Goal: Task Accomplishment & Management: Complete application form

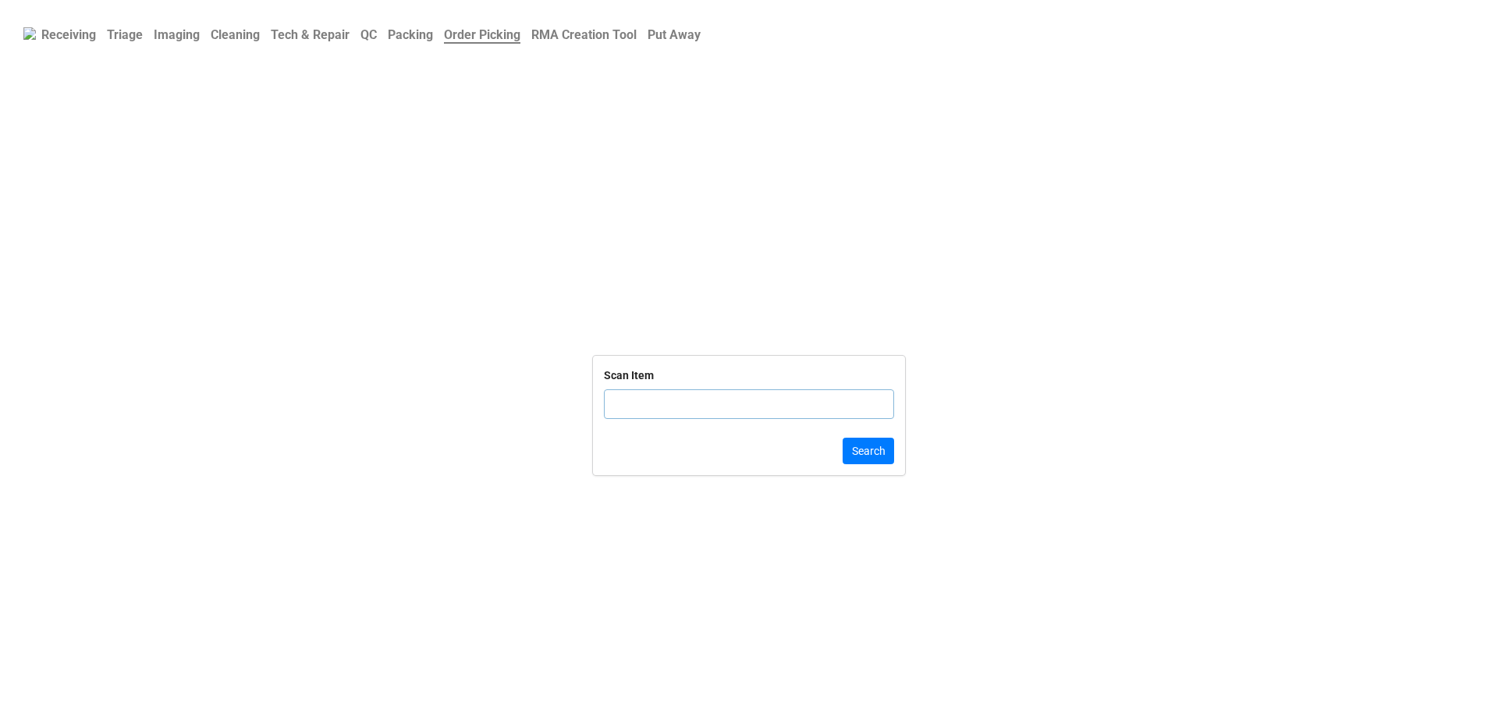
click at [615, 419] on input "text" at bounding box center [749, 404] width 290 height 30
click button "Search" at bounding box center [869, 451] width 52 height 27
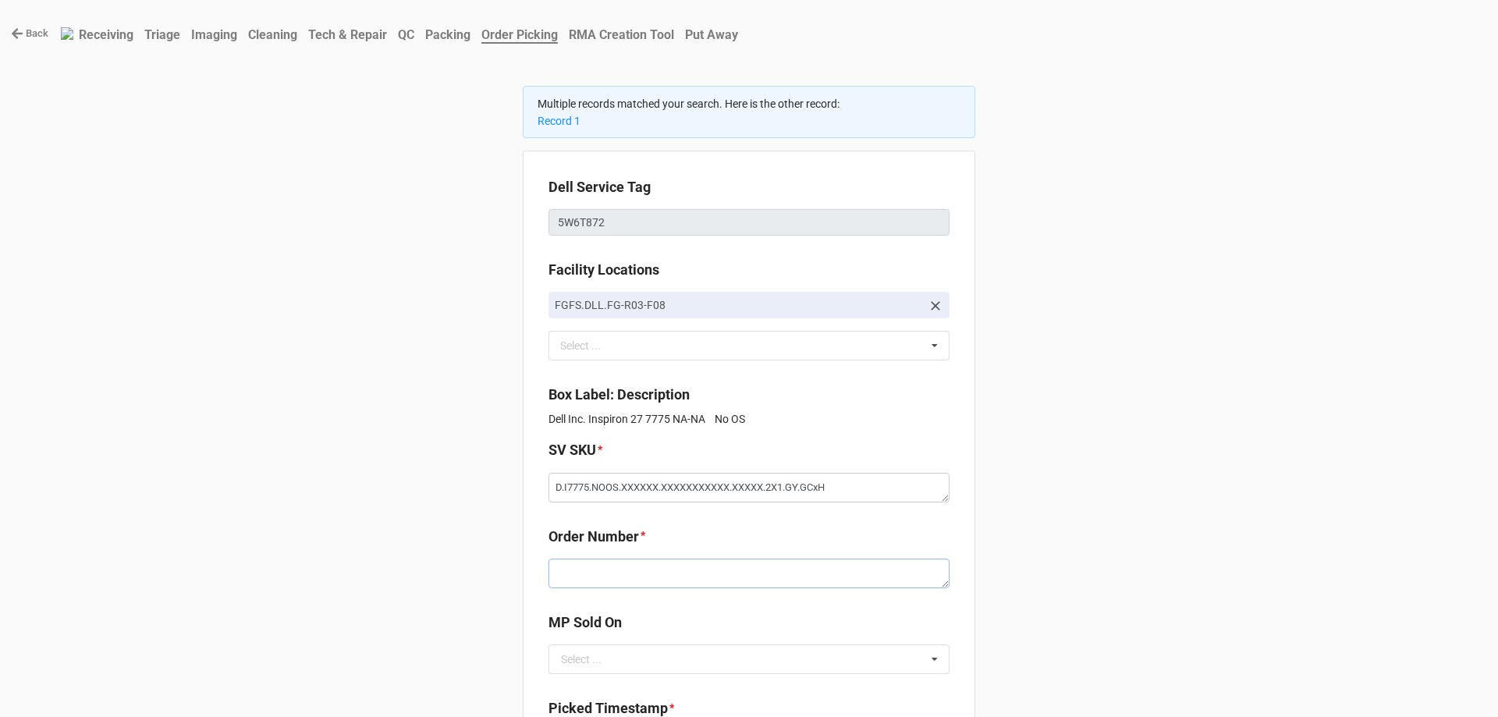
click at [574, 586] on textarea at bounding box center [749, 574] width 401 height 30
paste textarea "5034156"
type textarea "x"
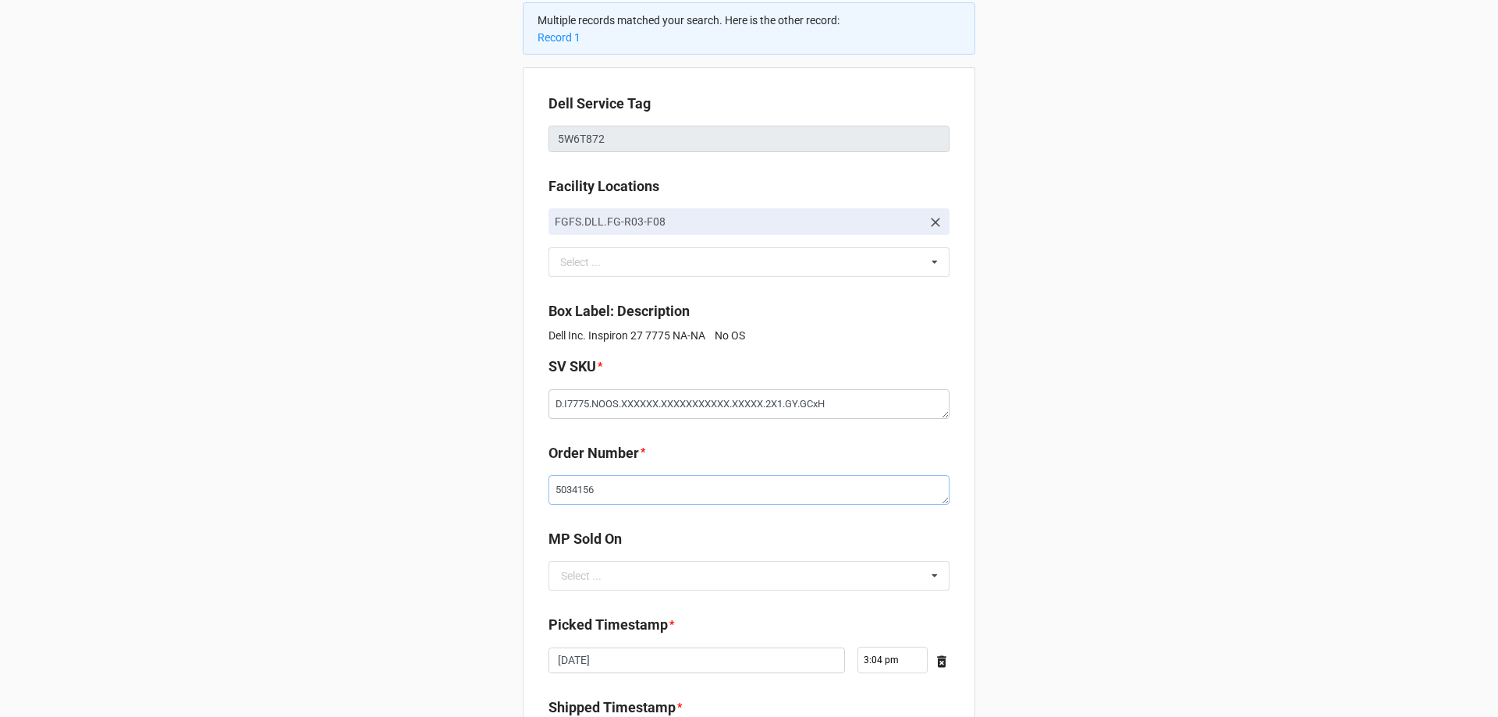
scroll to position [234, 0]
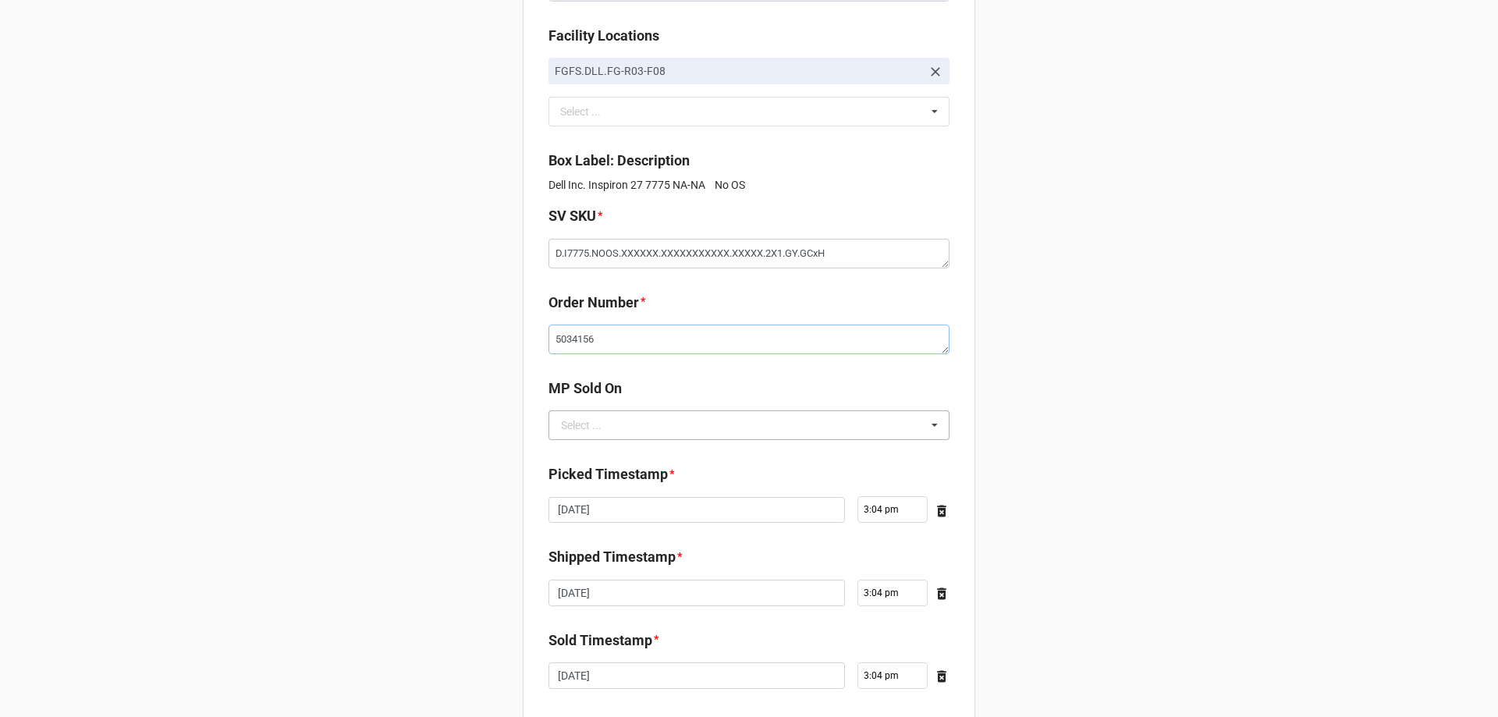
type textarea "5034156"
click at [615, 423] on input "text" at bounding box center [750, 425] width 400 height 28
click at [616, 461] on div "D2C" at bounding box center [749, 453] width 400 height 29
type textarea "x"
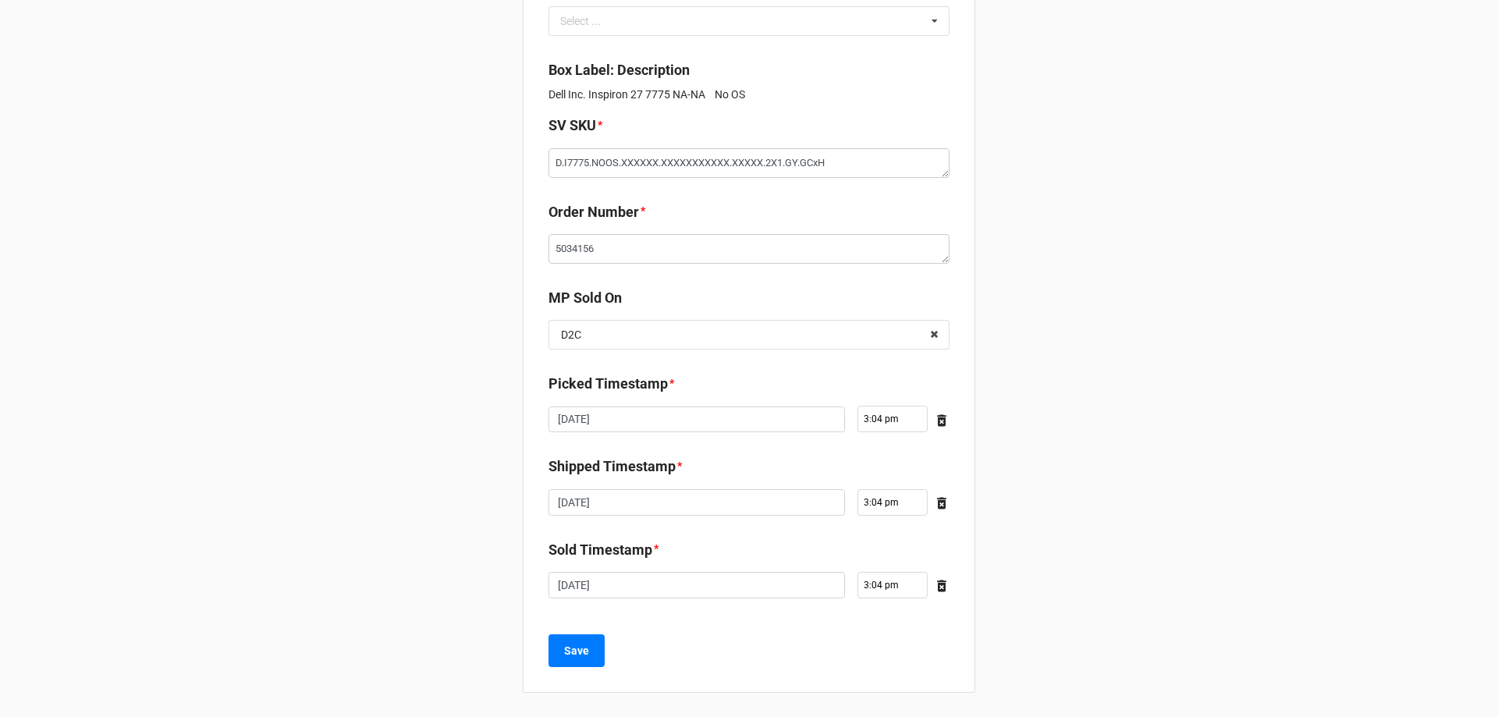
scroll to position [325, 0]
click at [567, 655] on b "Save" at bounding box center [576, 650] width 25 height 16
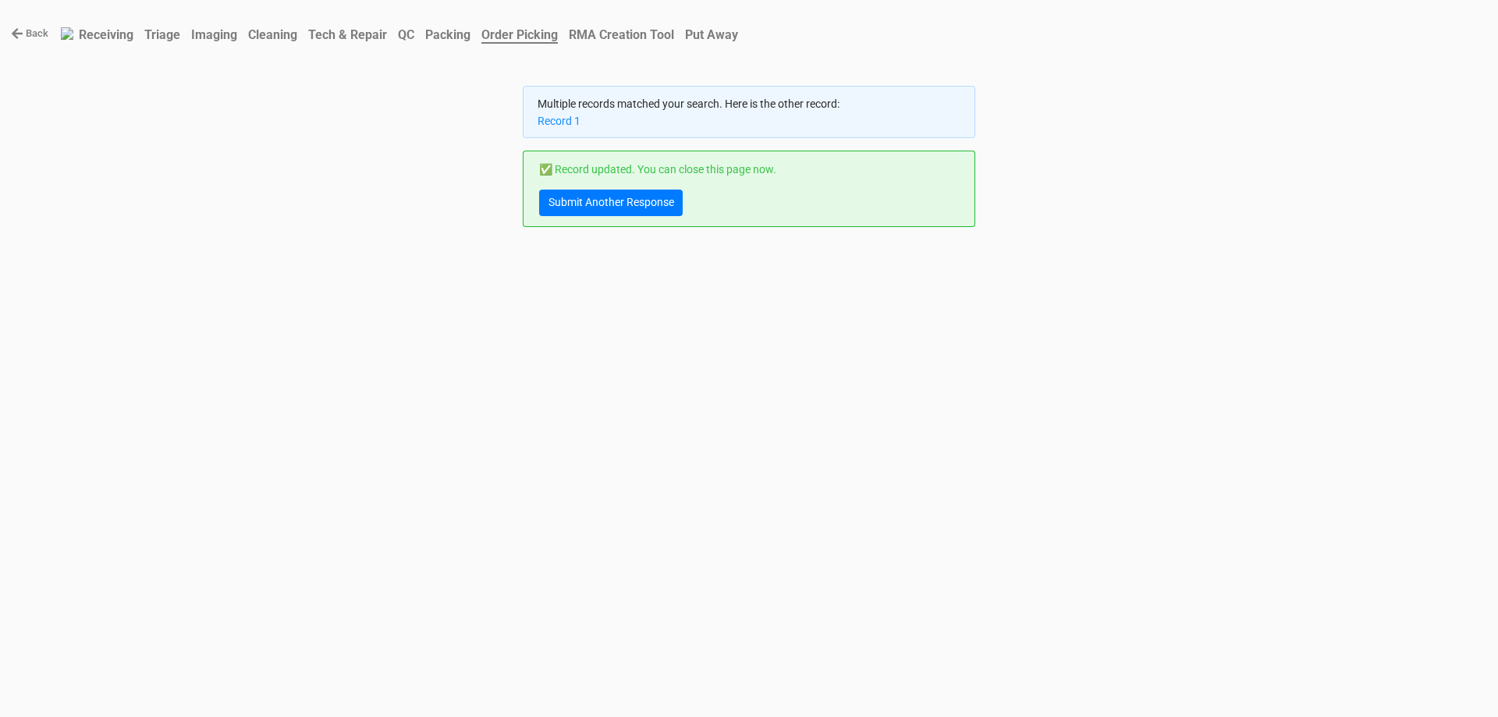
scroll to position [0, 0]
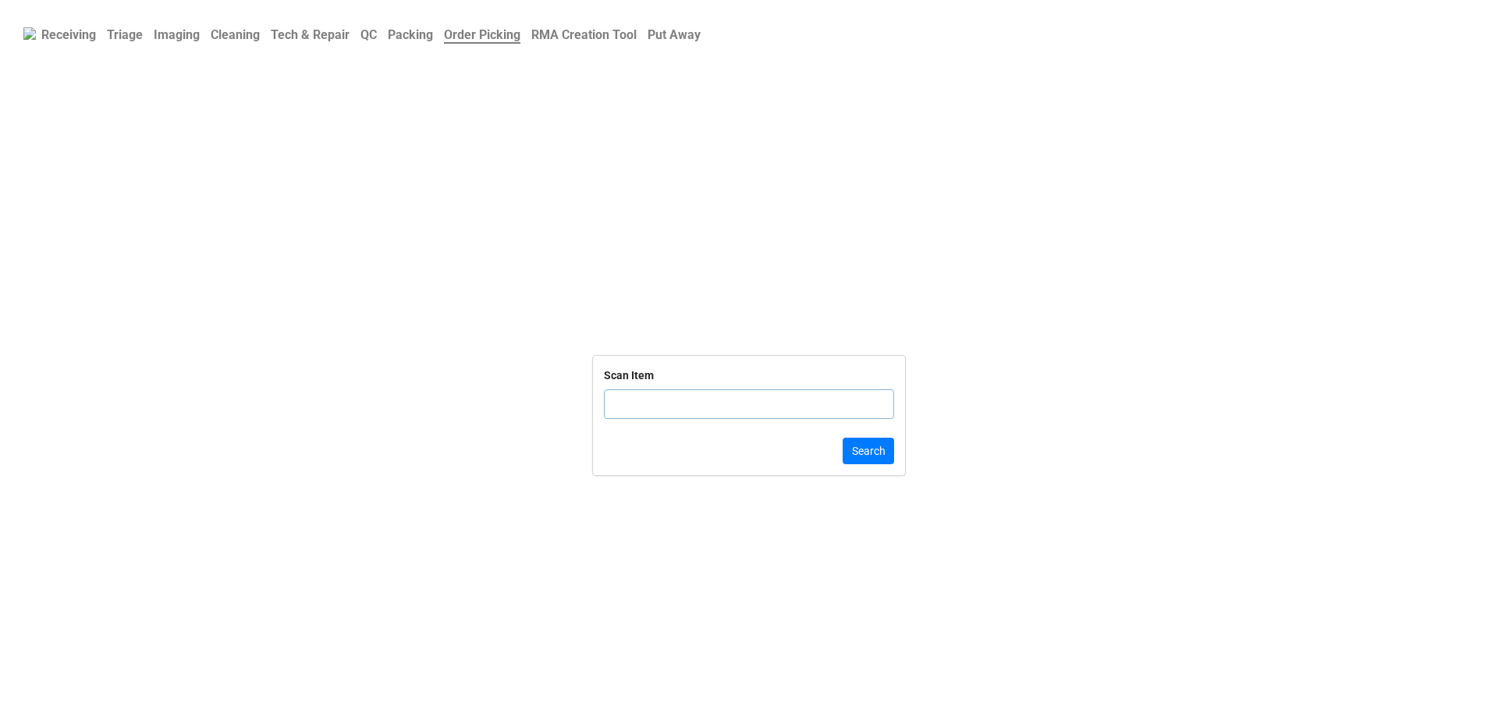
click at [681, 398] on input "text" at bounding box center [749, 404] width 290 height 30
click at [377, 36] on b "QC" at bounding box center [369, 34] width 16 height 15
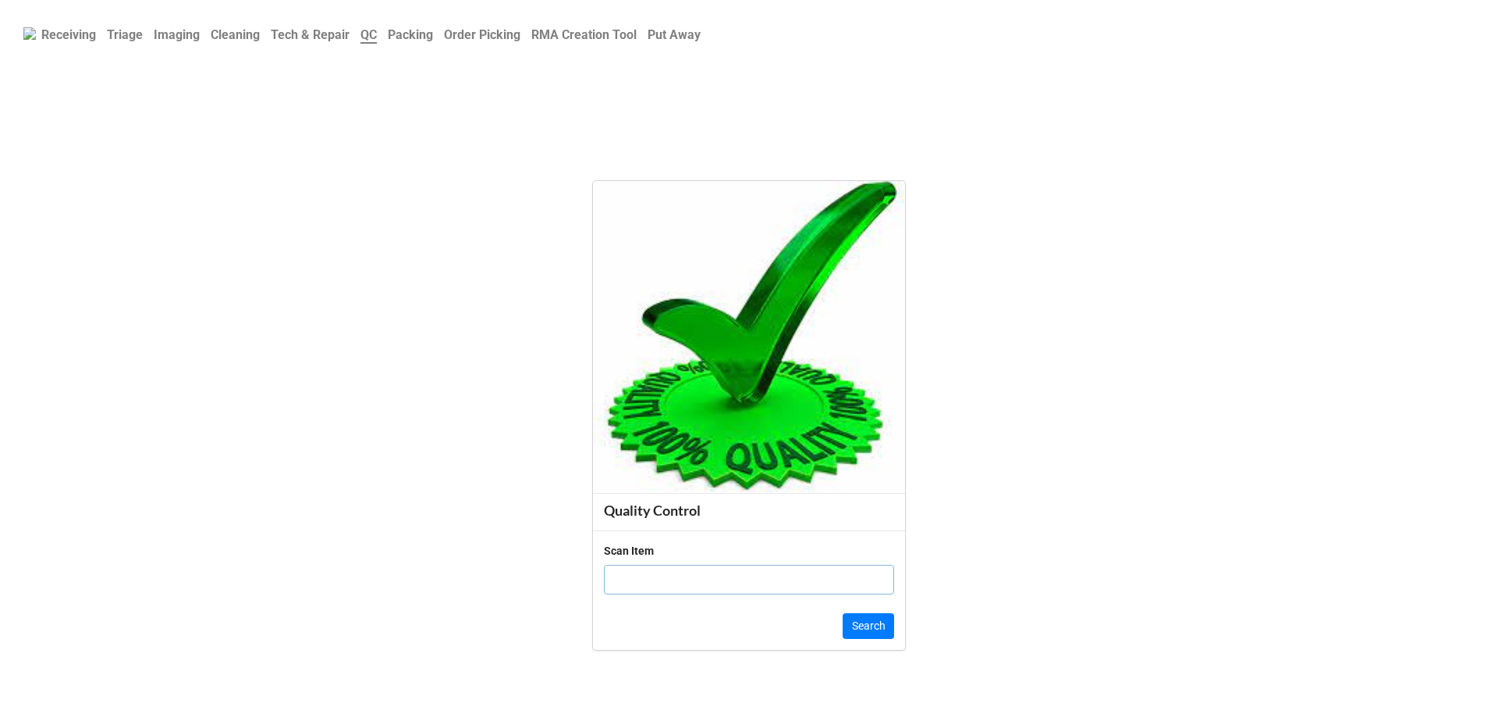
click at [672, 578] on input "text" at bounding box center [749, 580] width 290 height 30
click button "Search" at bounding box center [869, 626] width 52 height 27
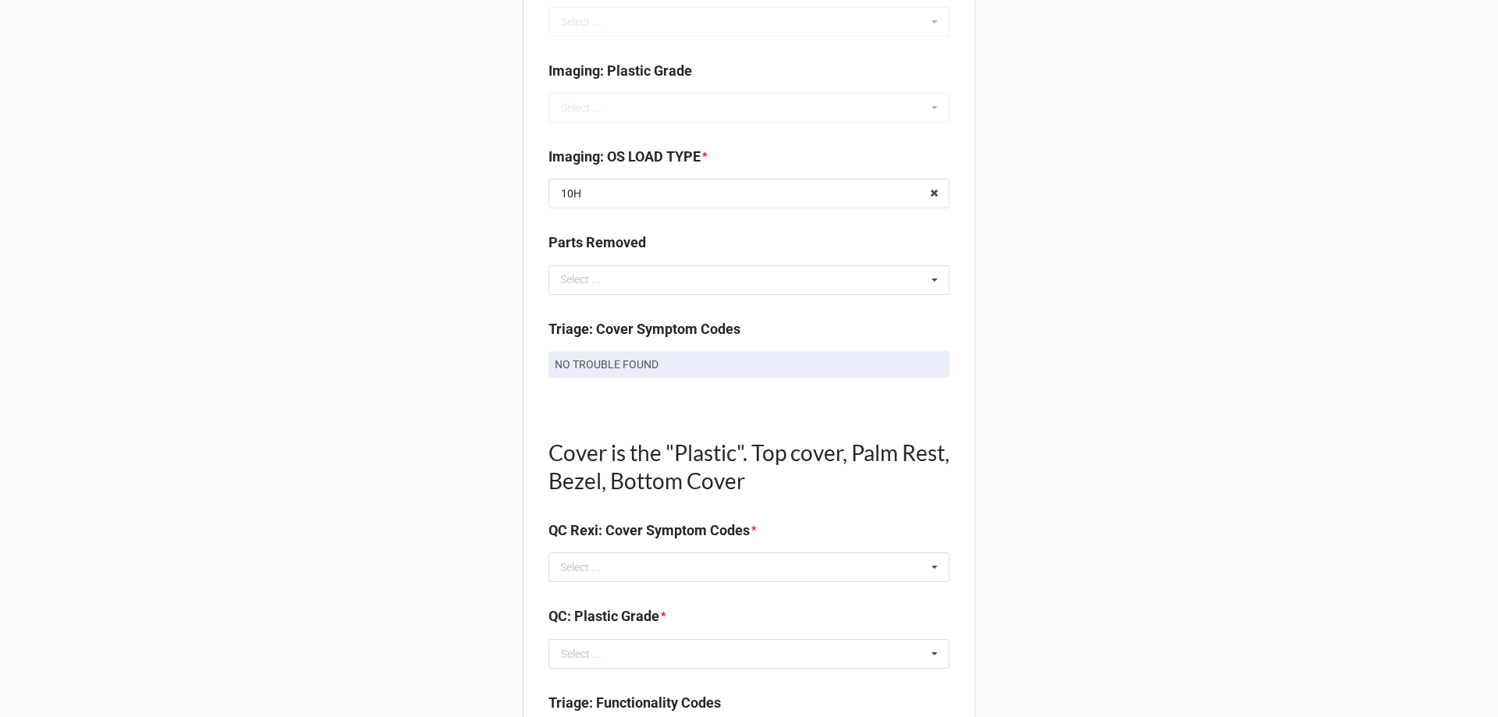
scroll to position [780, 0]
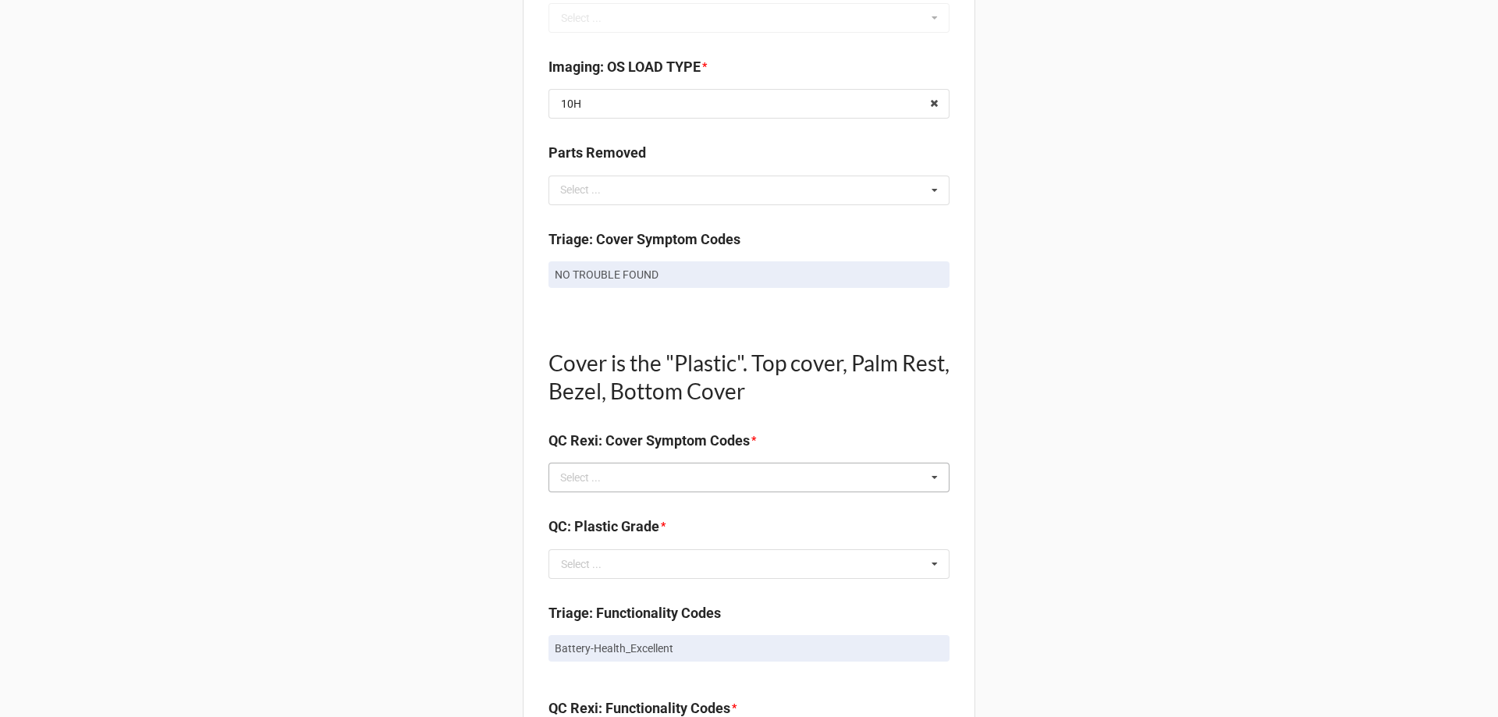
click at [652, 475] on div "Select ... No results found." at bounding box center [749, 478] width 401 height 30
click at [578, 276] on p "NO TROUBLE FOUND" at bounding box center [749, 275] width 389 height 16
copy div "NO TROUBLE FOUND"
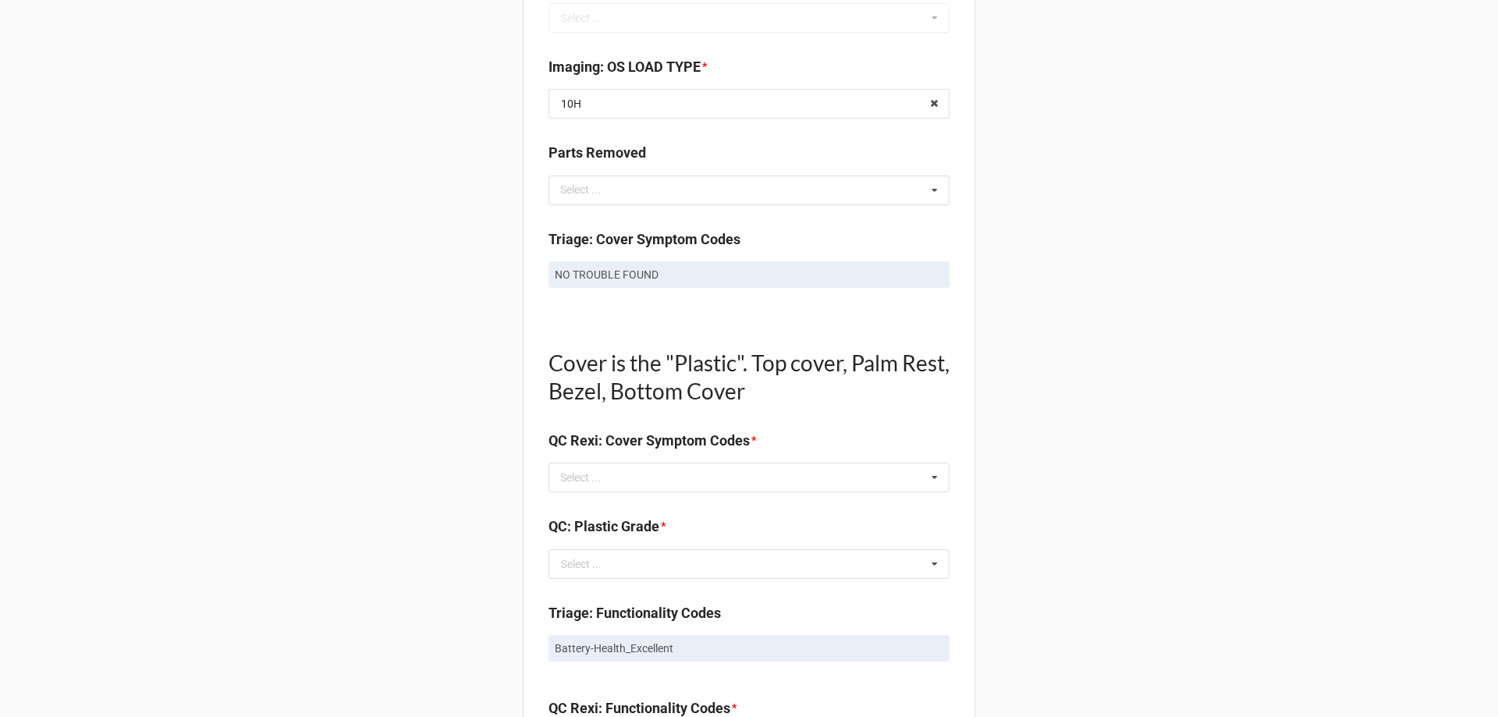
click at [599, 460] on div "Cover is the "Plastic". Top cover, Palm Rest, Bezel, Bottom Cover QC Rexi: Cove…" at bounding box center [749, 393] width 401 height 139
click at [599, 494] on div "Cover is the "Plastic". Top cover, Palm Rest, Bezel, Bottom Cover QC Rexi: Cove…" at bounding box center [749, 414] width 401 height 180
click at [599, 486] on div "Select ..." at bounding box center [589, 478] width 67 height 18
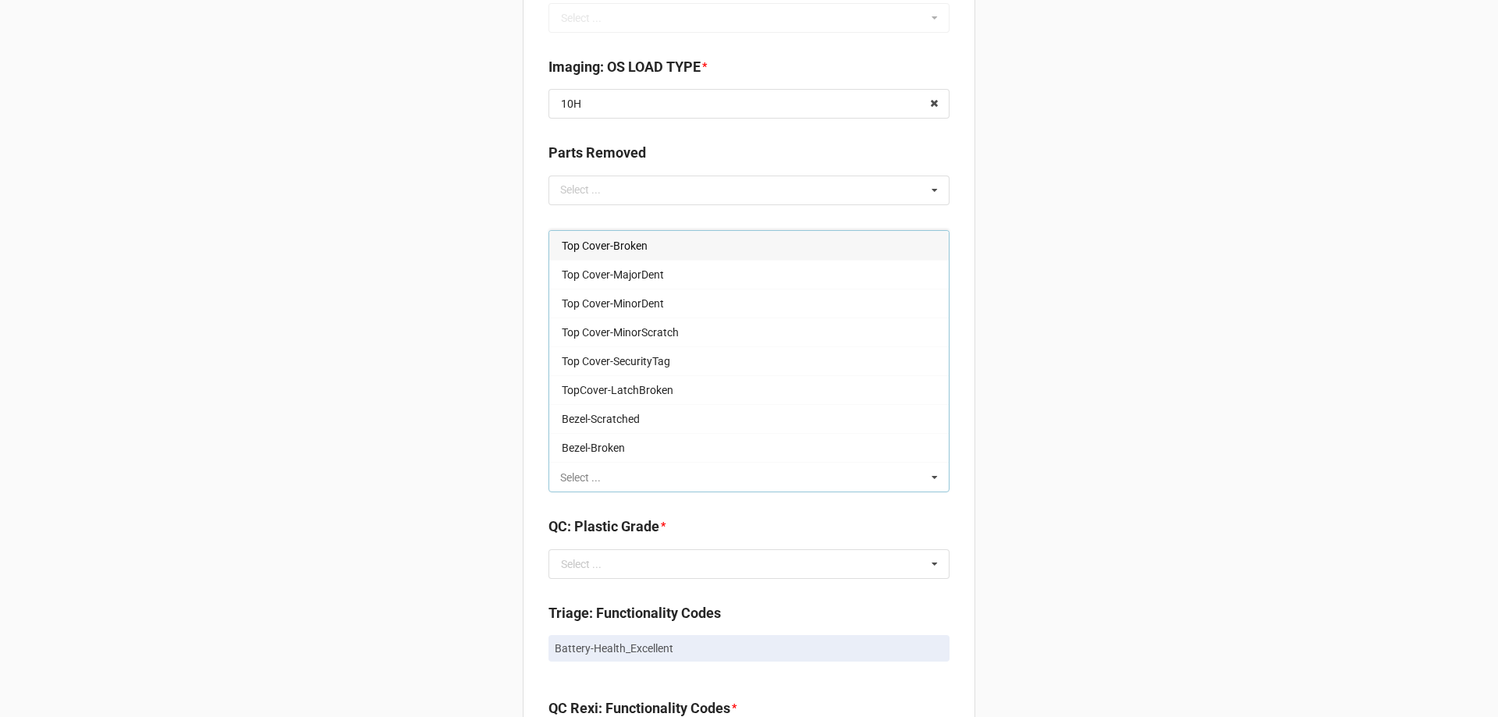
paste input "NO TROUBLE FOUND"
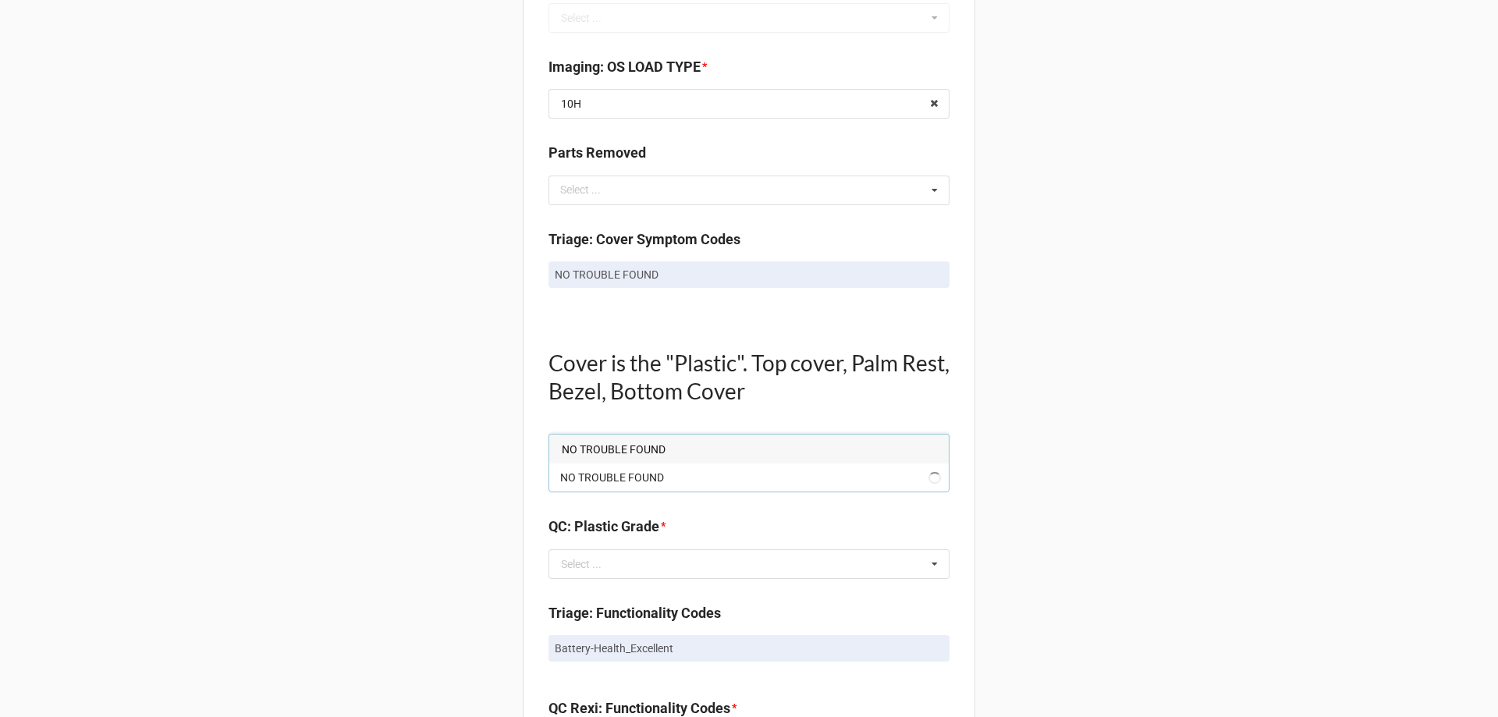
type input "NO TROUBLE FOUND"
click at [605, 453] on span "NO TROUBLE FOUND" at bounding box center [614, 449] width 104 height 12
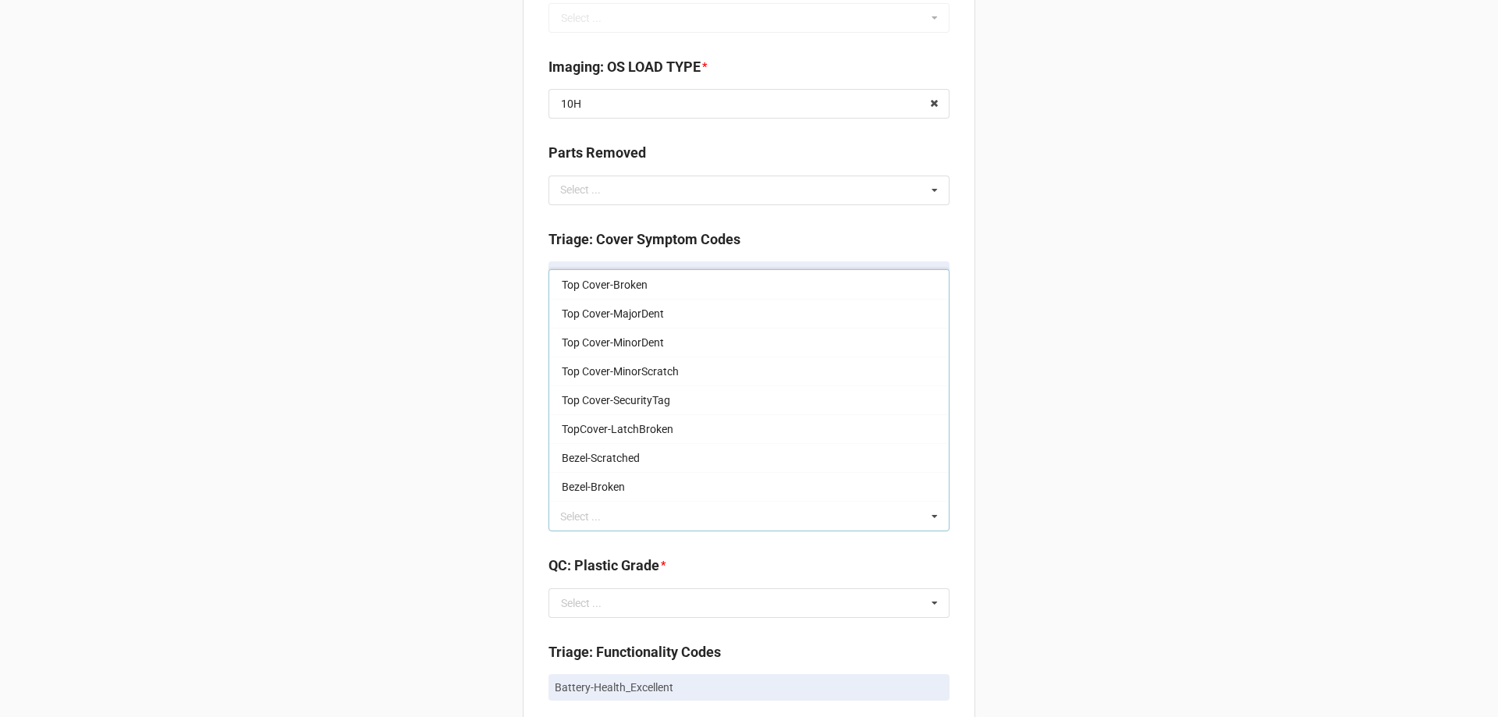
click at [426, 457] on div "Back Receiving Triage Imaging Cleaning Tech & Repair QC Packing Order Picking R…" at bounding box center [749, 565] width 1498 height 2690
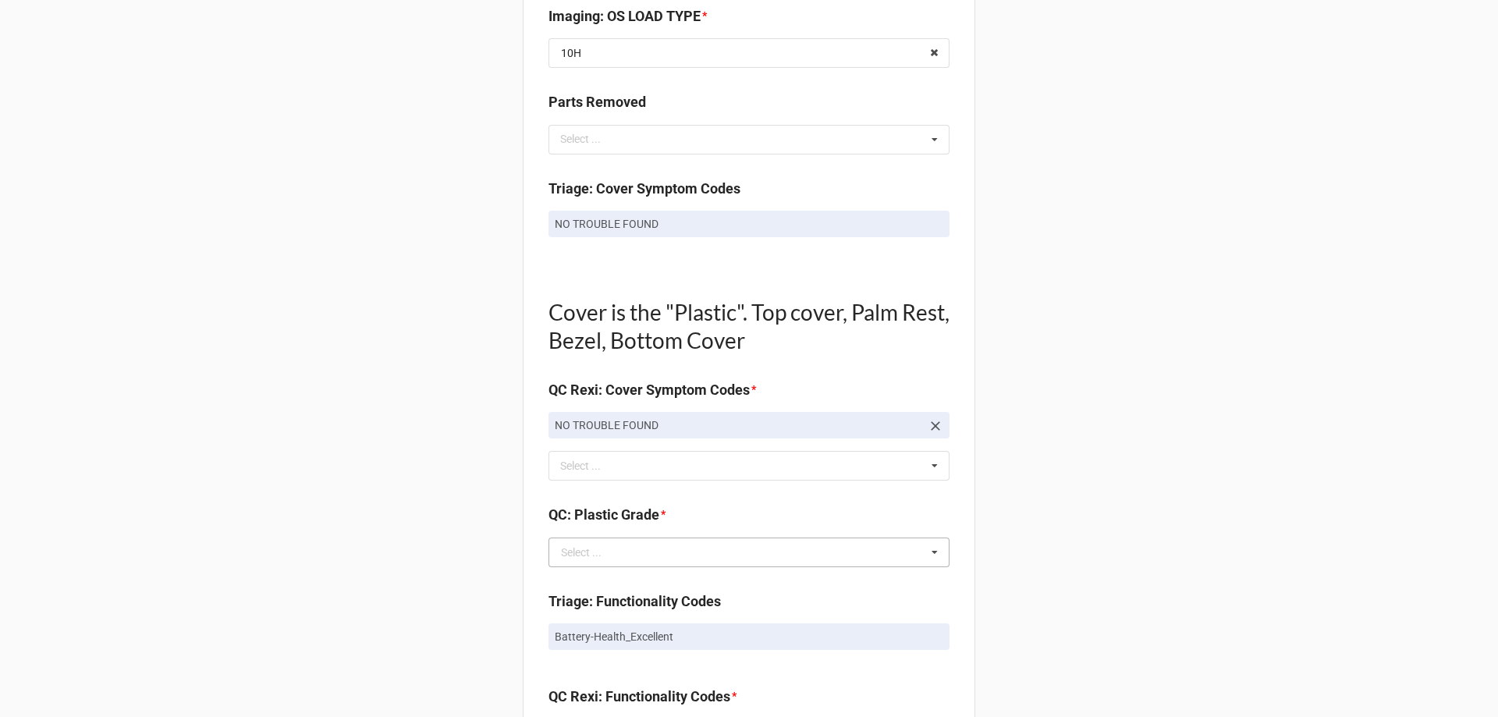
scroll to position [859, 0]
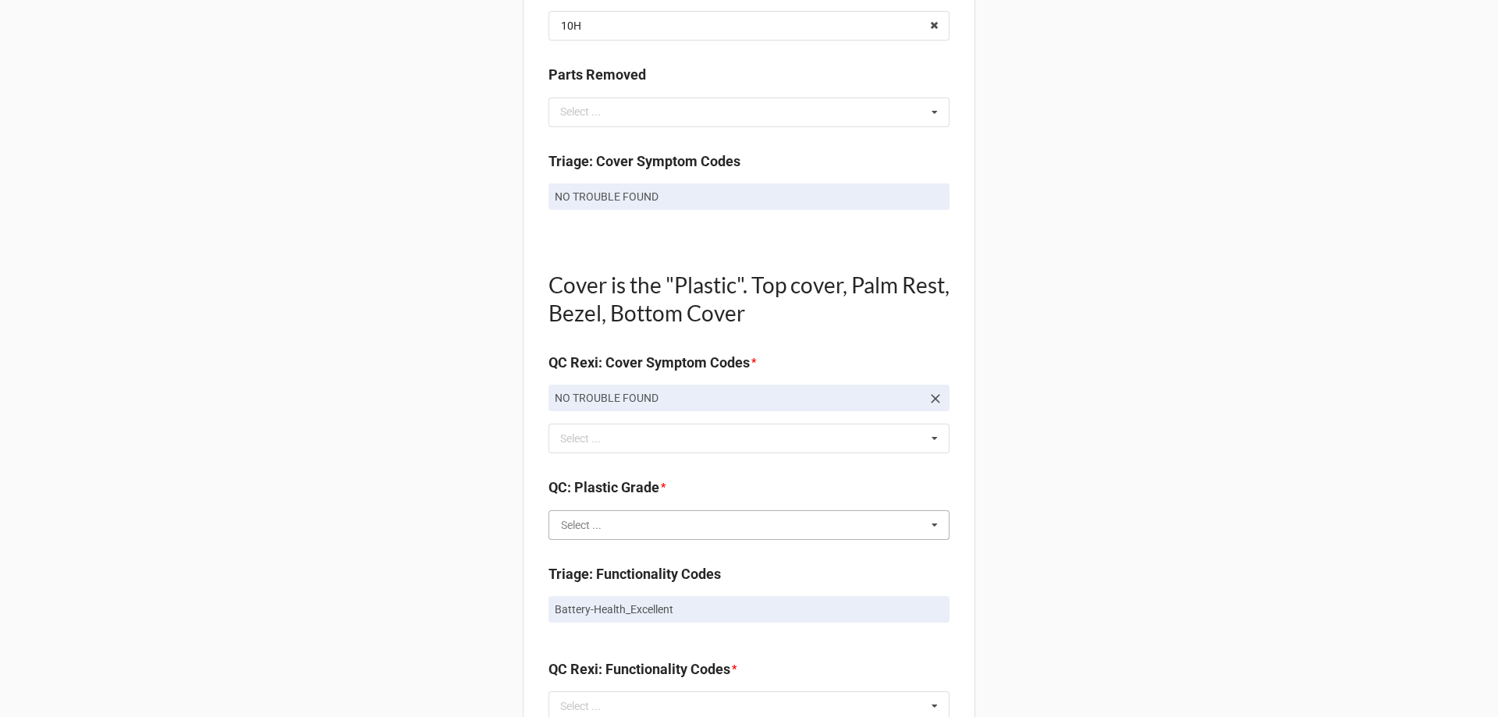
click at [604, 535] on input "text" at bounding box center [750, 525] width 400 height 28
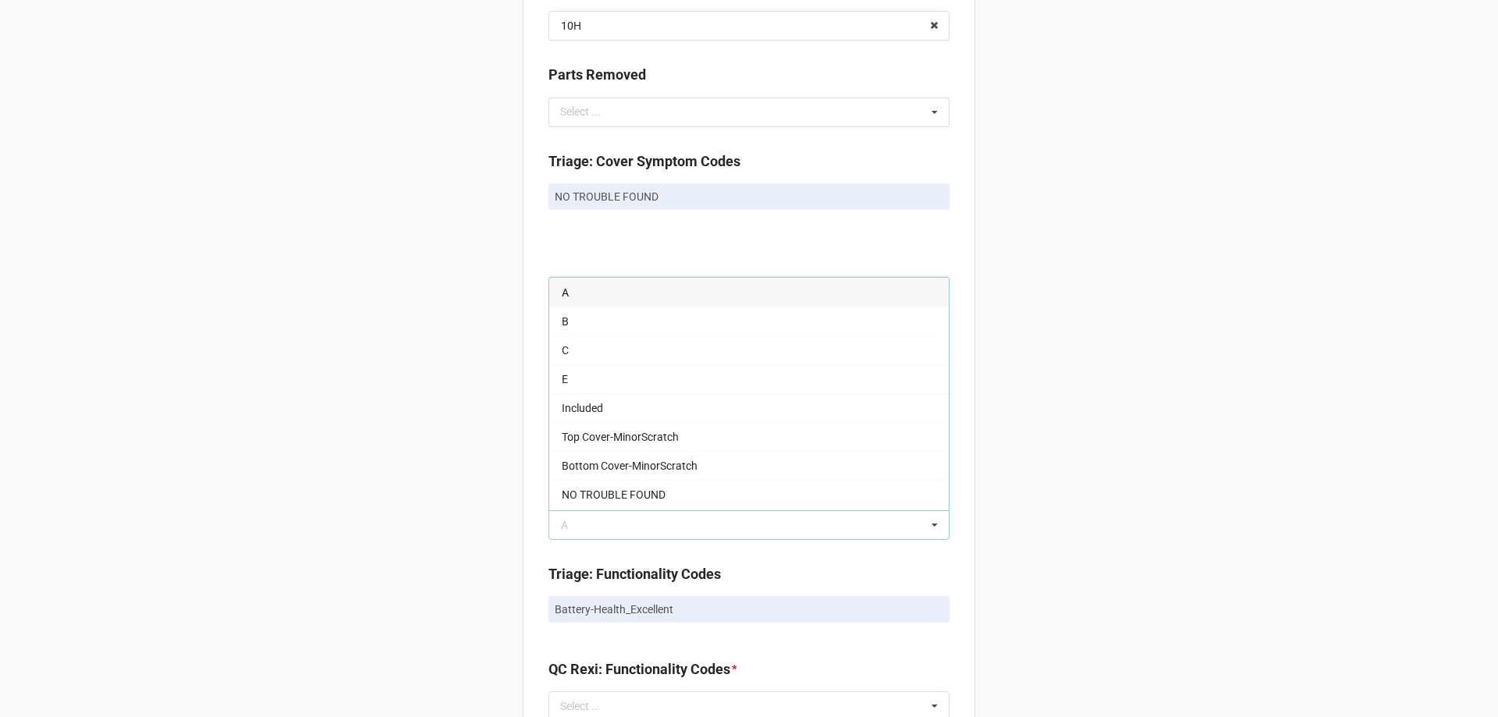
click at [574, 296] on div "A" at bounding box center [749, 292] width 400 height 29
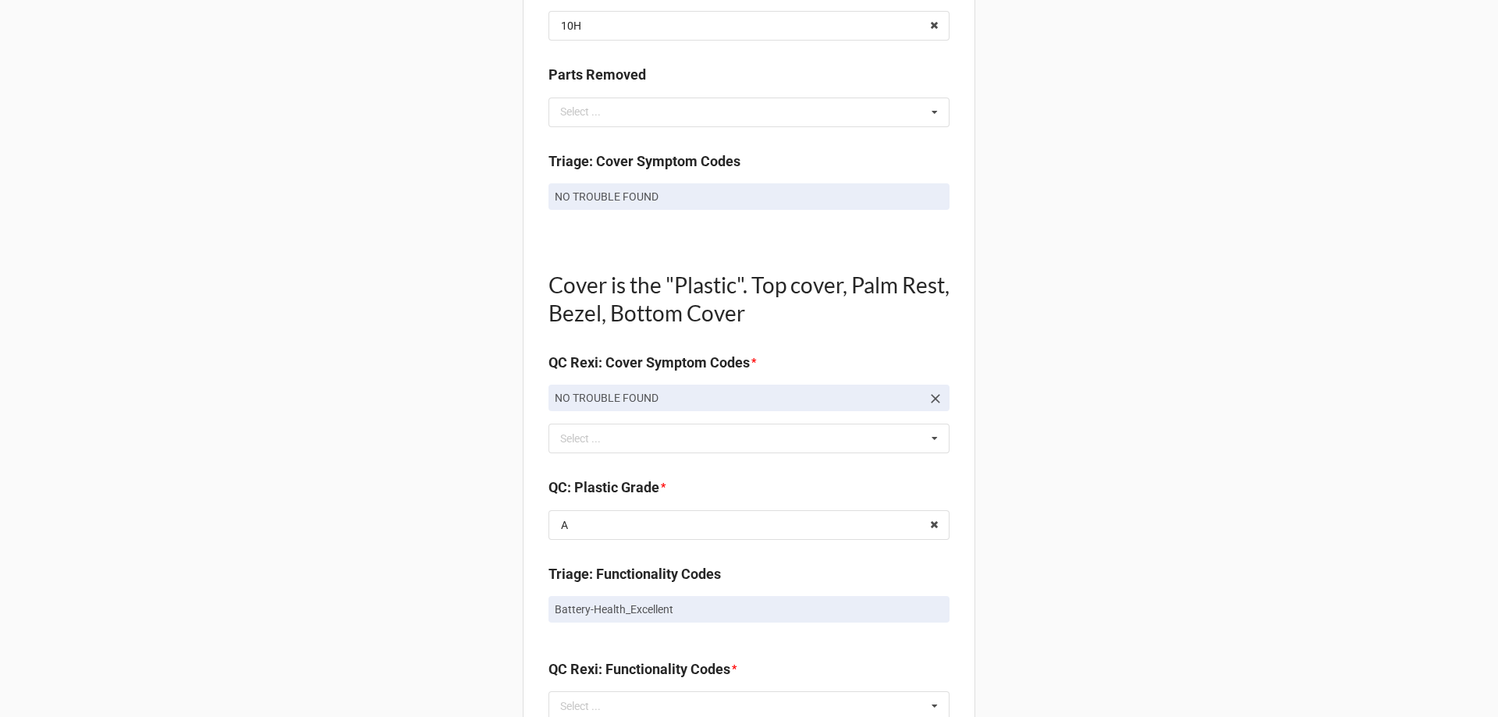
click at [440, 357] on div "Back Receiving Triage Imaging Cleaning Tech & Repair QC Packing Order Picking R…" at bounding box center [749, 486] width 1498 height 2690
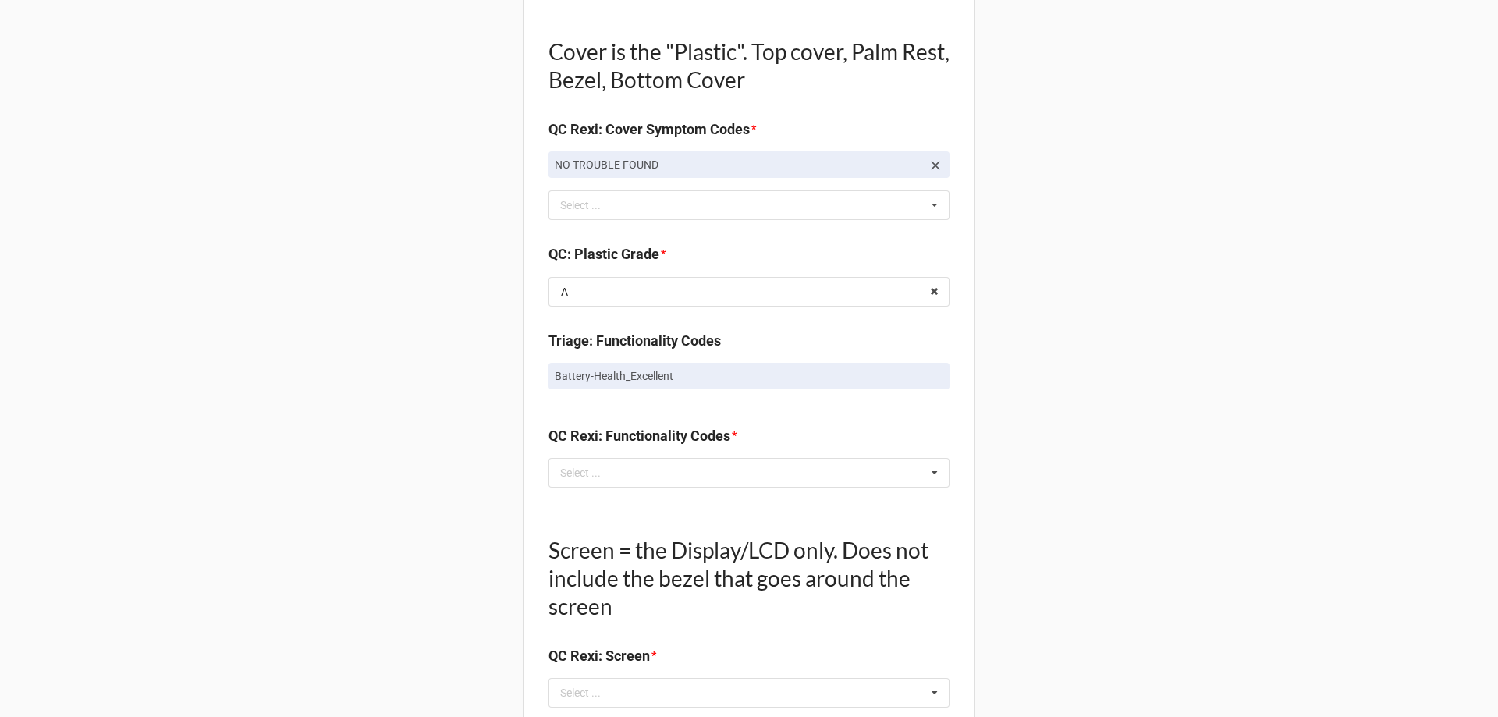
scroll to position [1093, 0]
click at [609, 475] on div "Select ..." at bounding box center [589, 472] width 67 height 18
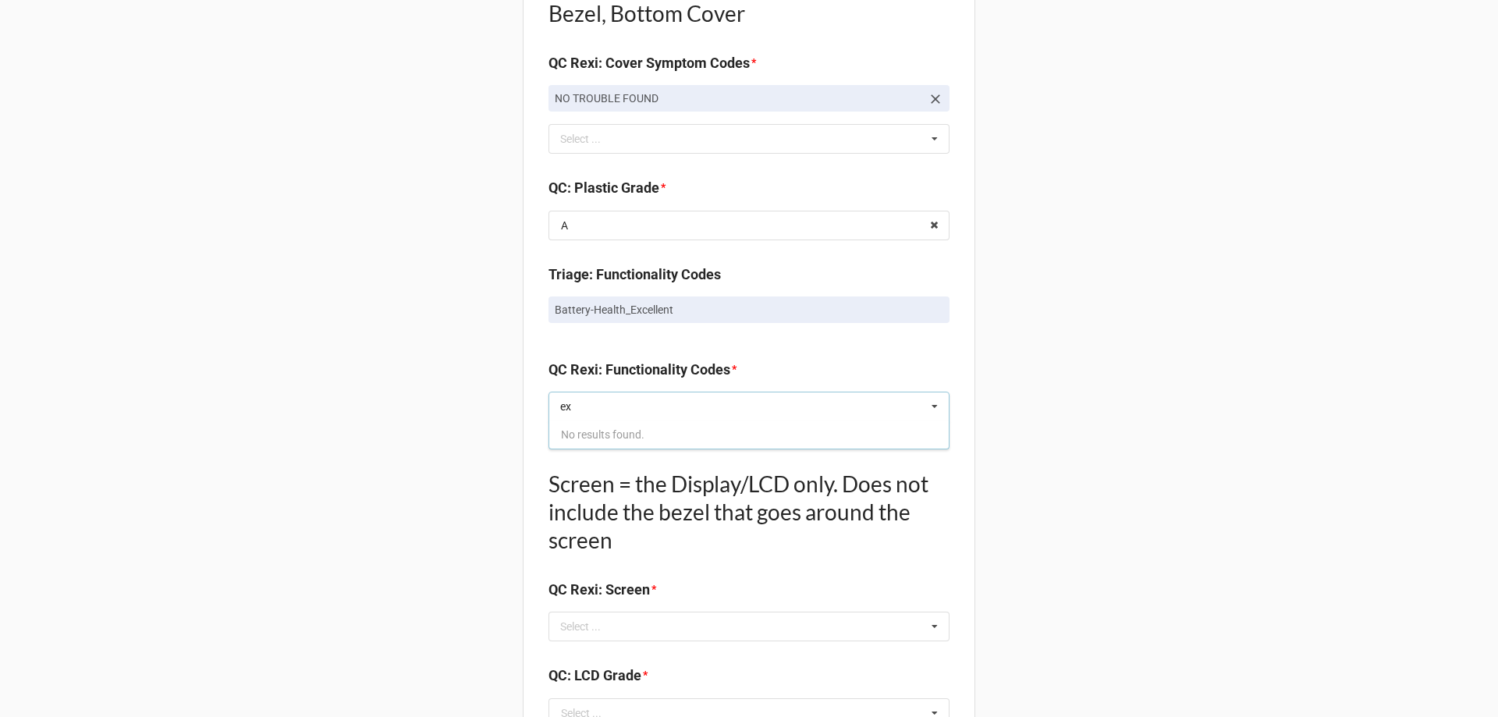
scroll to position [1249, 0]
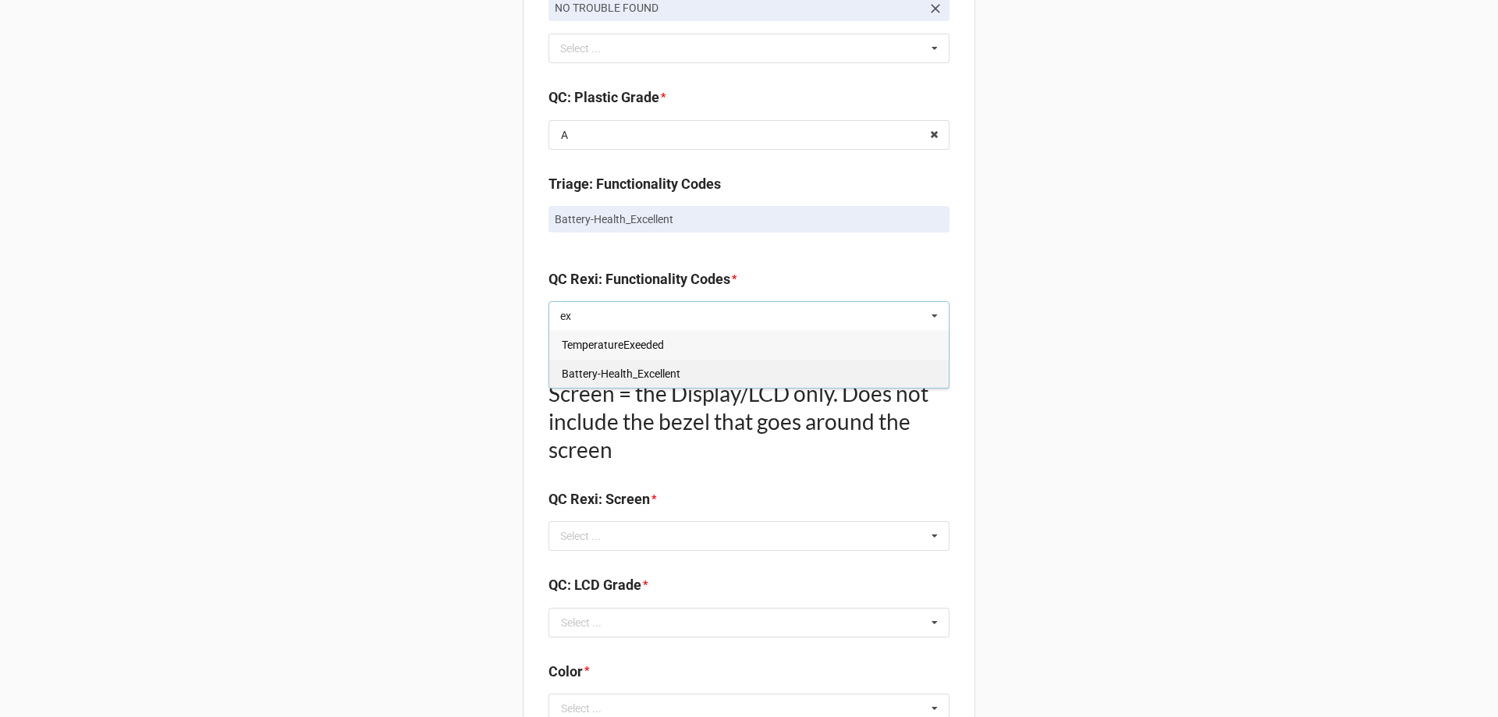
type input "ex"
click at [596, 371] on span "Battery-Health_Excellent" at bounding box center [621, 374] width 119 height 12
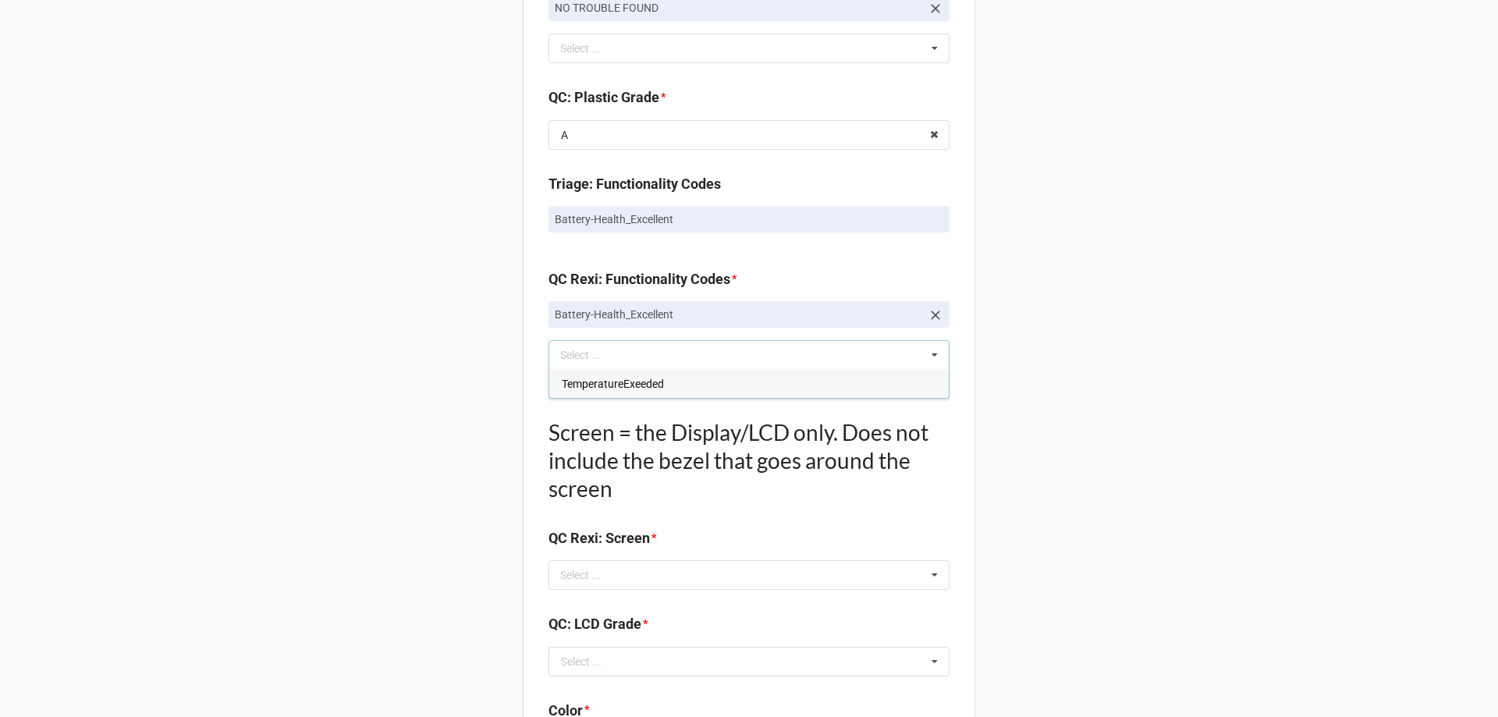
click at [523, 397] on div "Quality Control Box Label: Description Alienware Alienware x14 R2 I7-13620H 32.…" at bounding box center [749, 147] width 453 height 2615
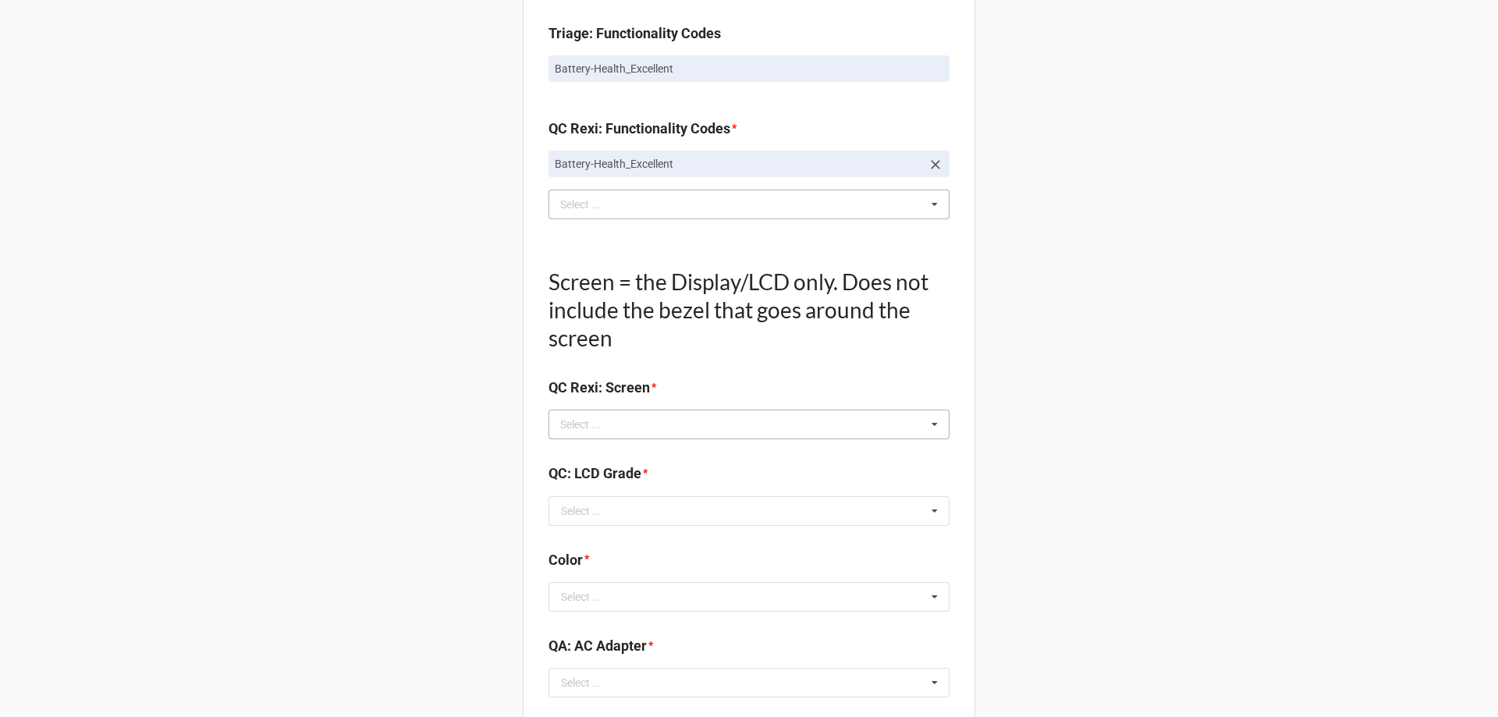
scroll to position [1405, 0]
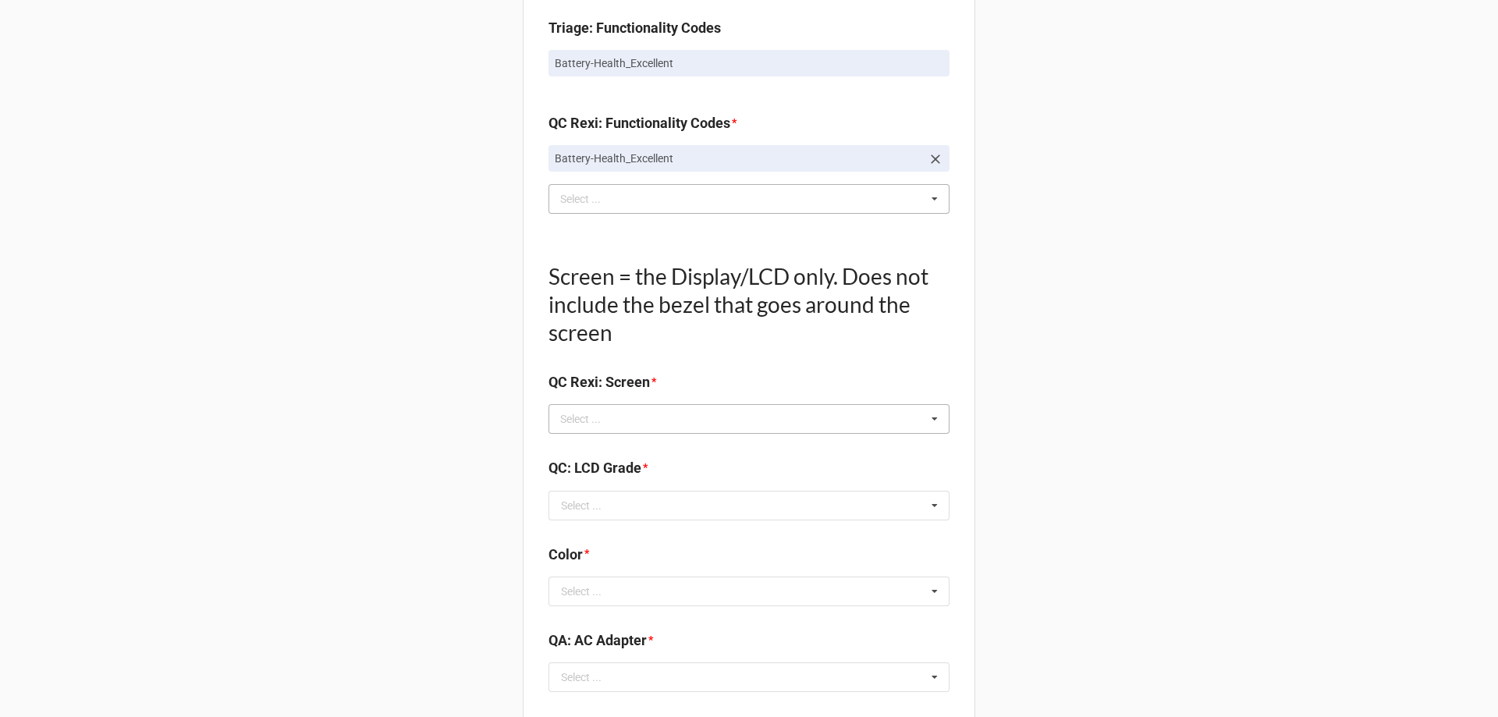
click at [610, 434] on div "Select ... No results found." at bounding box center [749, 419] width 401 height 30
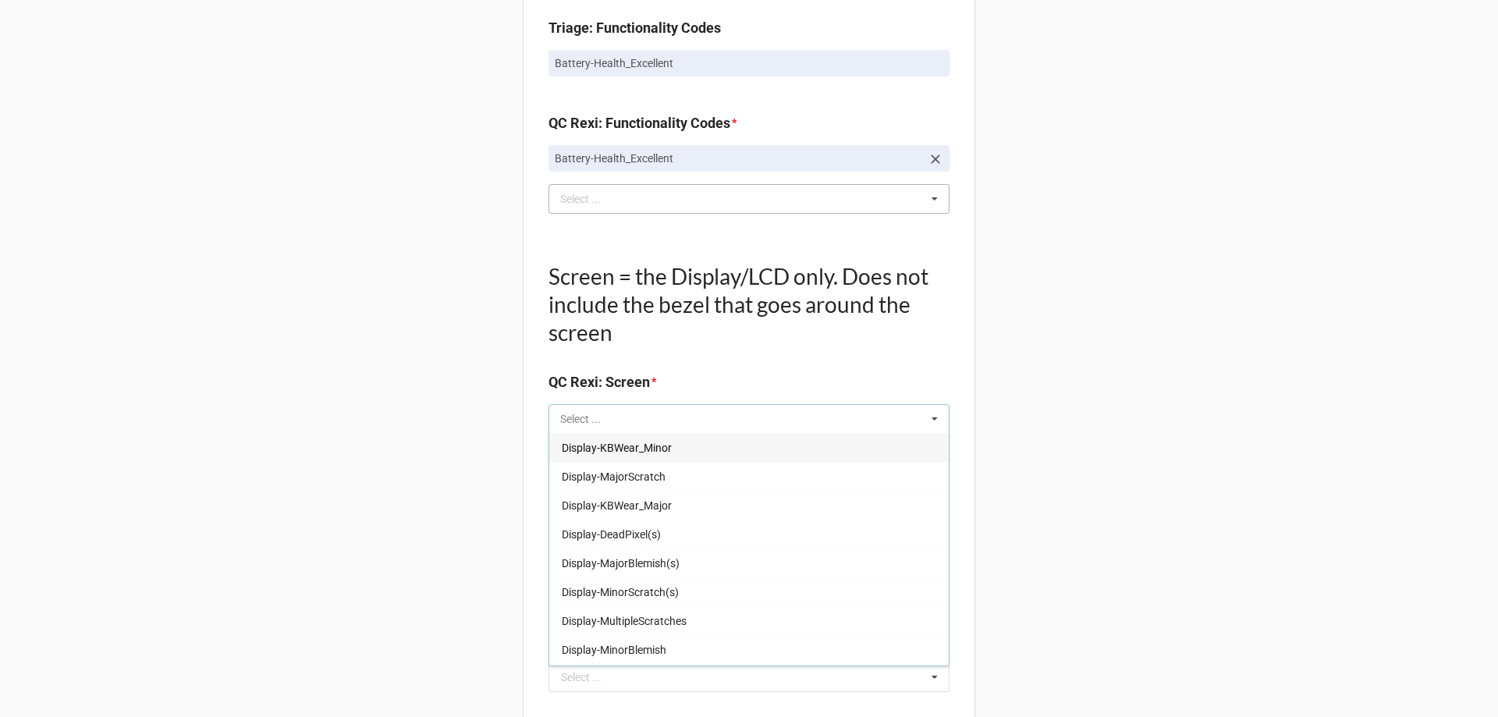
paste input "NO TROUBLE FOUND"
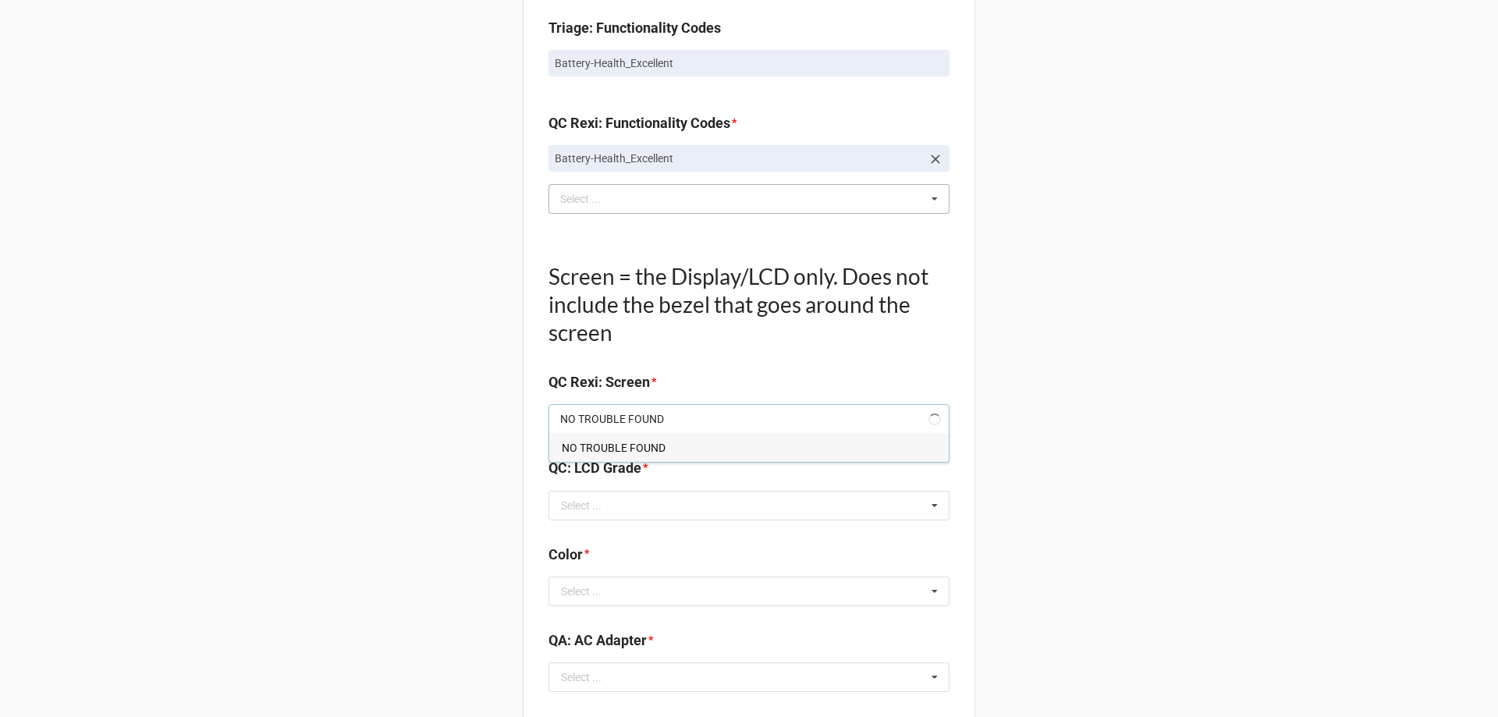
type input "NO TROUBLE FOUND"
click at [610, 444] on span "NO TROUBLE FOUND" at bounding box center [614, 448] width 104 height 12
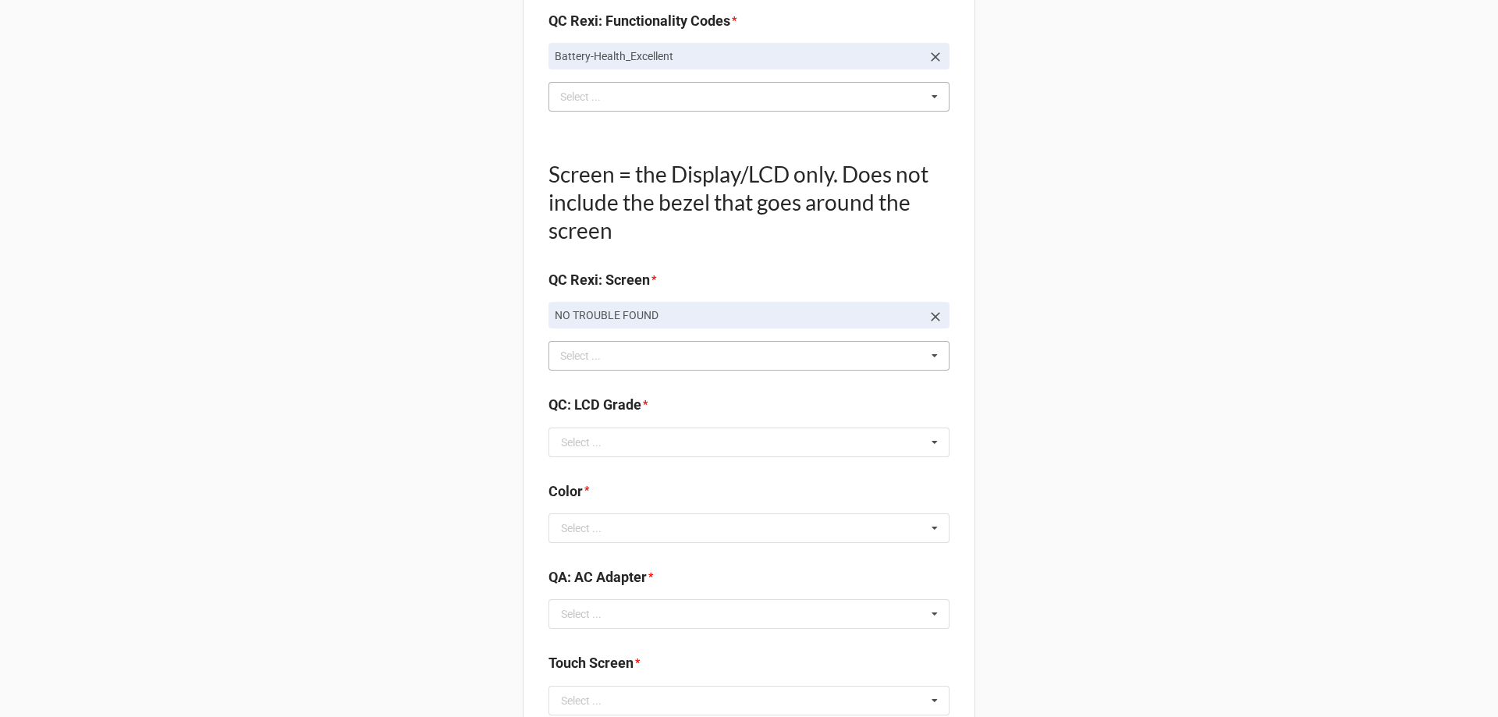
scroll to position [1561, 0]
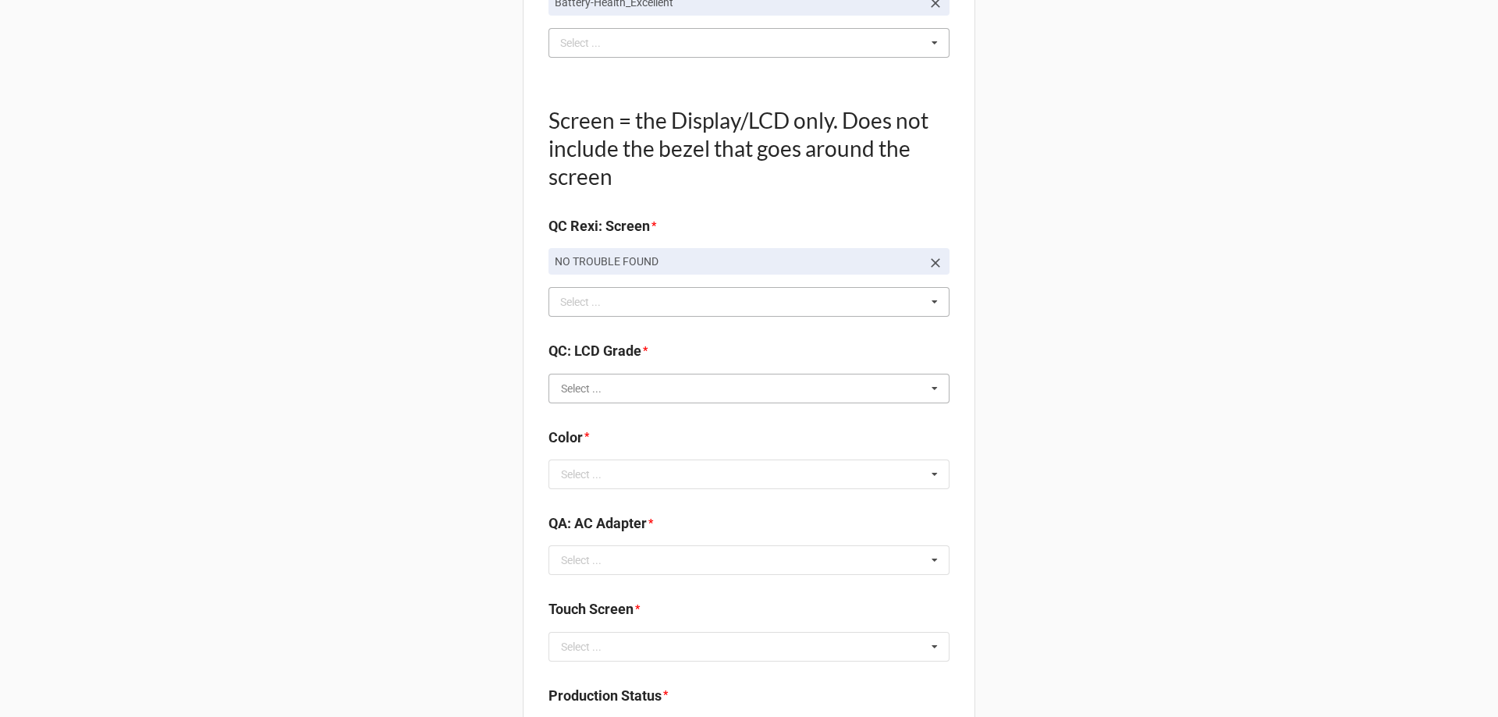
click at [624, 382] on input "text" at bounding box center [750, 389] width 400 height 28
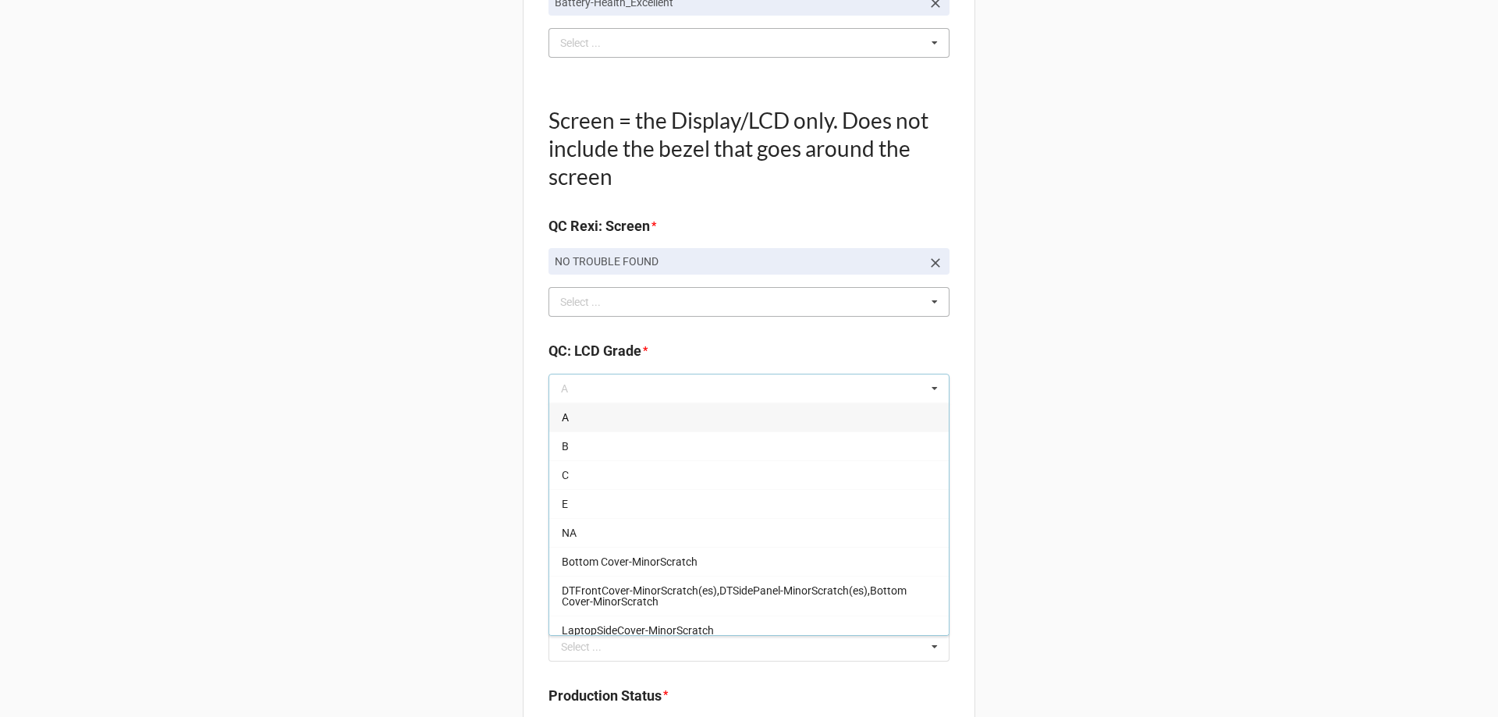
click at [585, 425] on div "A" at bounding box center [749, 417] width 400 height 29
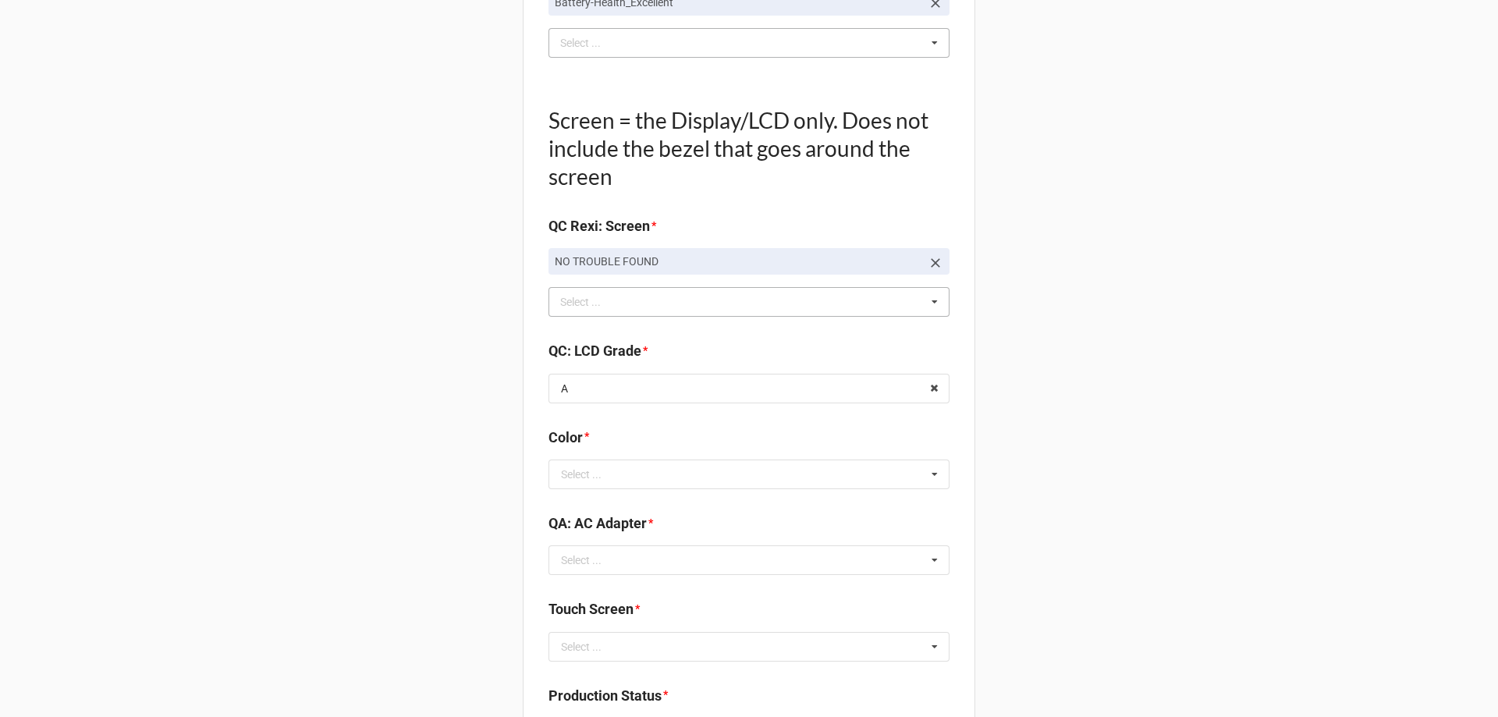
click at [561, 480] on div "Select ..." at bounding box center [581, 474] width 41 height 11
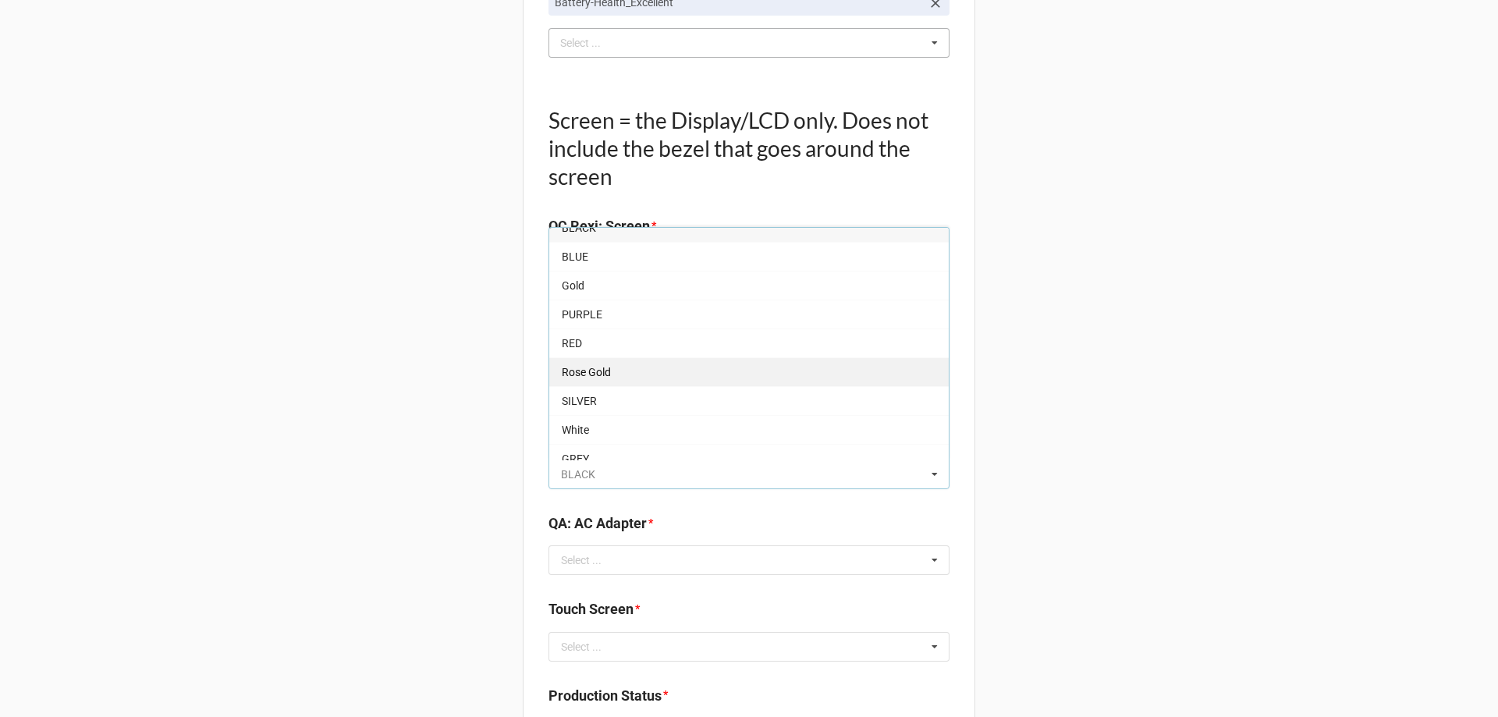
scroll to position [27, 0]
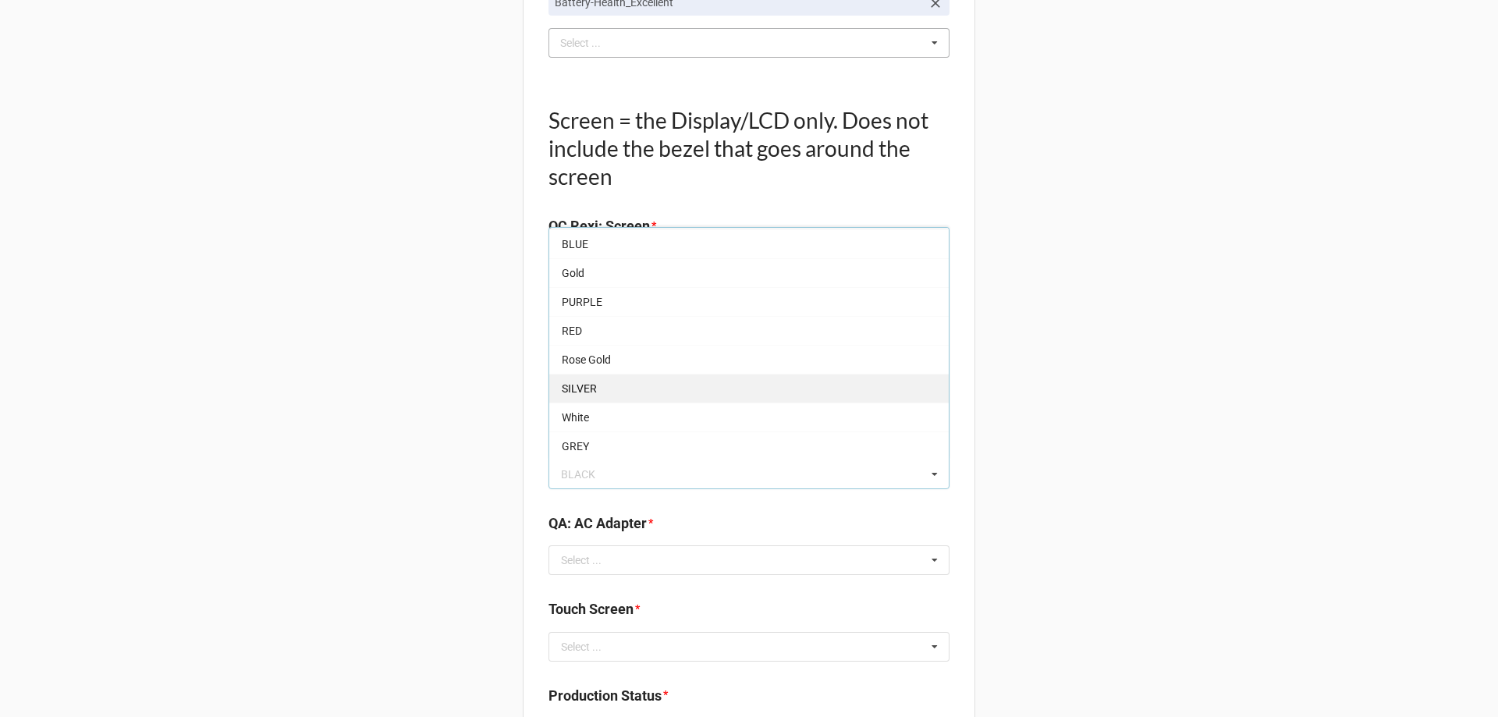
click at [581, 393] on span "SILVER" at bounding box center [579, 388] width 35 height 12
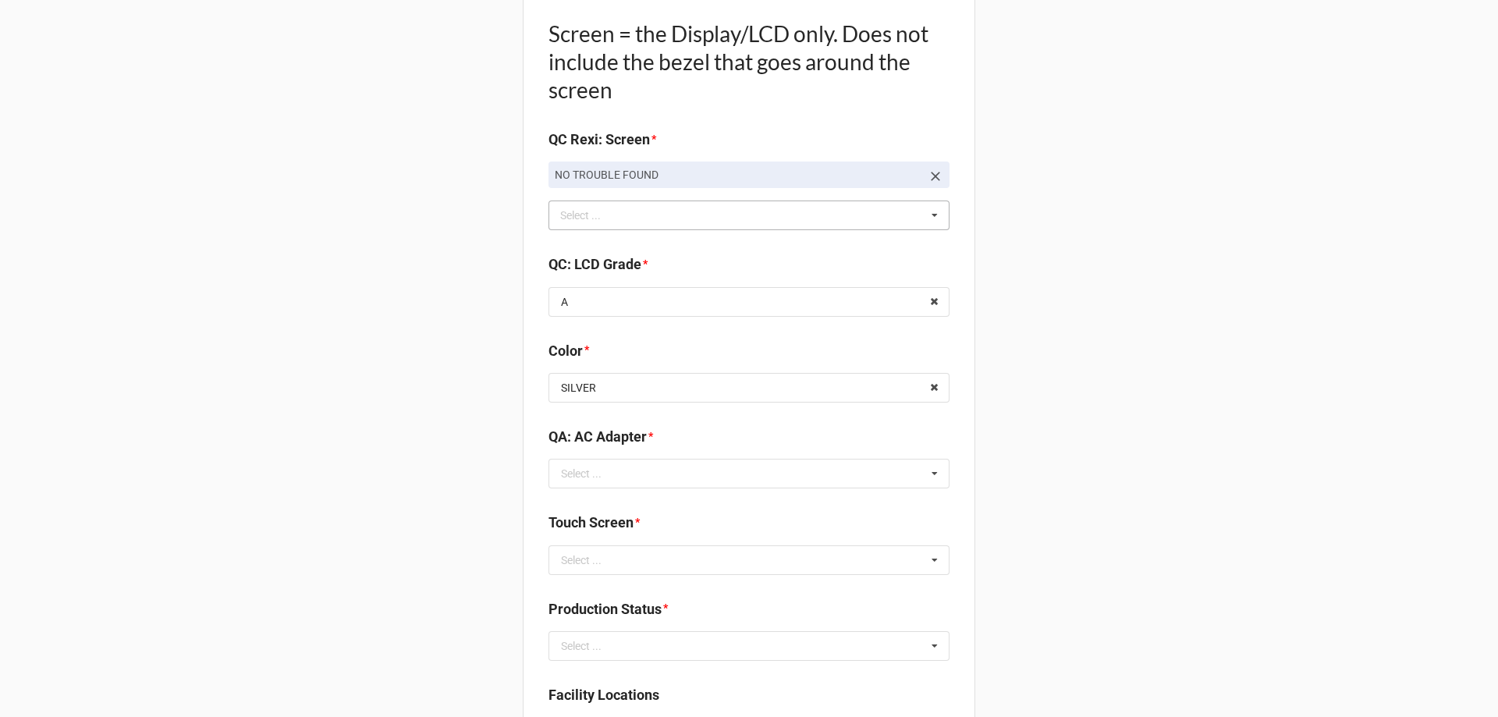
scroll to position [1717, 0]
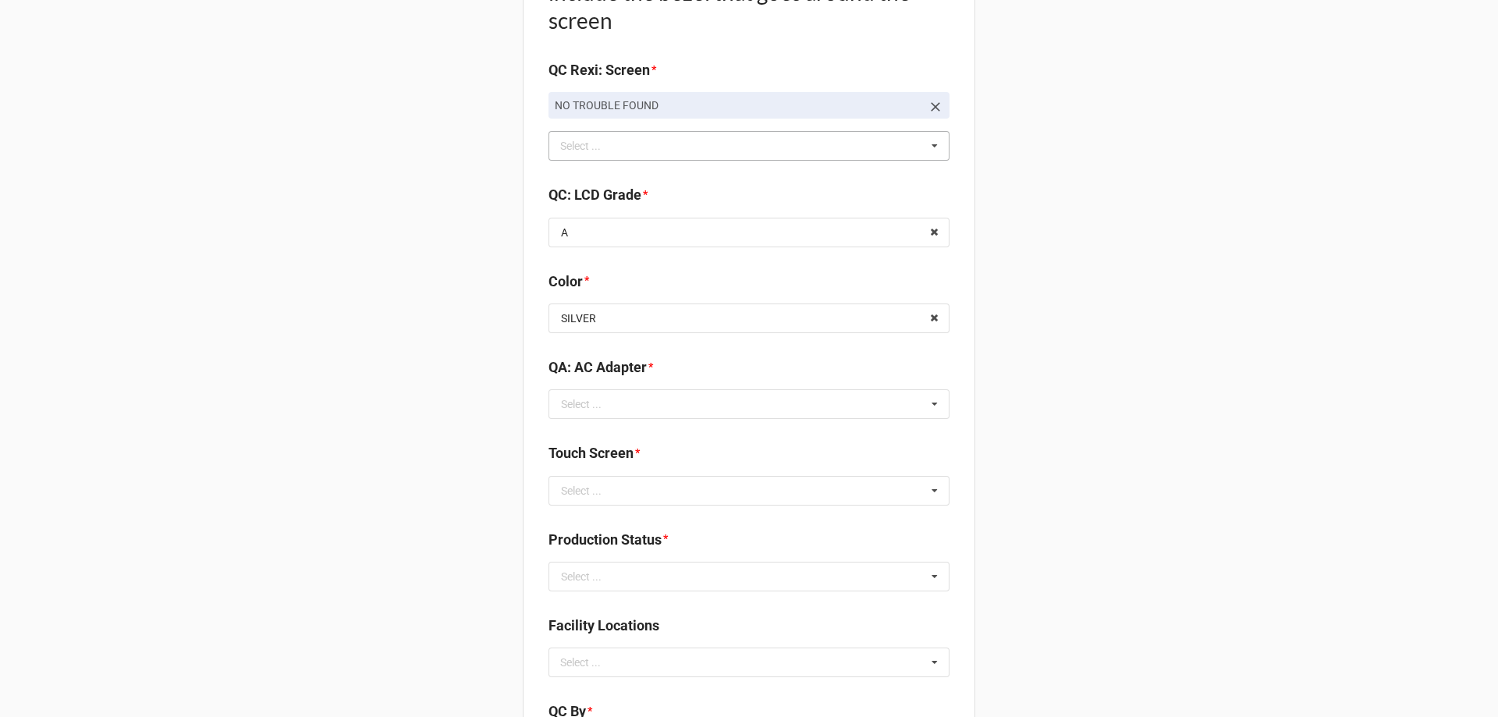
click at [620, 386] on div "QA: AC Adapter *" at bounding box center [749, 373] width 401 height 33
click at [611, 416] on input "text" at bounding box center [750, 404] width 400 height 28
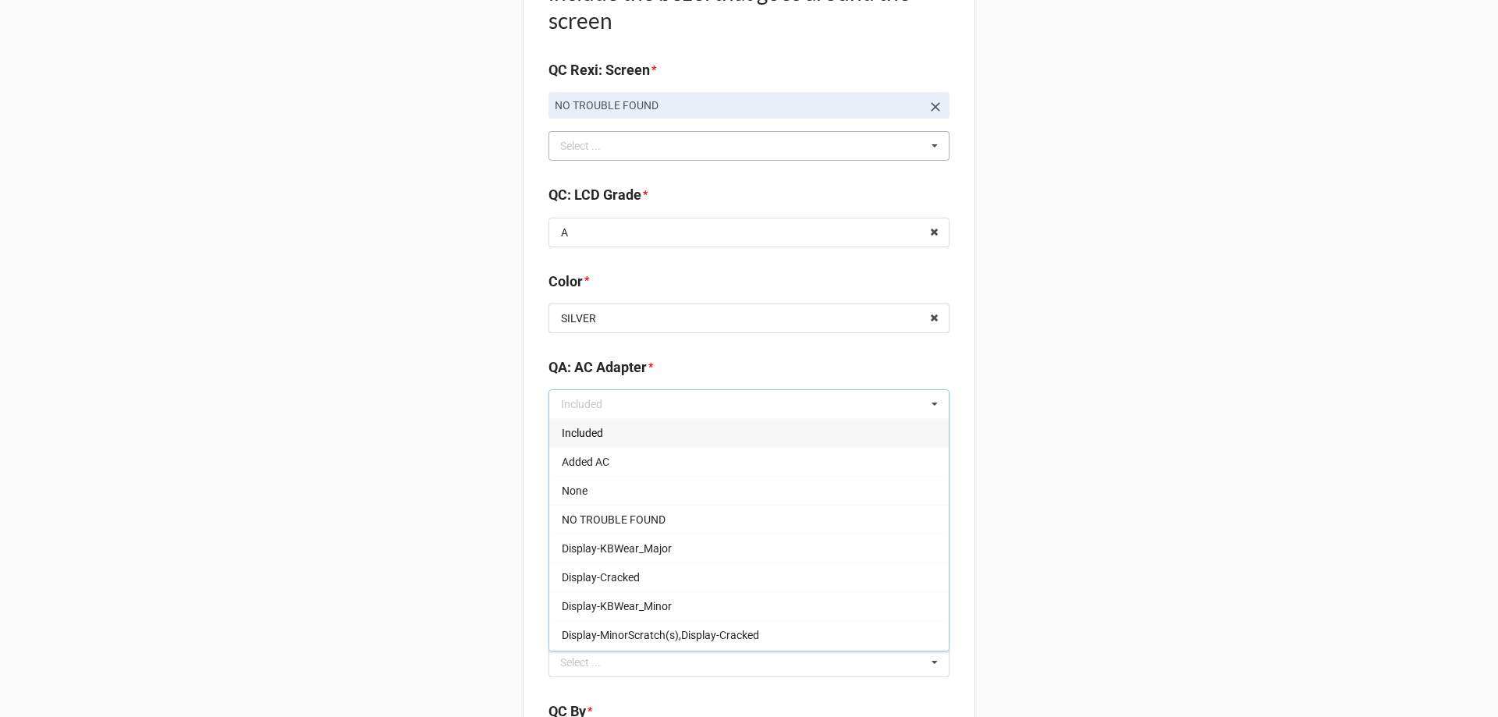
click at [573, 432] on span "Included" at bounding box center [582, 433] width 41 height 12
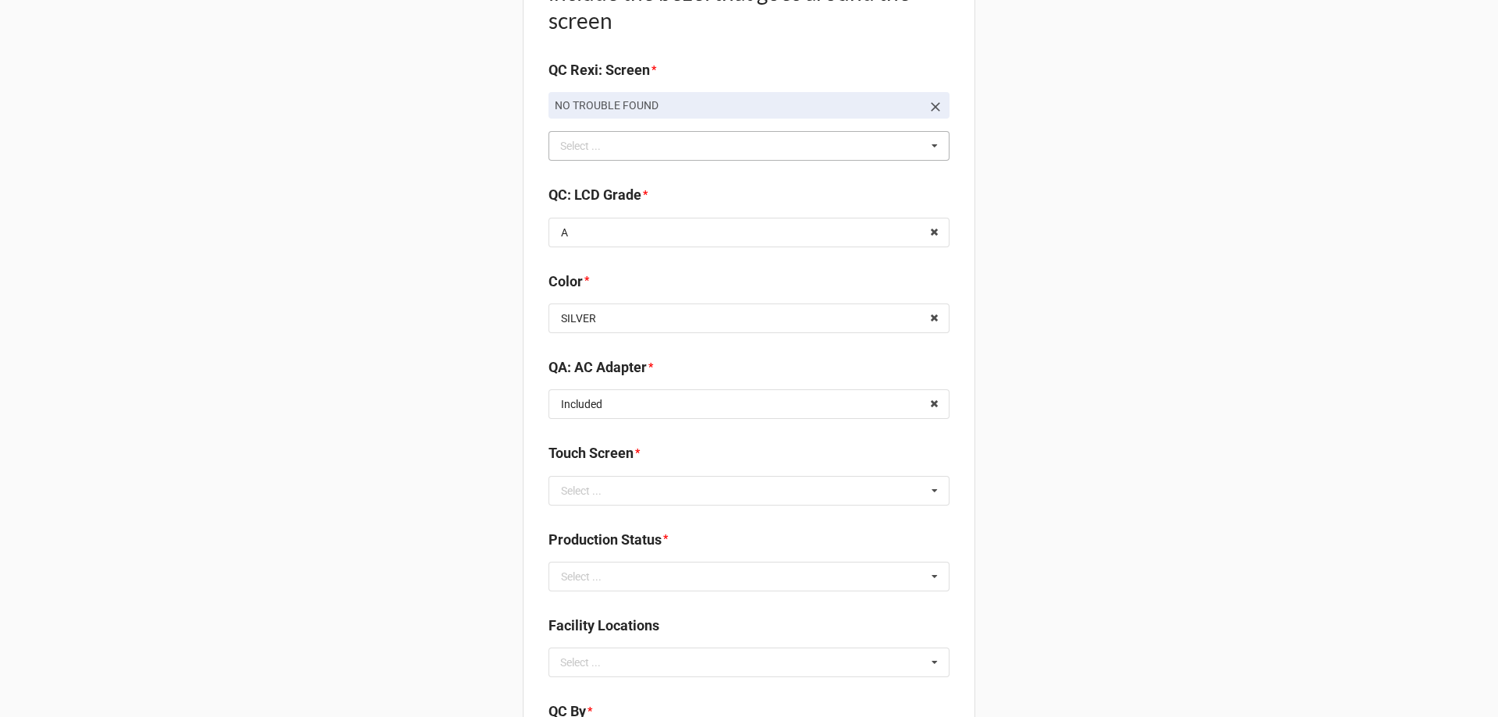
drag, startPoint x: 450, startPoint y: 448, endPoint x: 535, endPoint y: 470, distance: 87.1
click at [580, 488] on div "Select ..." at bounding box center [581, 490] width 41 height 11
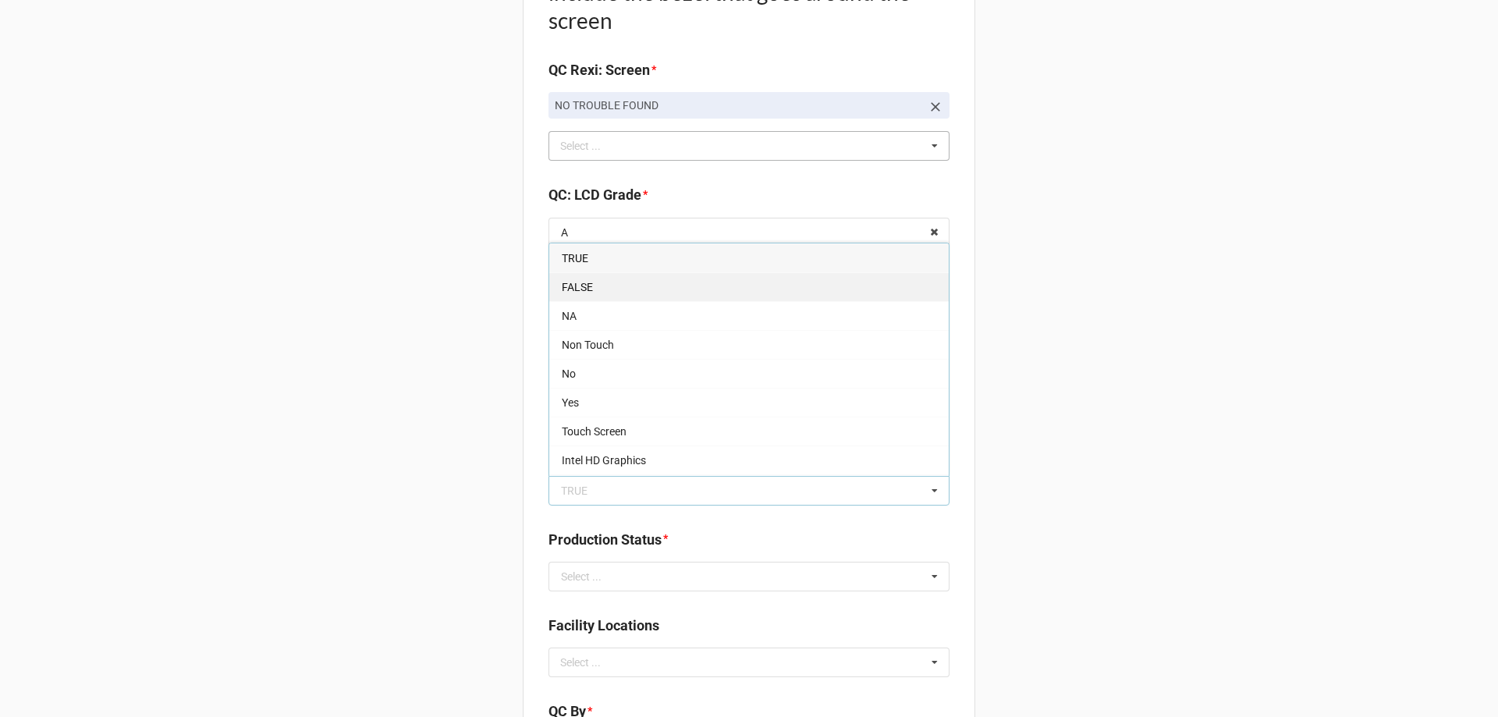
click at [572, 293] on span "FALSE" at bounding box center [577, 287] width 31 height 12
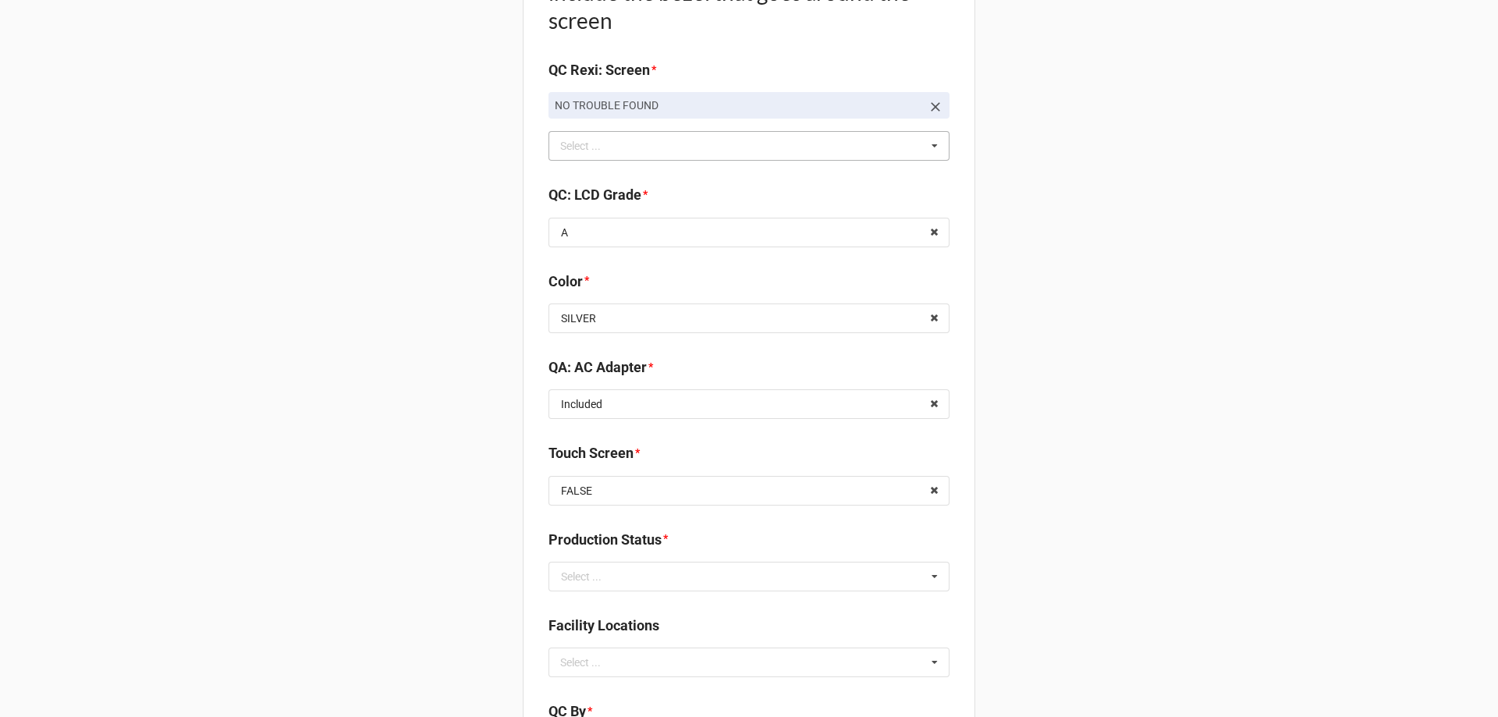
click at [582, 574] on div "Select ..." at bounding box center [581, 576] width 41 height 11
click at [563, 681] on div "Packing" at bounding box center [749, 691] width 400 height 29
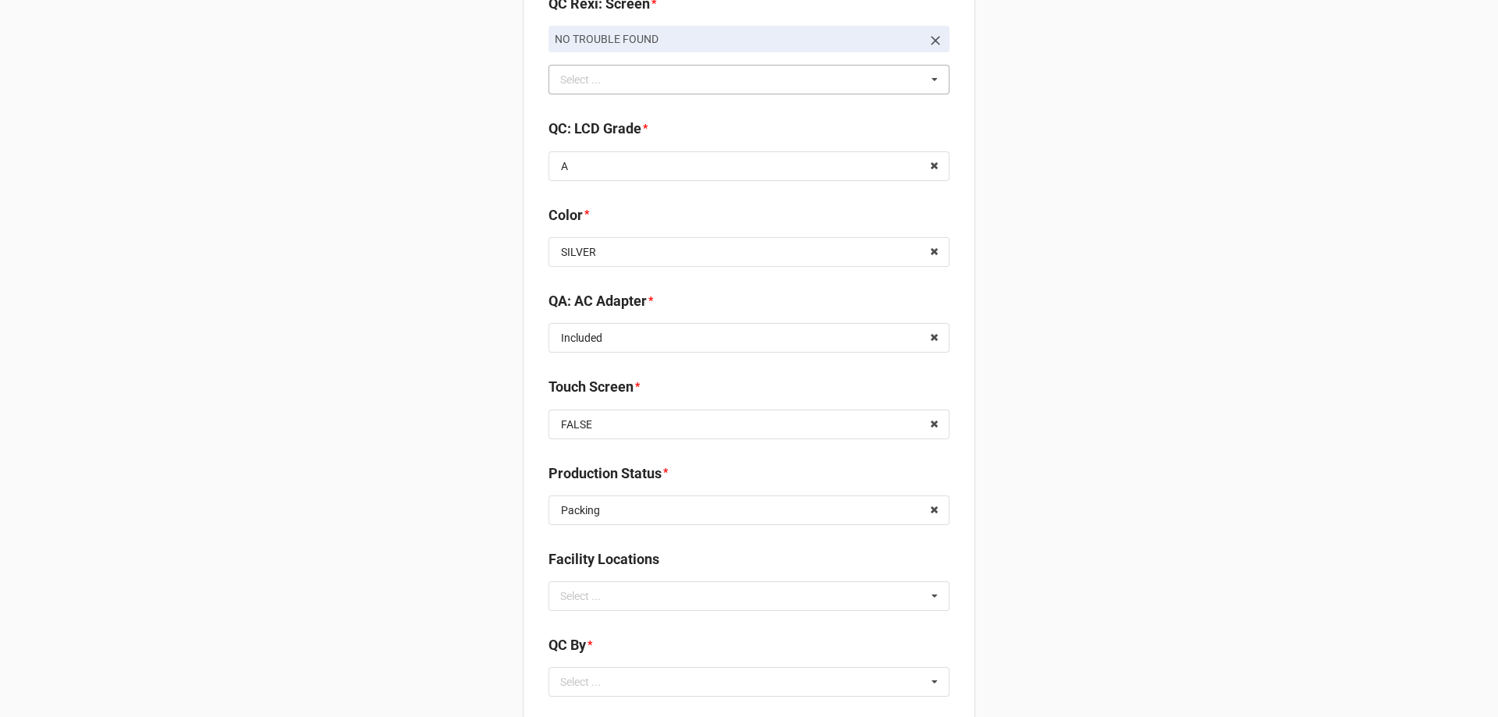
scroll to position [1873, 0]
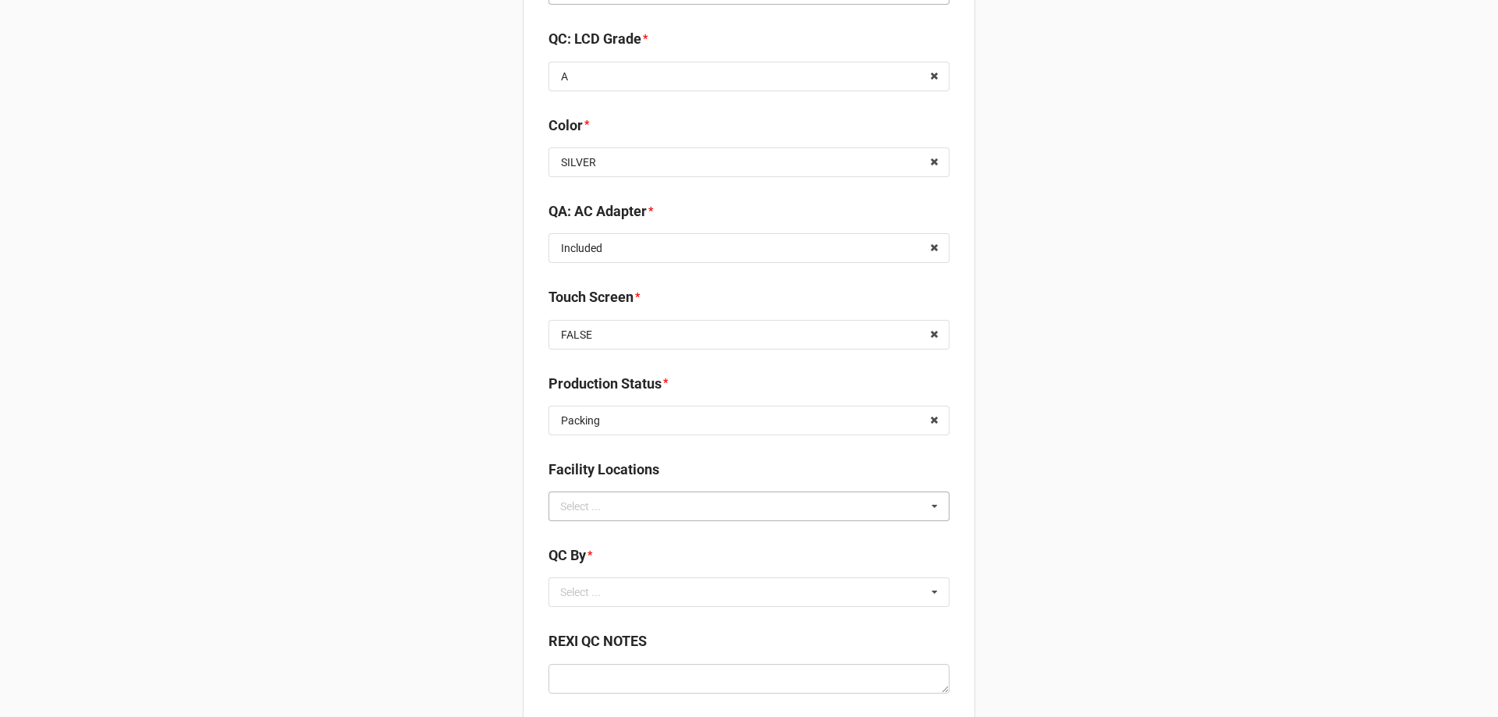
click at [568, 501] on div "Select ..." at bounding box center [589, 506] width 67 height 18
type input "re"
click at [574, 542] on span "RECV.DLL.PROCESSING" at bounding box center [621, 535] width 118 height 12
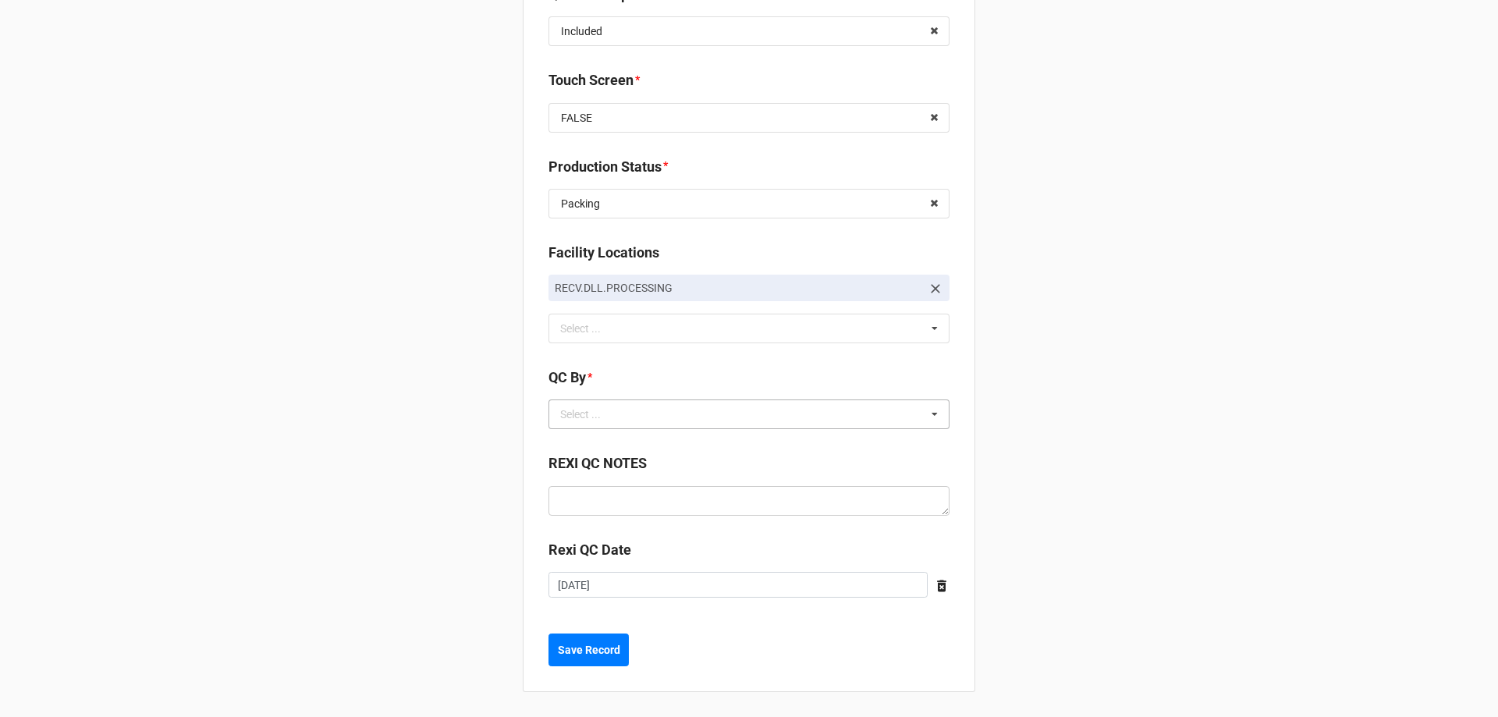
drag, startPoint x: 582, startPoint y: 421, endPoint x: 569, endPoint y: 422, distance: 13.4
click at [582, 420] on div "Select ..." at bounding box center [589, 415] width 67 height 18
drag, startPoint x: 567, startPoint y: 437, endPoint x: 474, endPoint y: 452, distance: 94.1
click at [567, 438] on span "CarlosH" at bounding box center [581, 443] width 39 height 12
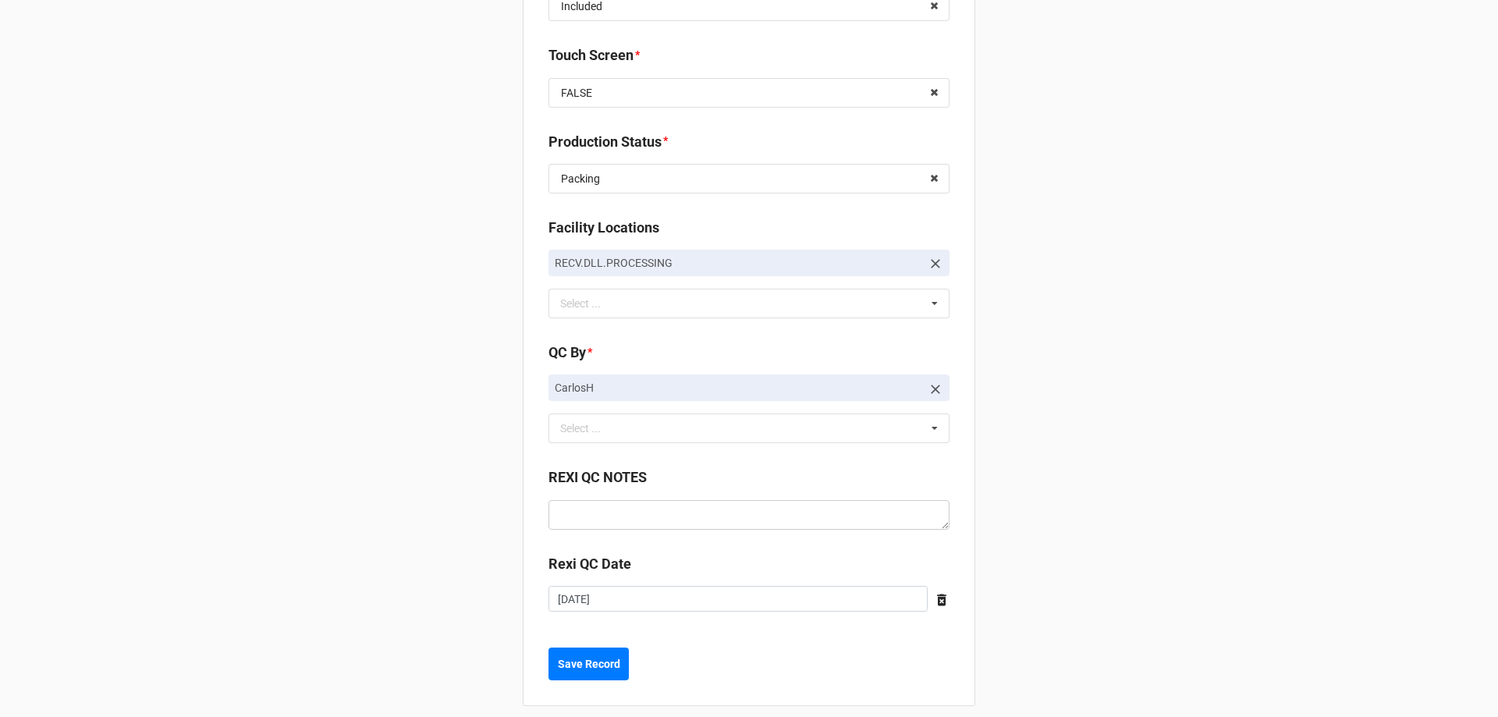
scroll to position [2129, 0]
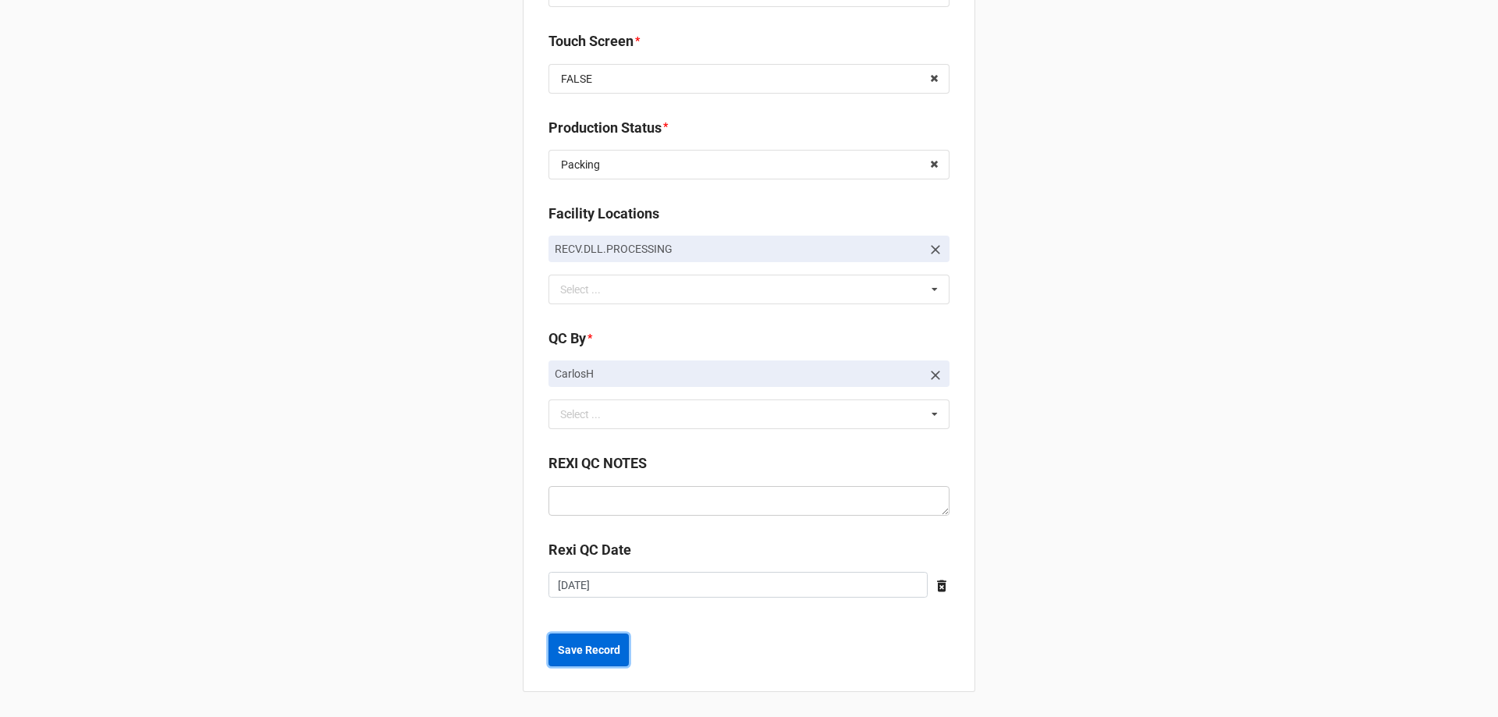
click at [569, 656] on b "Save Record" at bounding box center [589, 650] width 62 height 16
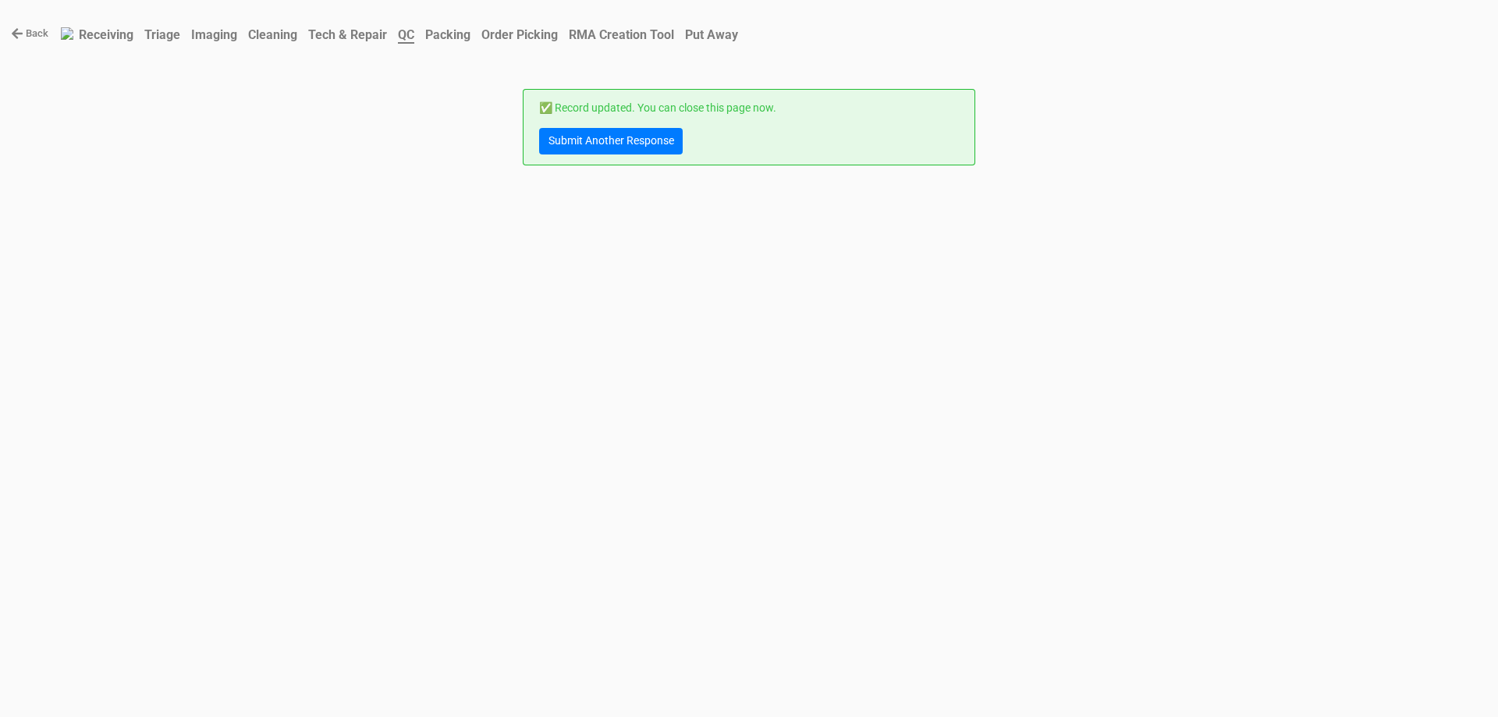
scroll to position [0, 0]
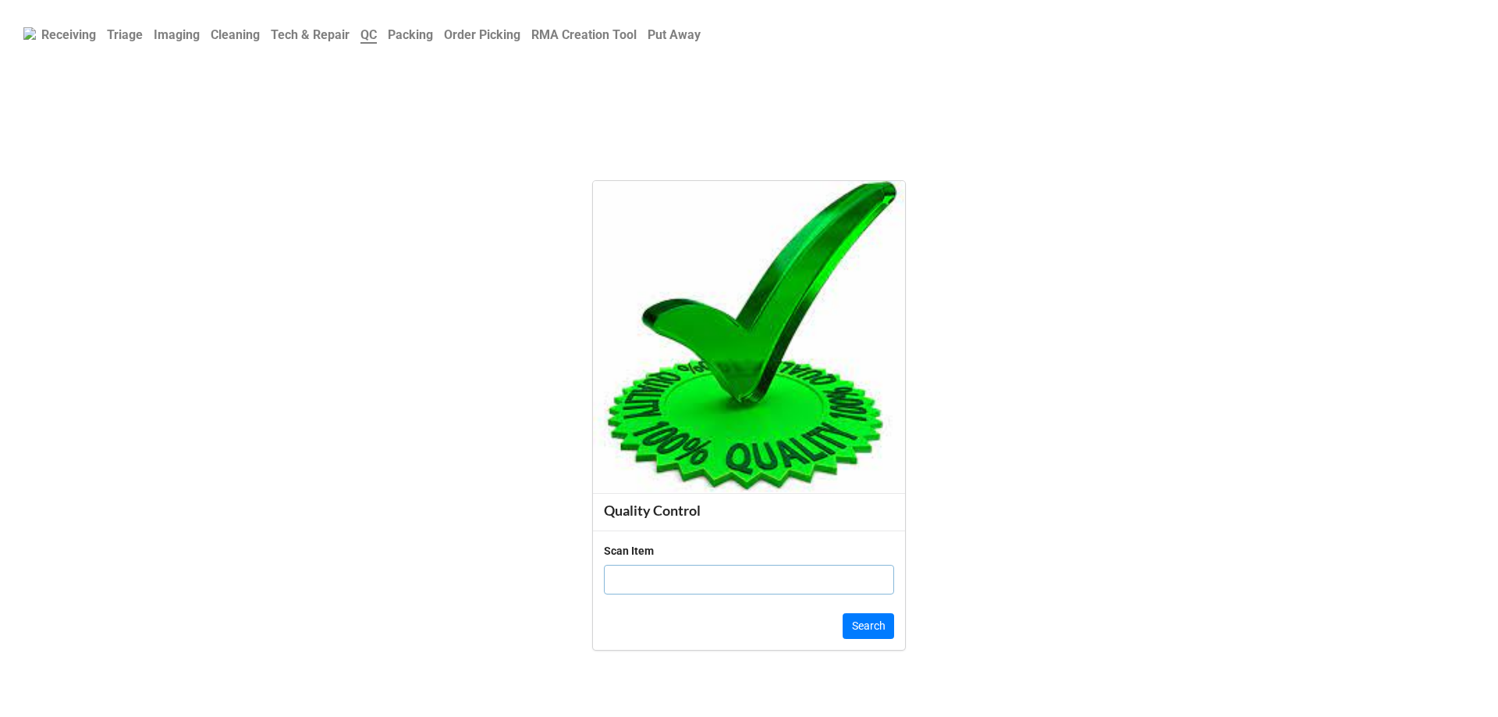
click at [684, 567] on input "text" at bounding box center [749, 580] width 290 height 30
click button "Search" at bounding box center [869, 626] width 52 height 27
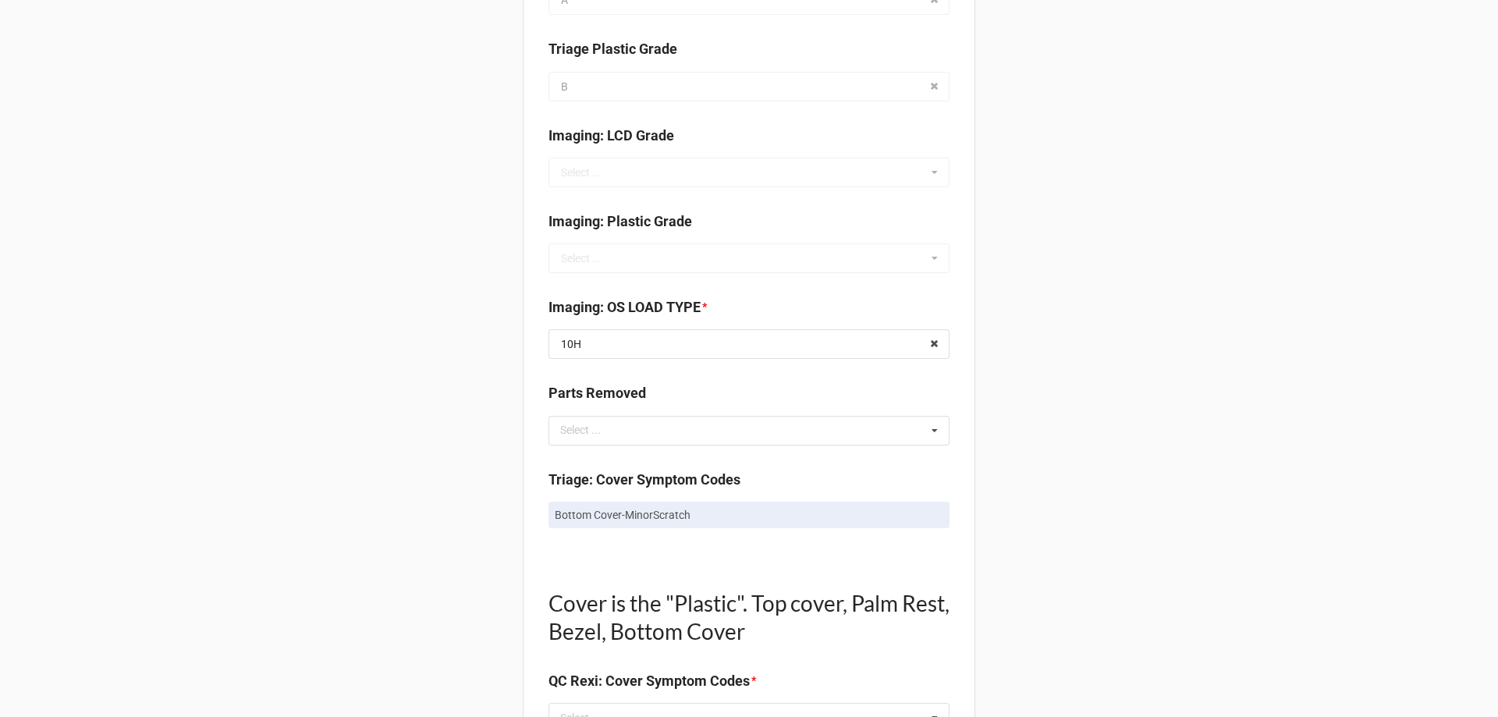
scroll to position [546, 0]
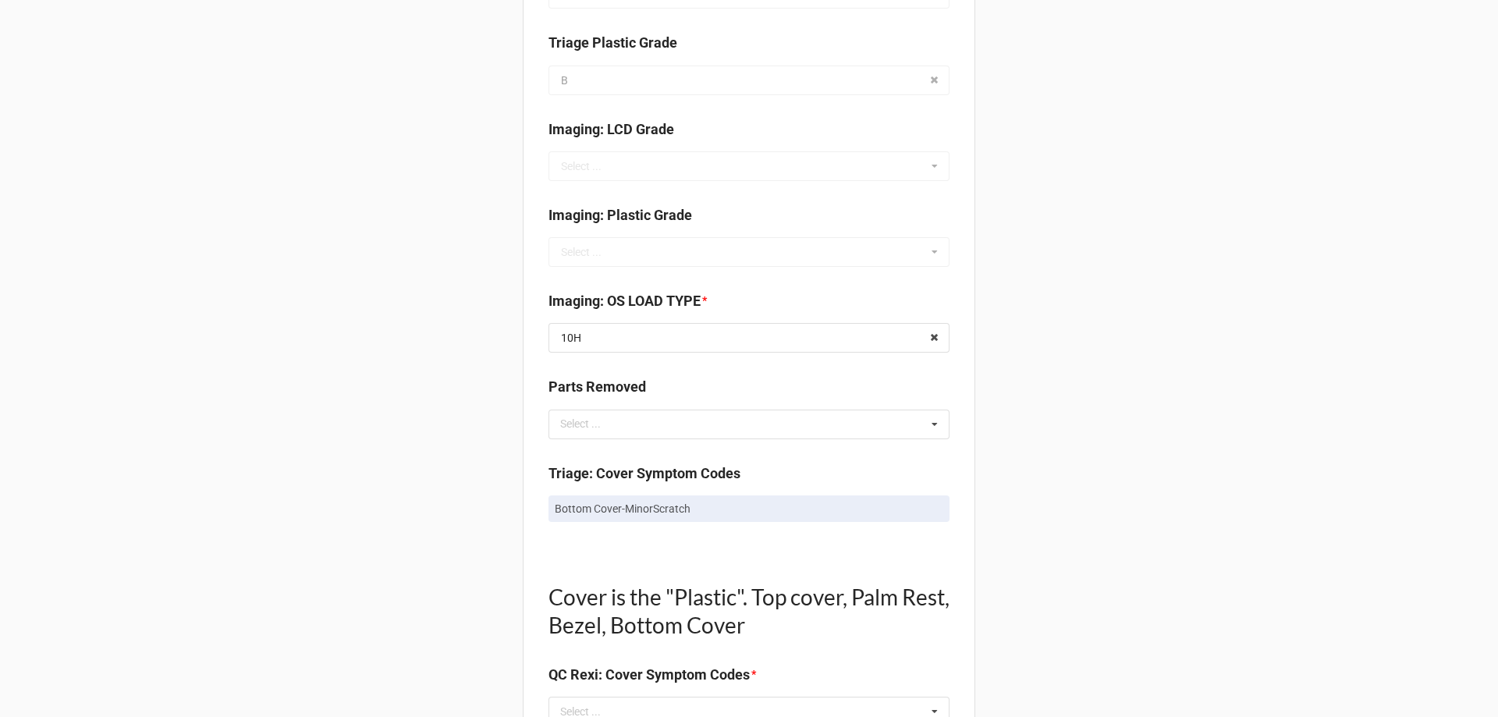
click at [649, 515] on p "Bottom Cover-MinorScratch" at bounding box center [749, 509] width 389 height 16
copy div "Bottom Cover-MinorScratch"
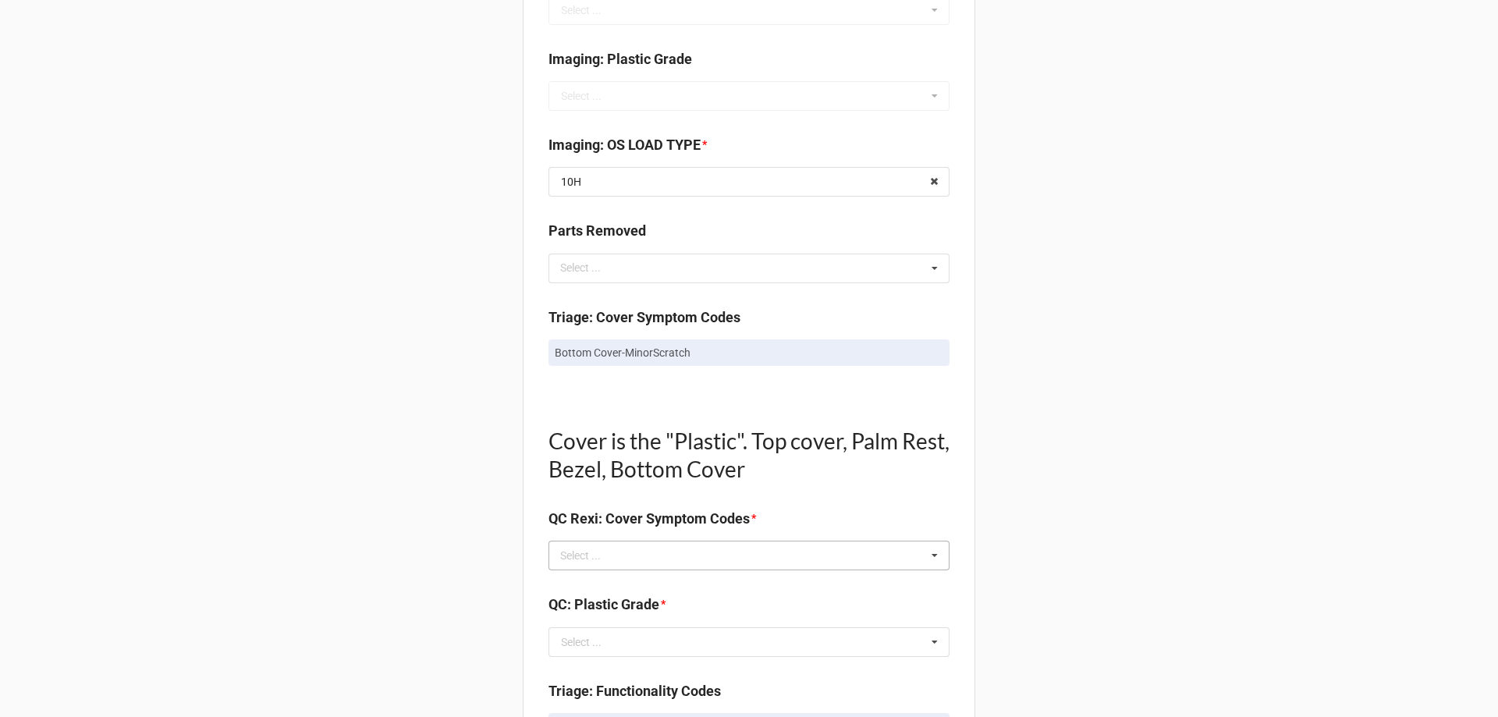
click at [595, 549] on div "Select ..." at bounding box center [589, 556] width 67 height 18
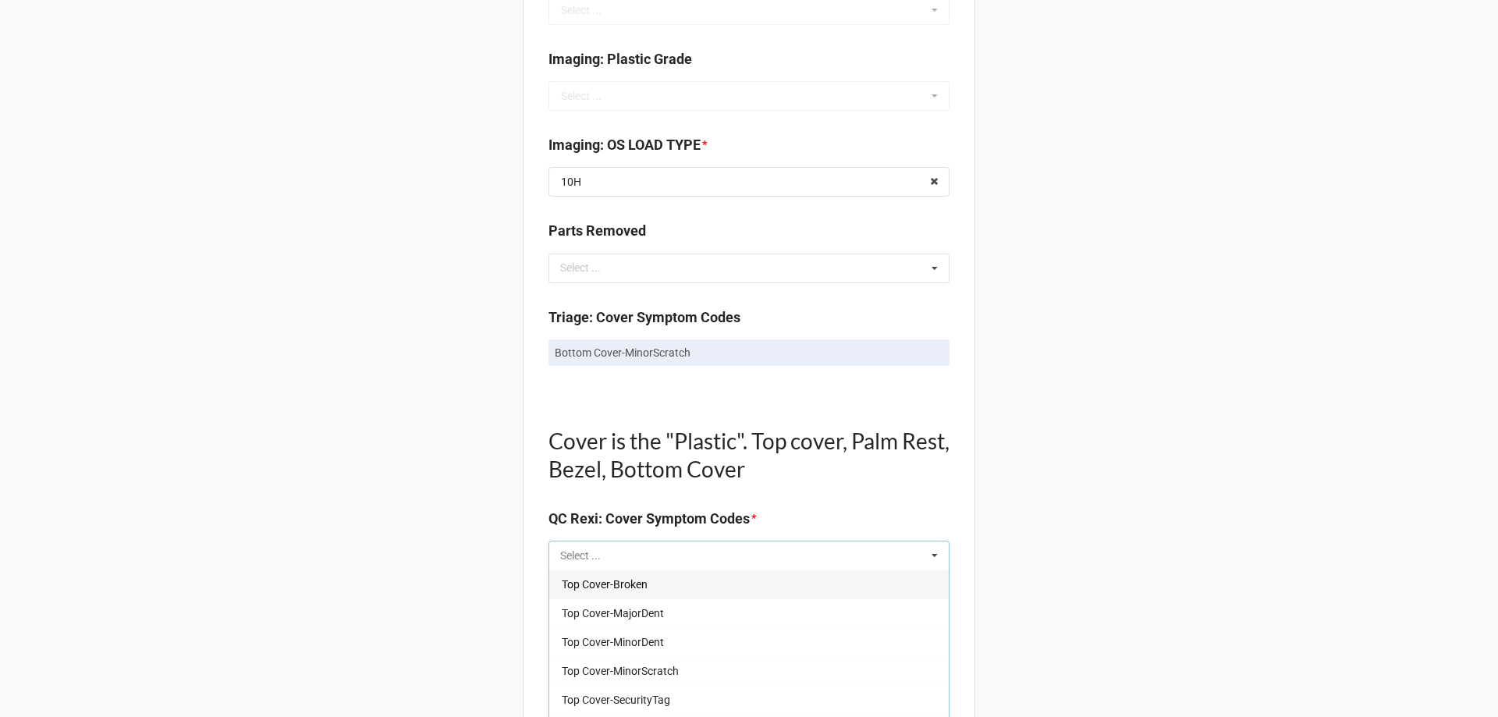
paste input "Bottom Cover-MinorScratch"
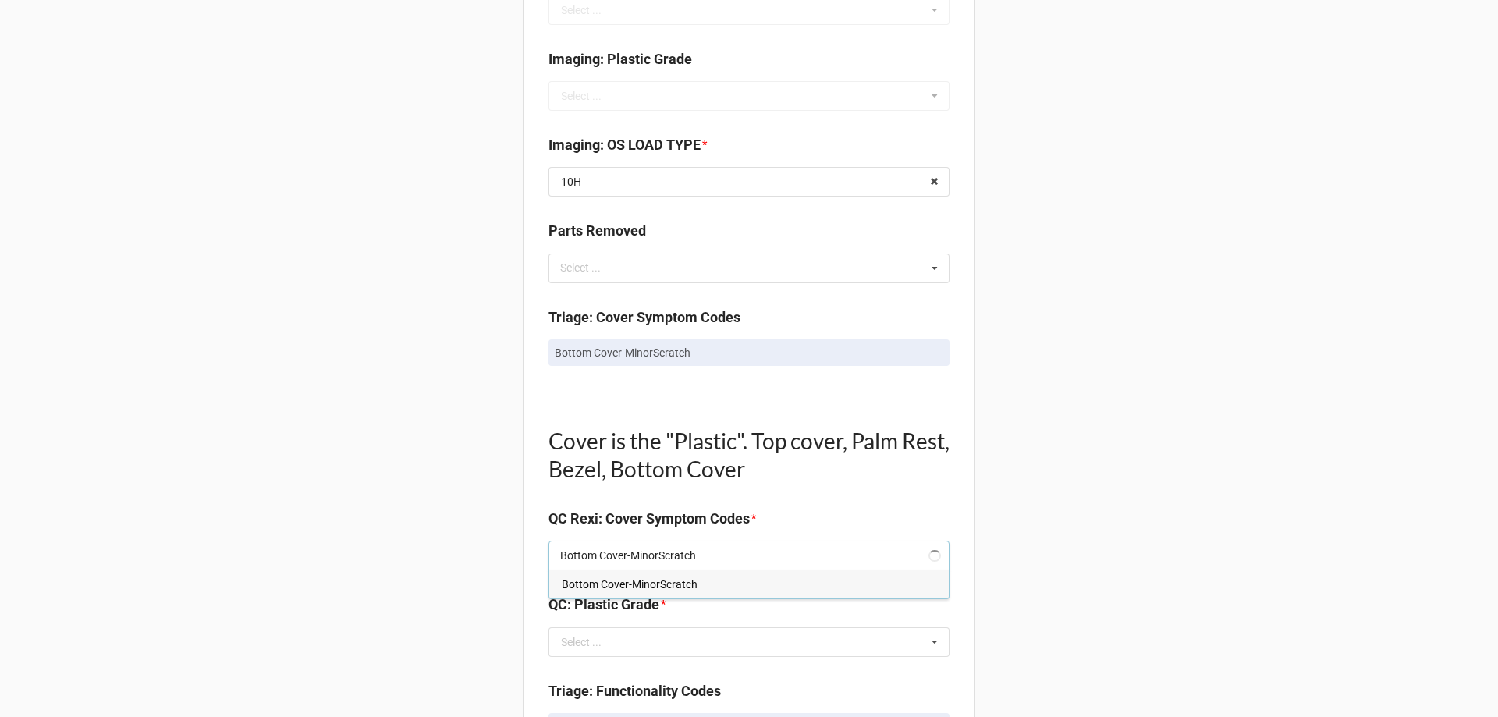
type input "Bottom Cover-MinorScratch"
drag, startPoint x: 600, startPoint y: 582, endPoint x: 581, endPoint y: 581, distance: 18.7
click at [599, 581] on span "Bottom Cover-MinorScratch" at bounding box center [630, 584] width 136 height 12
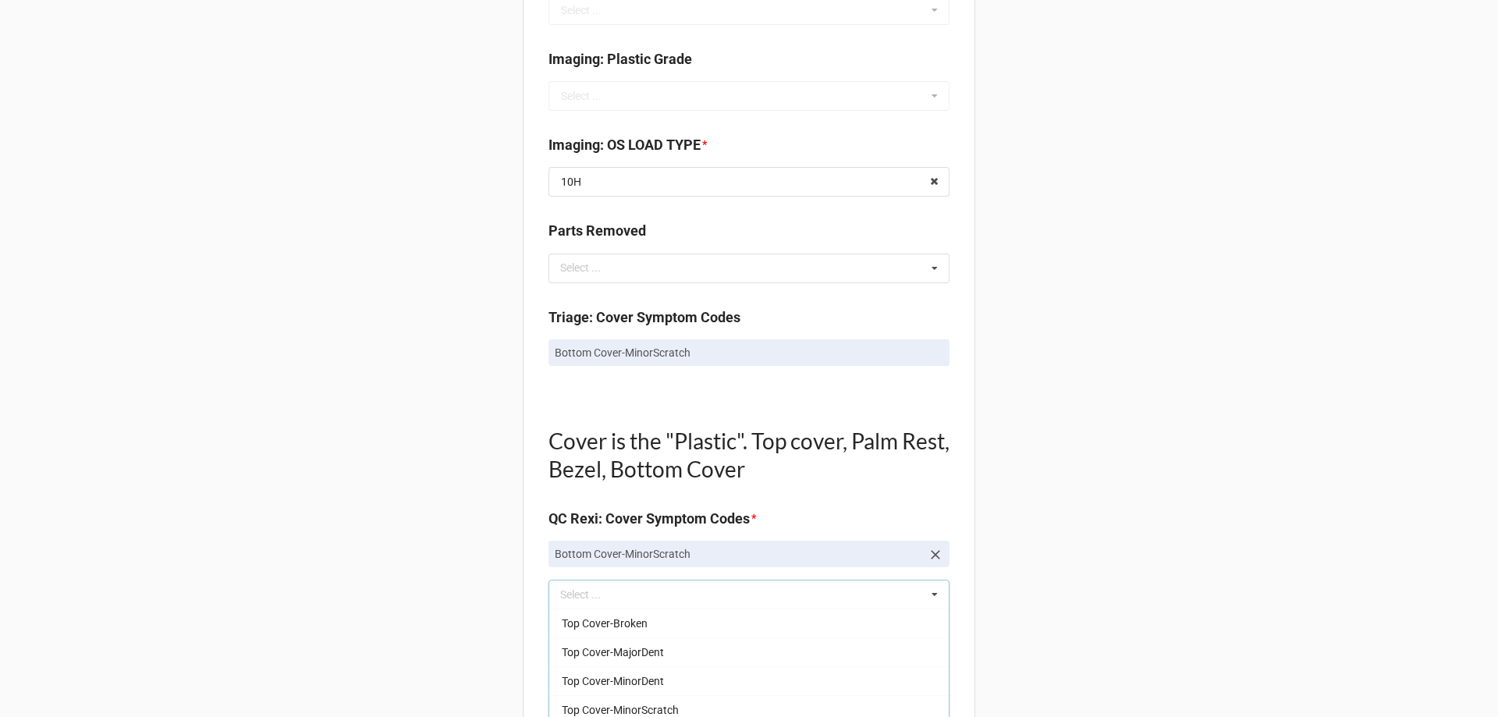
click at [510, 558] on div "Back Receiving Triage Imaging Cleaning Tech & Repair QC Packing Order Picking R…" at bounding box center [749, 643] width 1498 height 2690
click at [578, 592] on div "Select ..." at bounding box center [589, 595] width 67 height 18
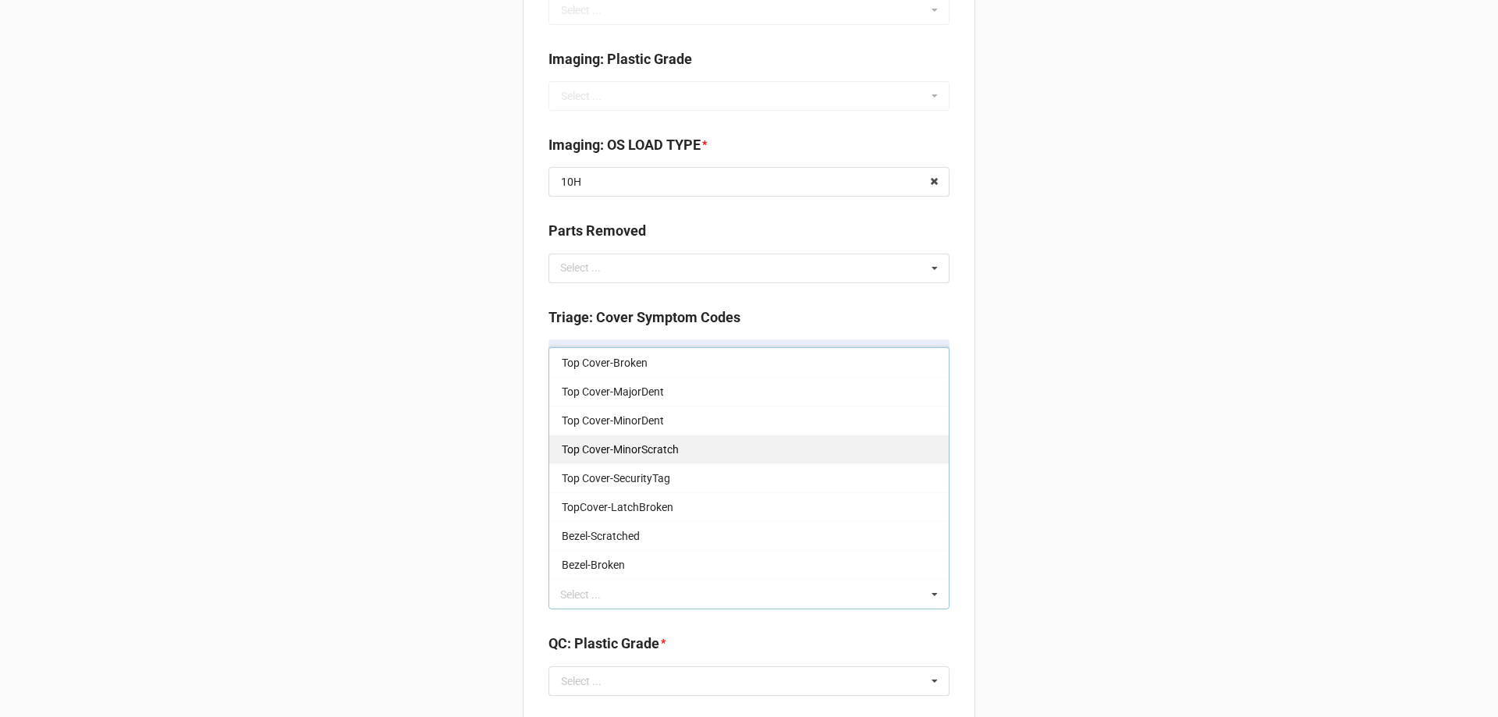
click at [631, 444] on span "Top Cover-MinorScratch" at bounding box center [620, 449] width 117 height 12
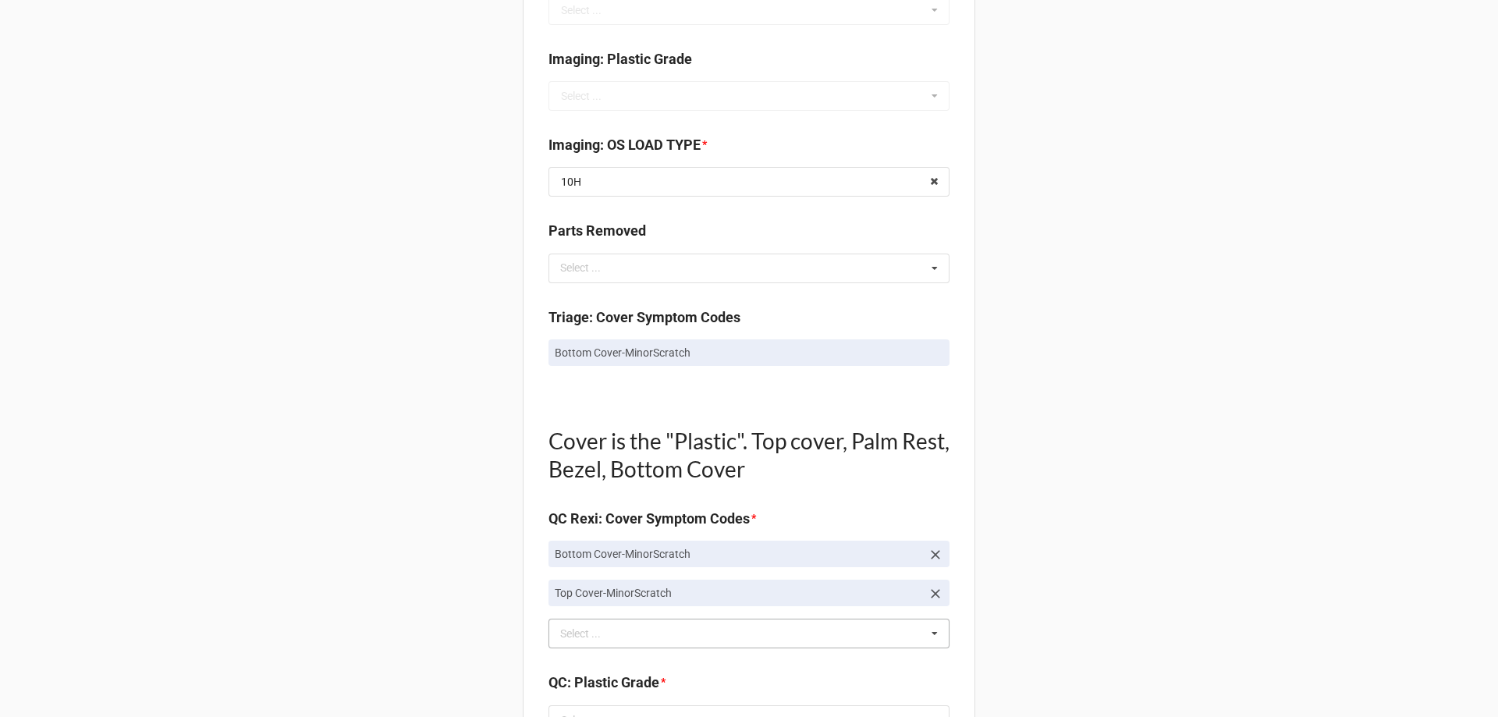
click at [480, 471] on div "Back Receiving Triage Imaging Cleaning Tech & Repair QC Packing Order Picking R…" at bounding box center [749, 662] width 1498 height 2729
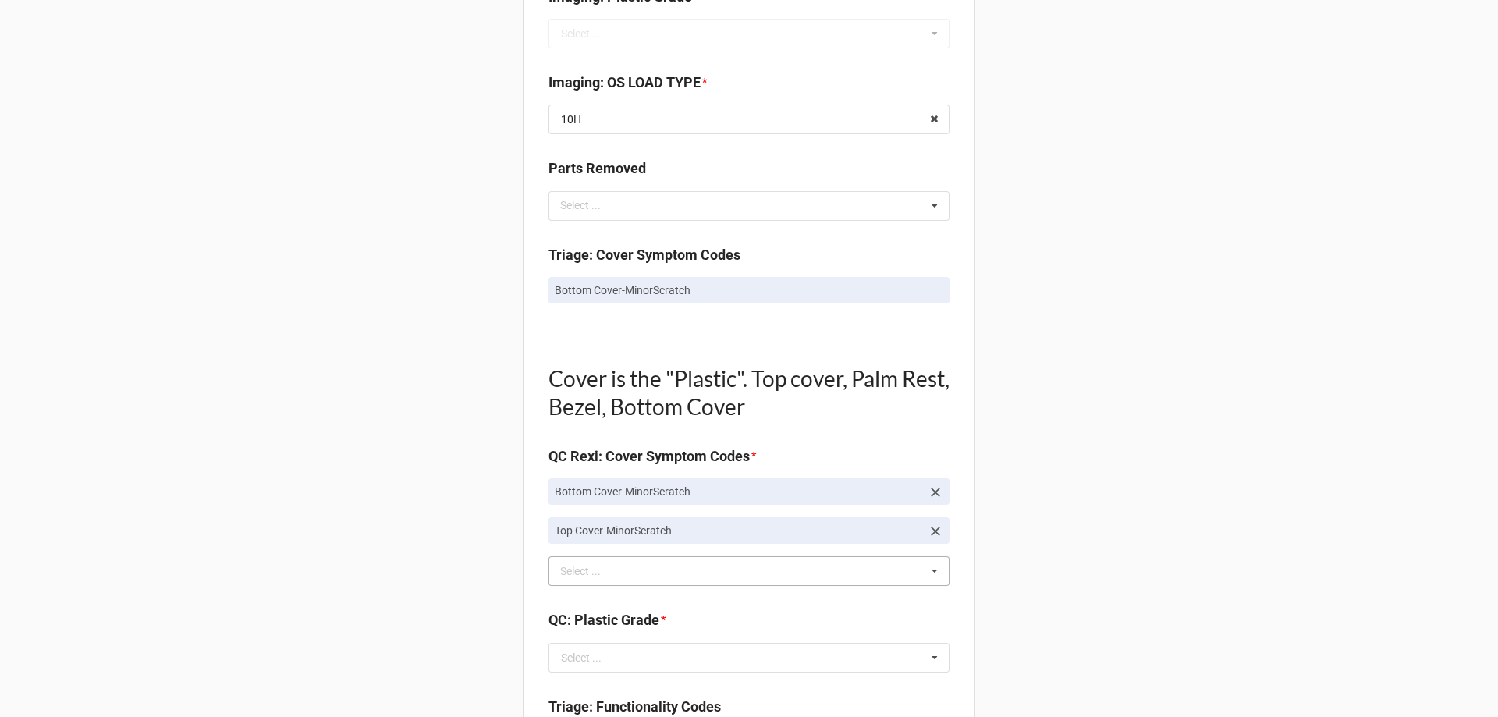
scroll to position [859, 0]
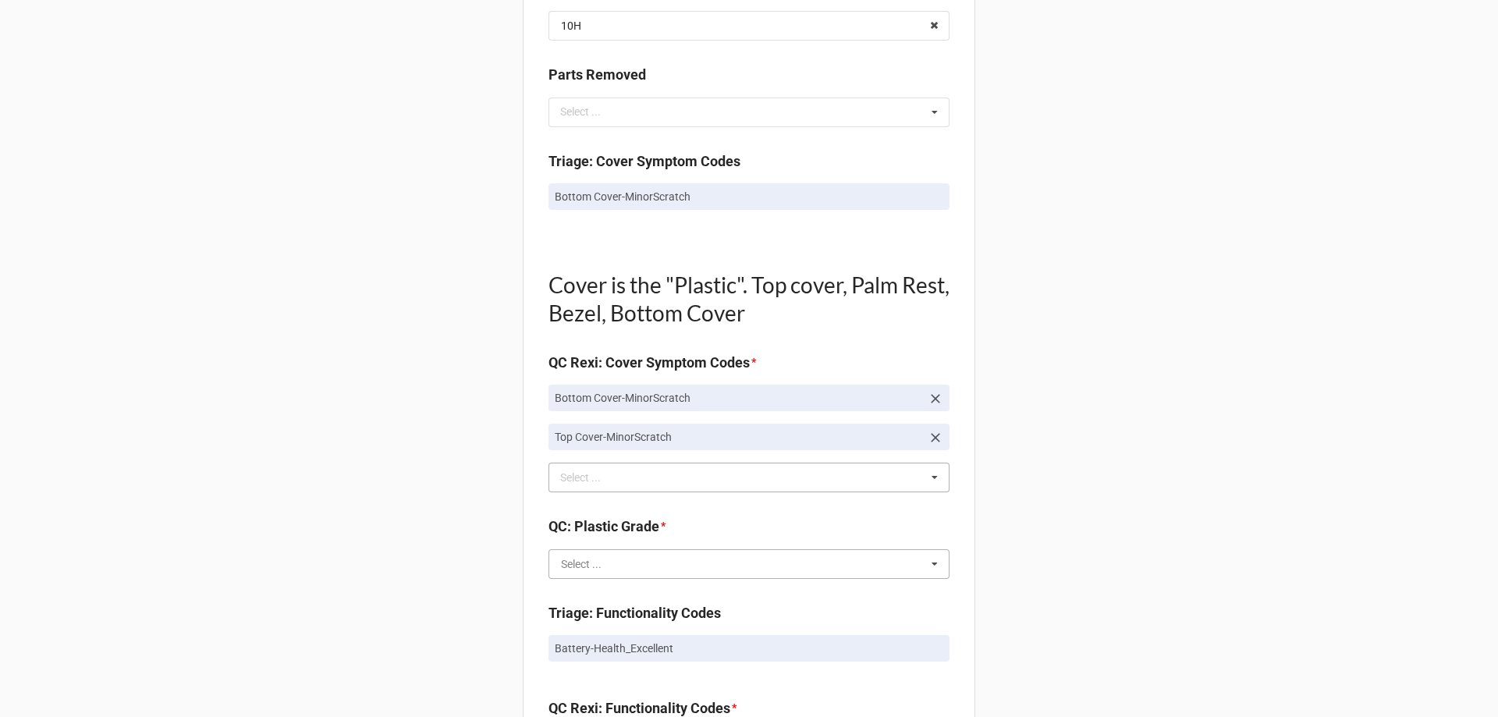
click at [613, 556] on input "text" at bounding box center [750, 564] width 400 height 28
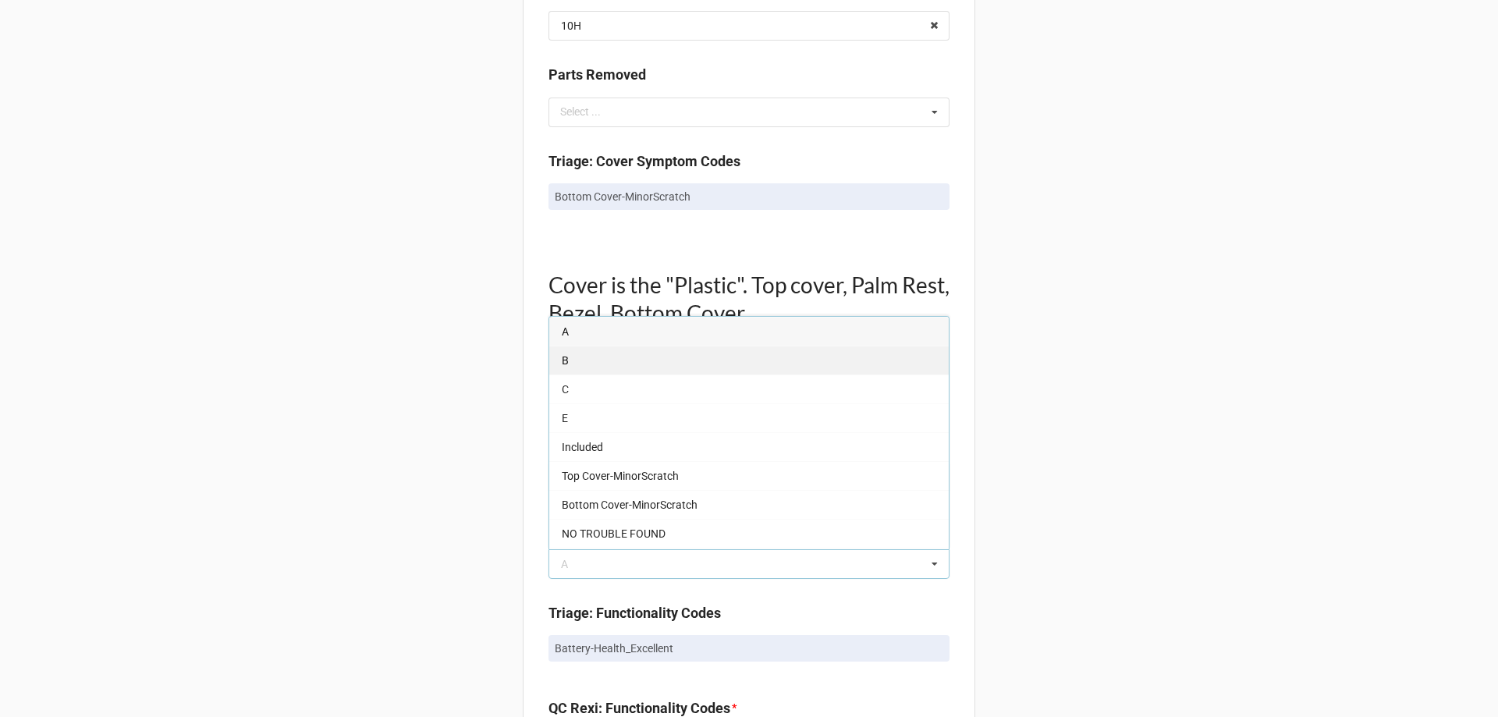
drag, startPoint x: 574, startPoint y: 360, endPoint x: 446, endPoint y: 474, distance: 171.4
click at [573, 360] on div "B" at bounding box center [749, 360] width 400 height 29
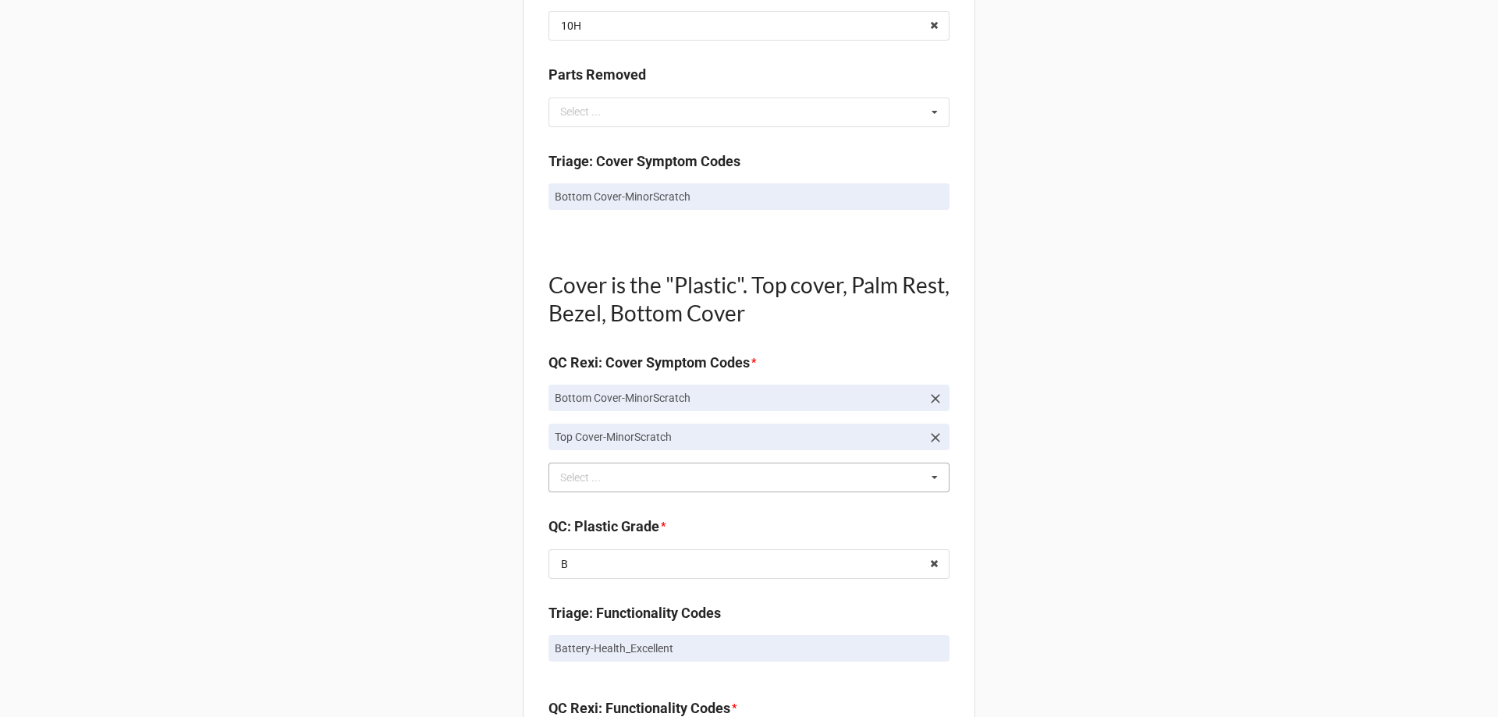
click at [446, 475] on div "Back Receiving Triage Imaging Cleaning Tech & Repair QC Packing Order Picking R…" at bounding box center [749, 505] width 1498 height 2729
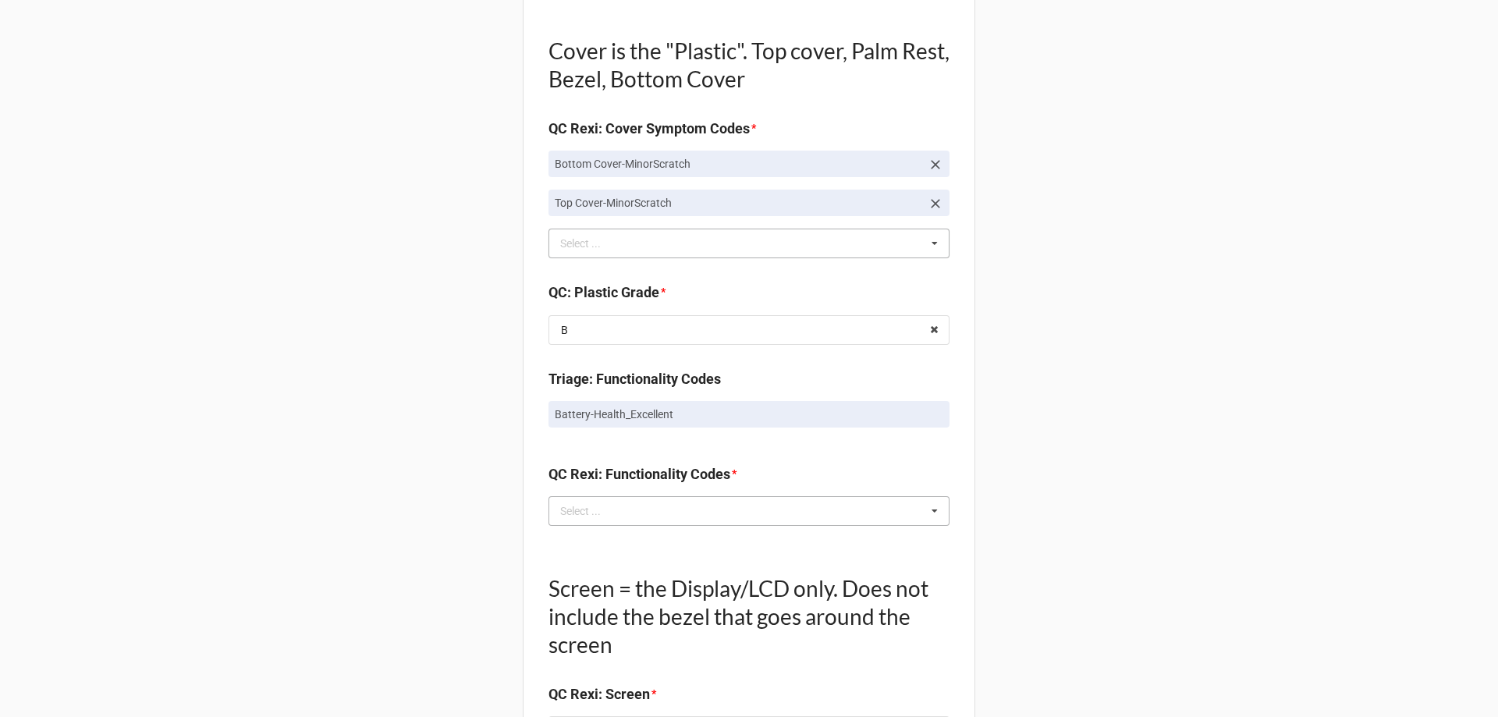
click at [601, 514] on div "Select ..." at bounding box center [589, 511] width 67 height 18
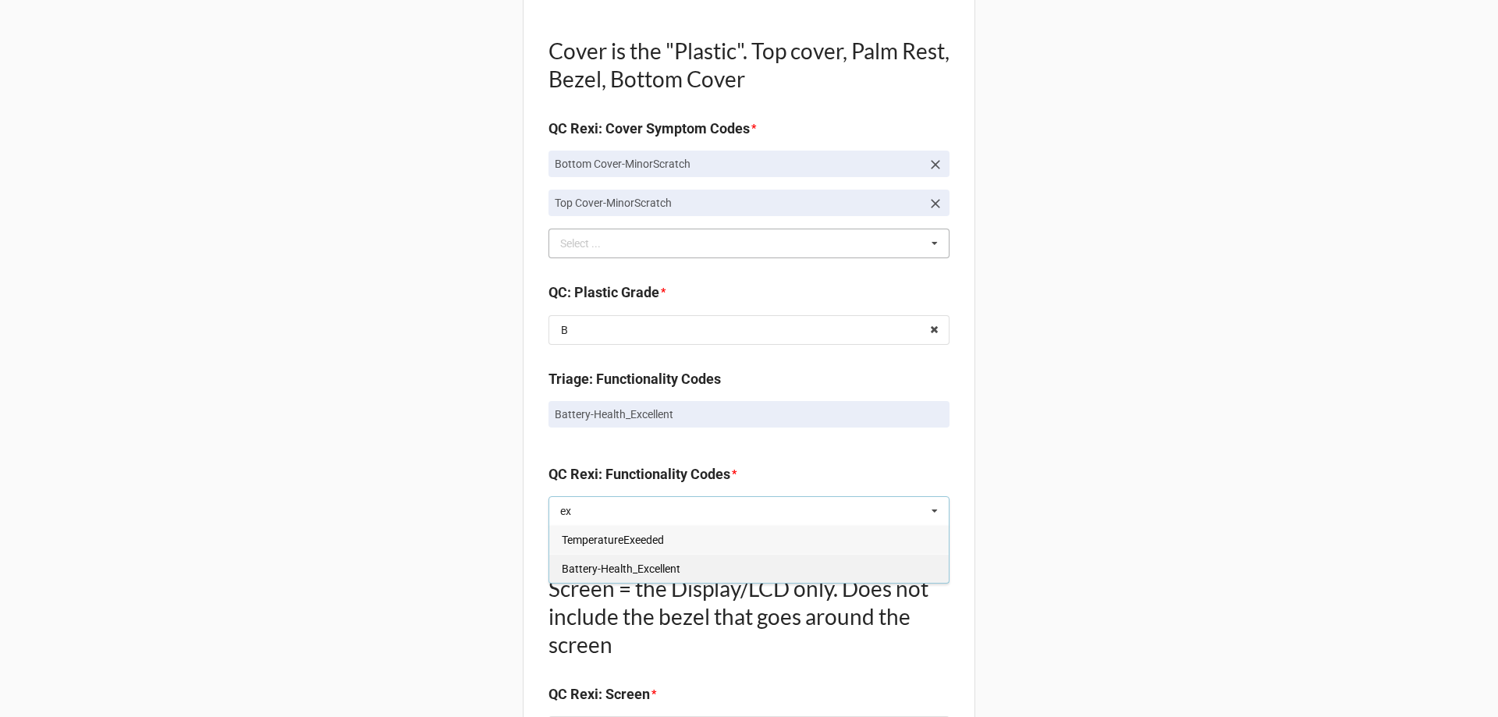
type input "ex"
click at [586, 568] on span "Battery-Health_Excellent" at bounding box center [621, 569] width 119 height 12
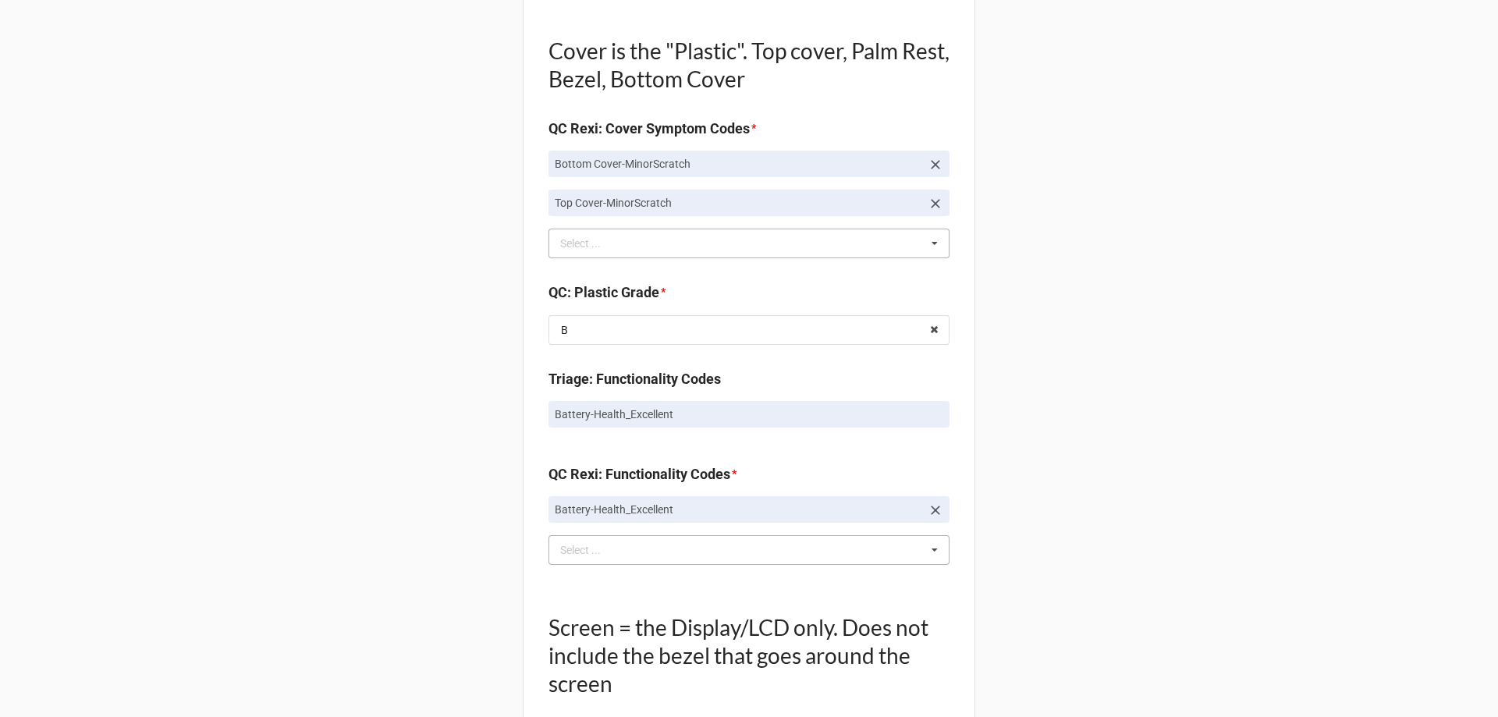
click at [446, 559] on div "Back Receiving Triage Imaging Cleaning Tech & Repair QC Packing Order Picking R…" at bounding box center [749, 291] width 1498 height 2768
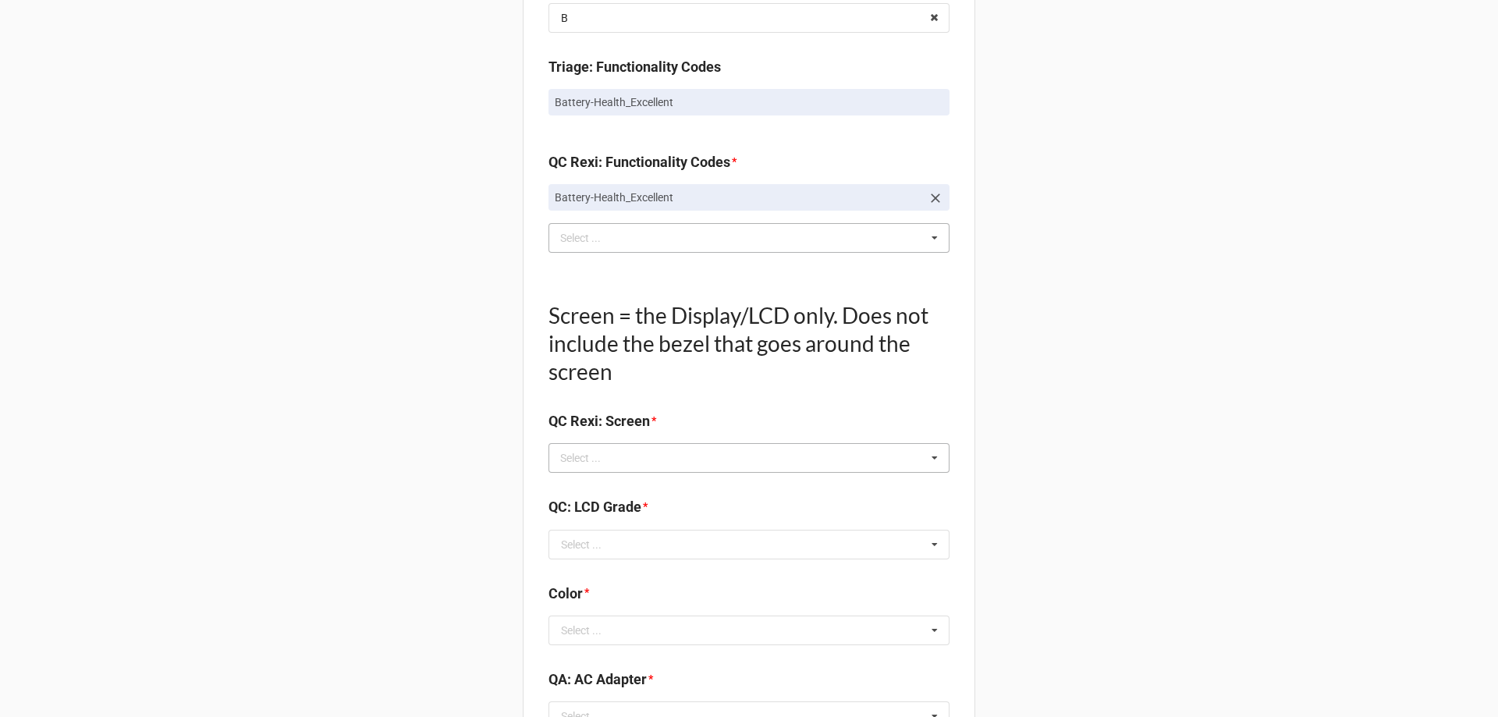
click at [644, 446] on div "Select ... No results found." at bounding box center [749, 458] width 401 height 30
type input "no"
click at [628, 491] on span "NO TROUBLE FOUND" at bounding box center [614, 487] width 104 height 12
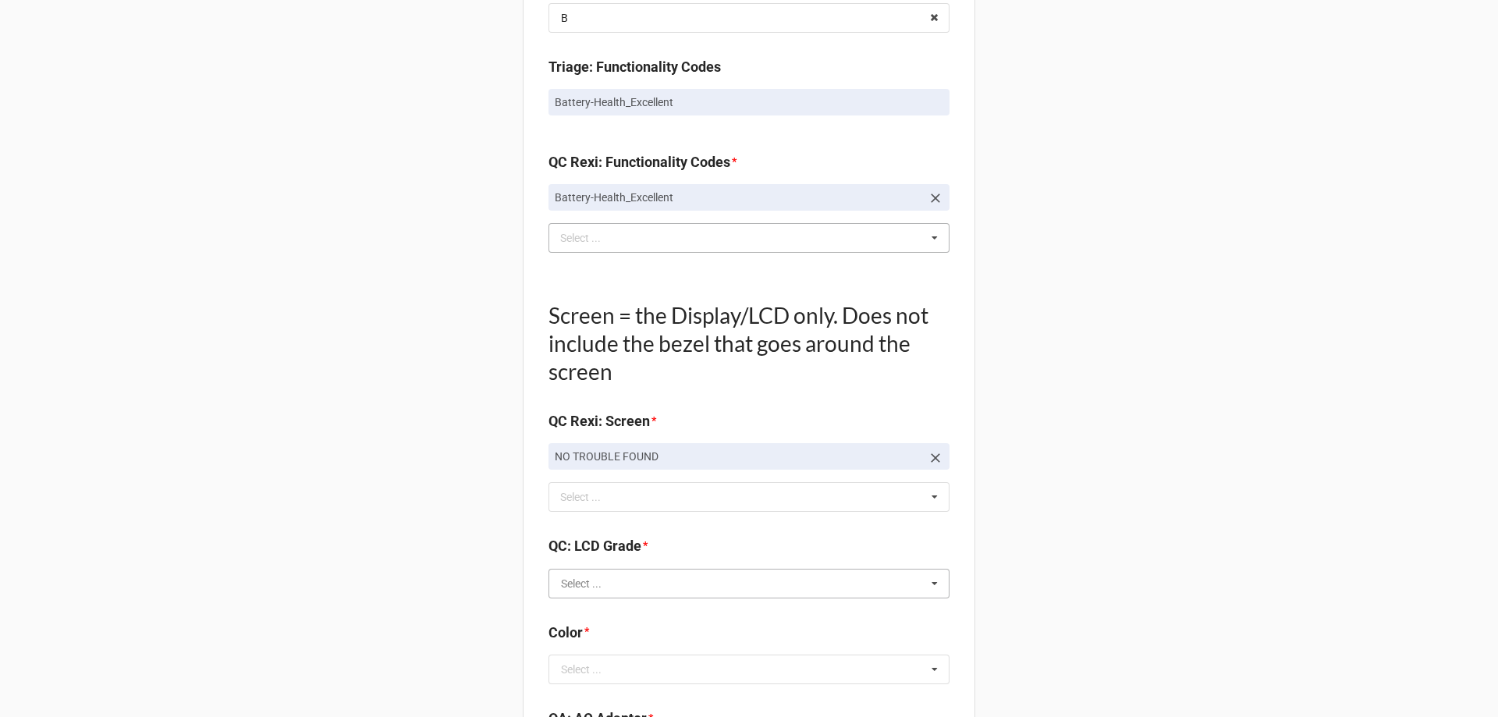
click at [585, 596] on input "text" at bounding box center [750, 584] width 400 height 28
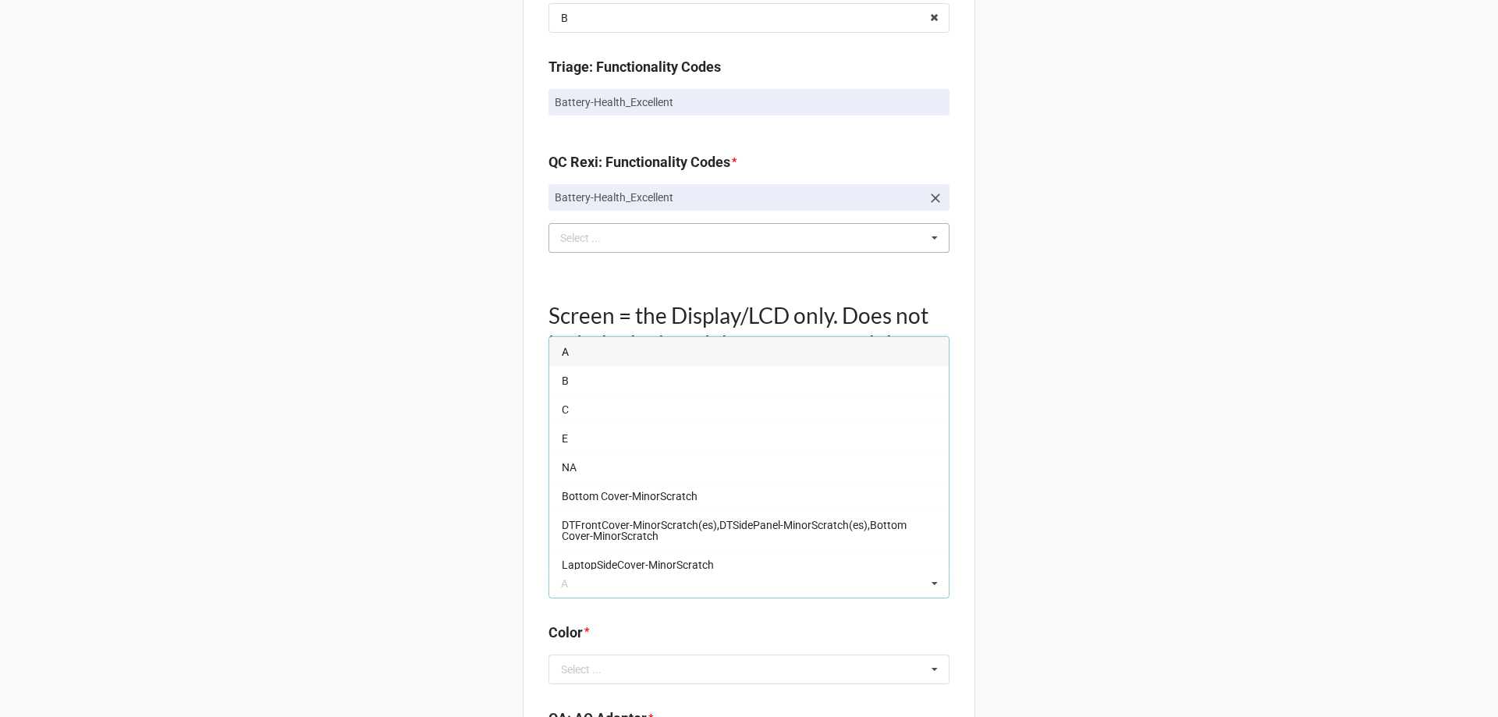
click at [566, 359] on div "A" at bounding box center [749, 351] width 400 height 29
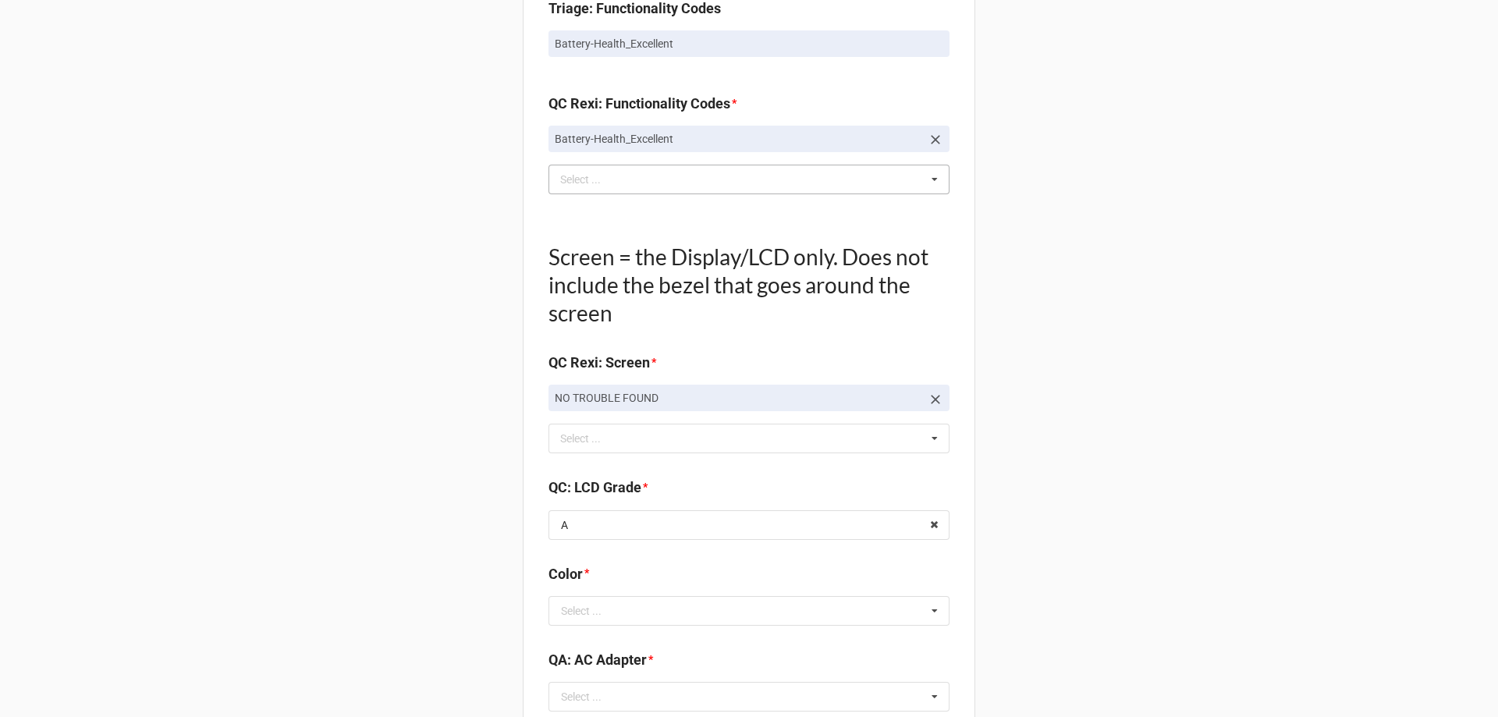
scroll to position [1561, 0]
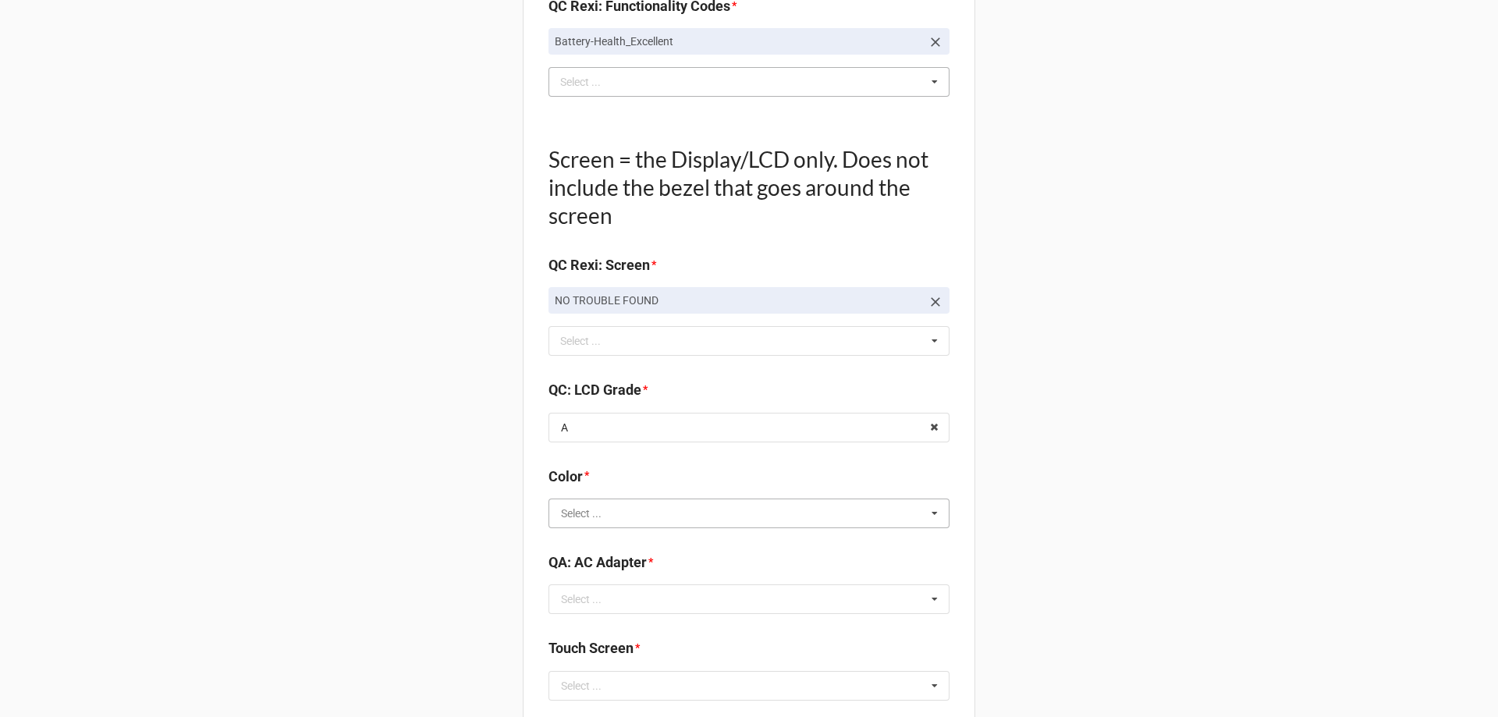
click at [566, 522] on input "text" at bounding box center [750, 513] width 400 height 28
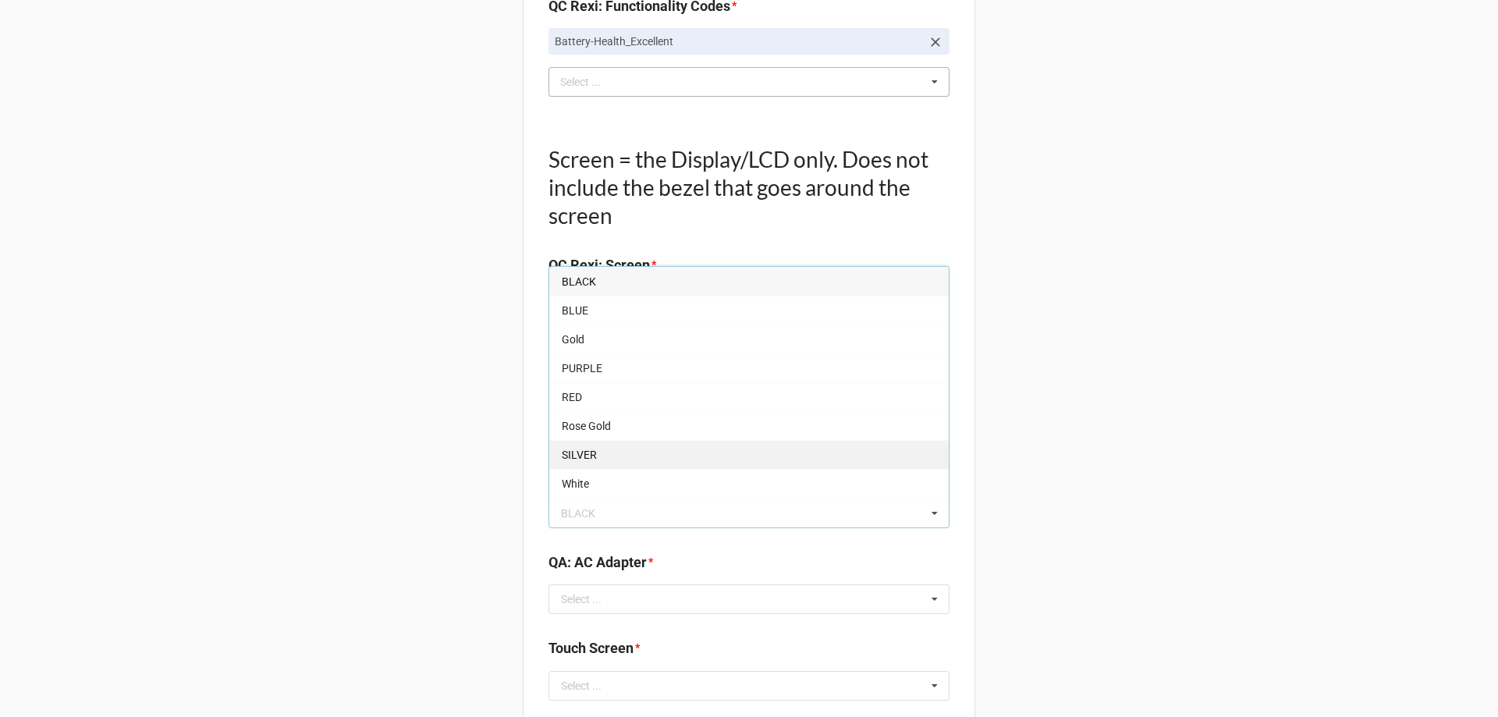
click at [571, 449] on span "SILVER" at bounding box center [579, 455] width 35 height 12
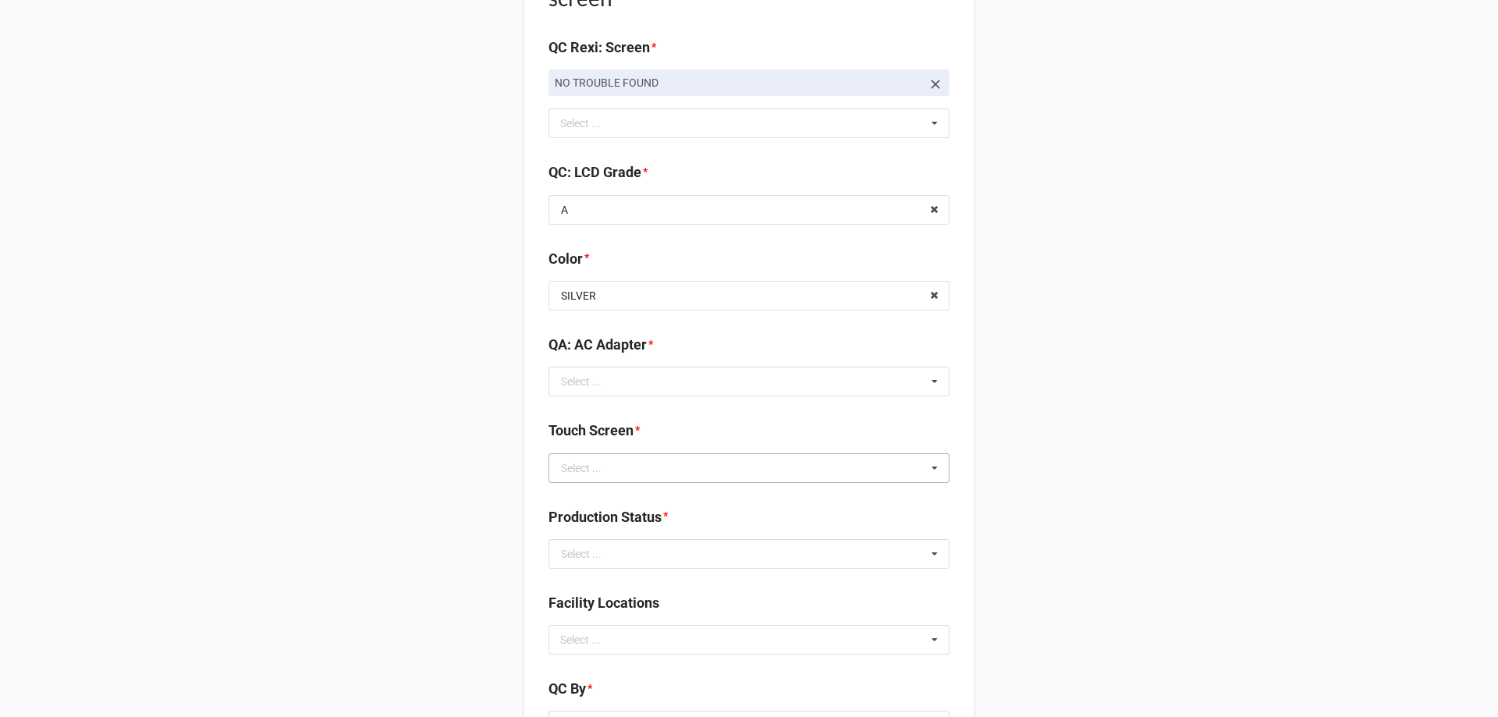
scroll to position [1795, 0]
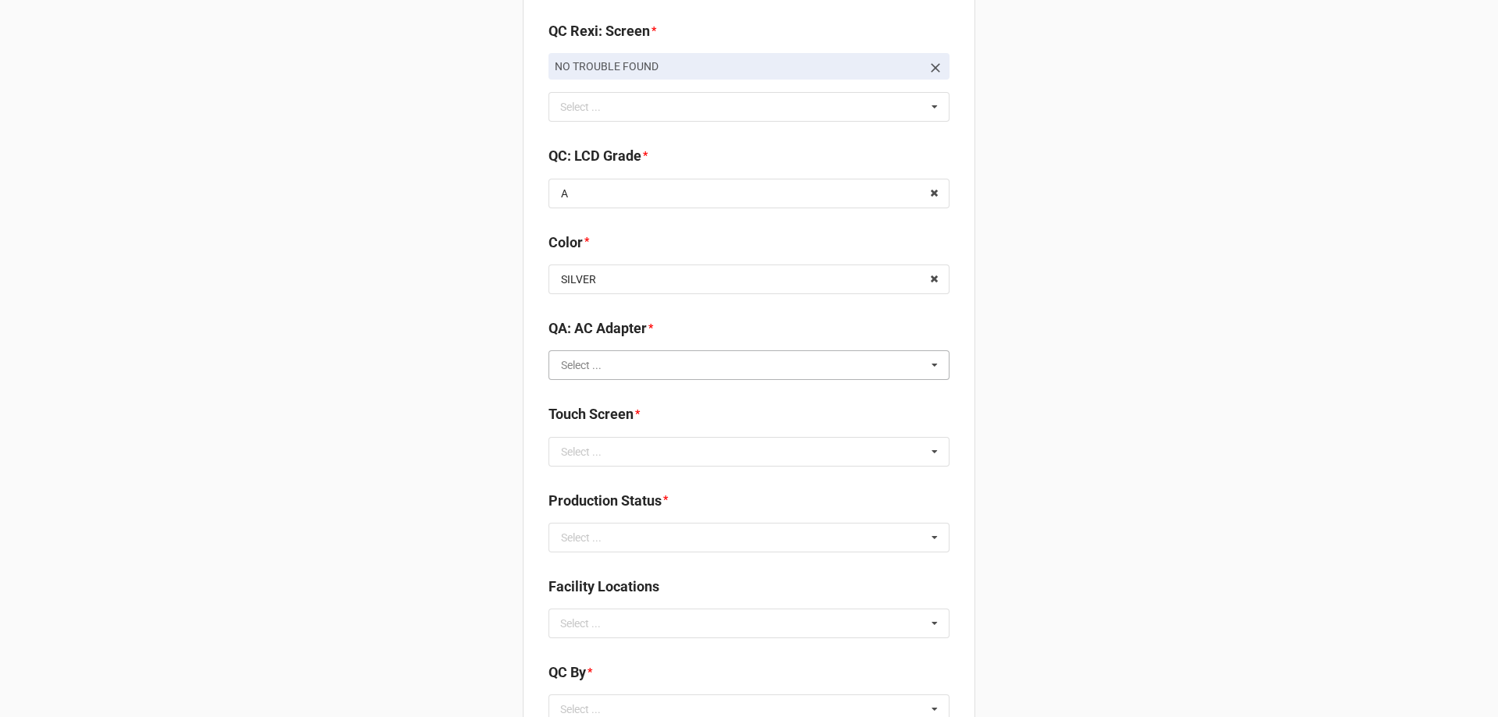
click at [624, 368] on input "text" at bounding box center [750, 365] width 400 height 28
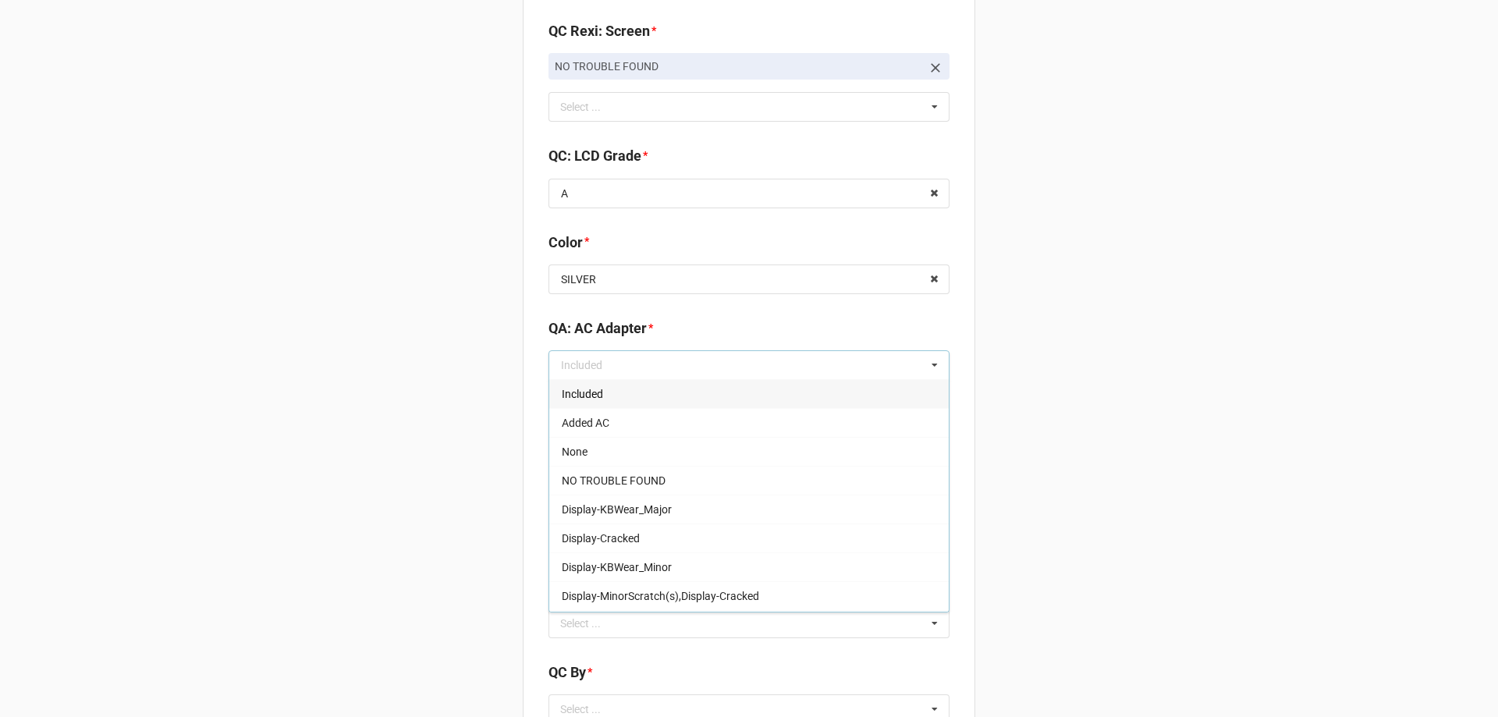
click at [585, 393] on span "Included" at bounding box center [582, 394] width 41 height 12
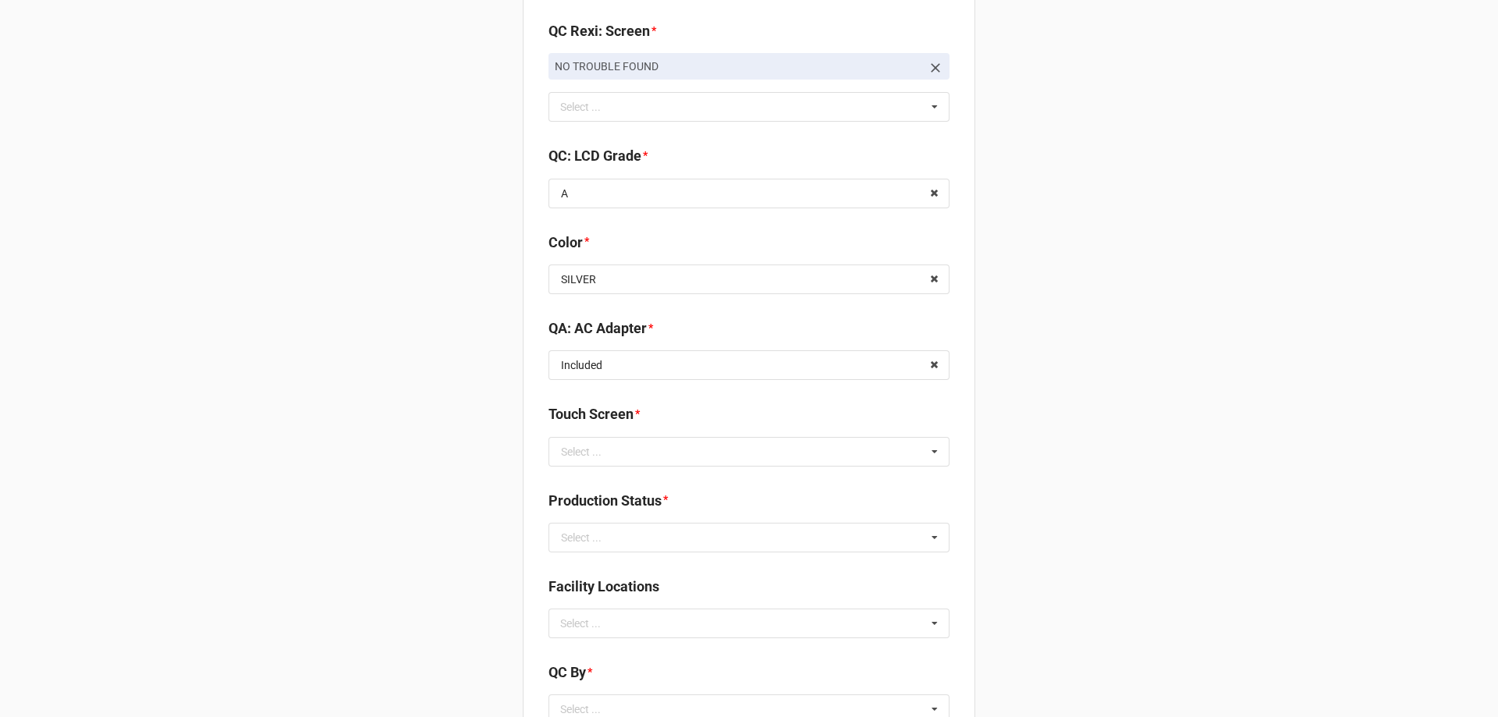
click at [578, 457] on div "Select ..." at bounding box center [581, 451] width 41 height 11
drag, startPoint x: 572, startPoint y: 506, endPoint x: 482, endPoint y: 506, distance: 89.8
click at [571, 506] on span "FALSE" at bounding box center [577, 509] width 31 height 12
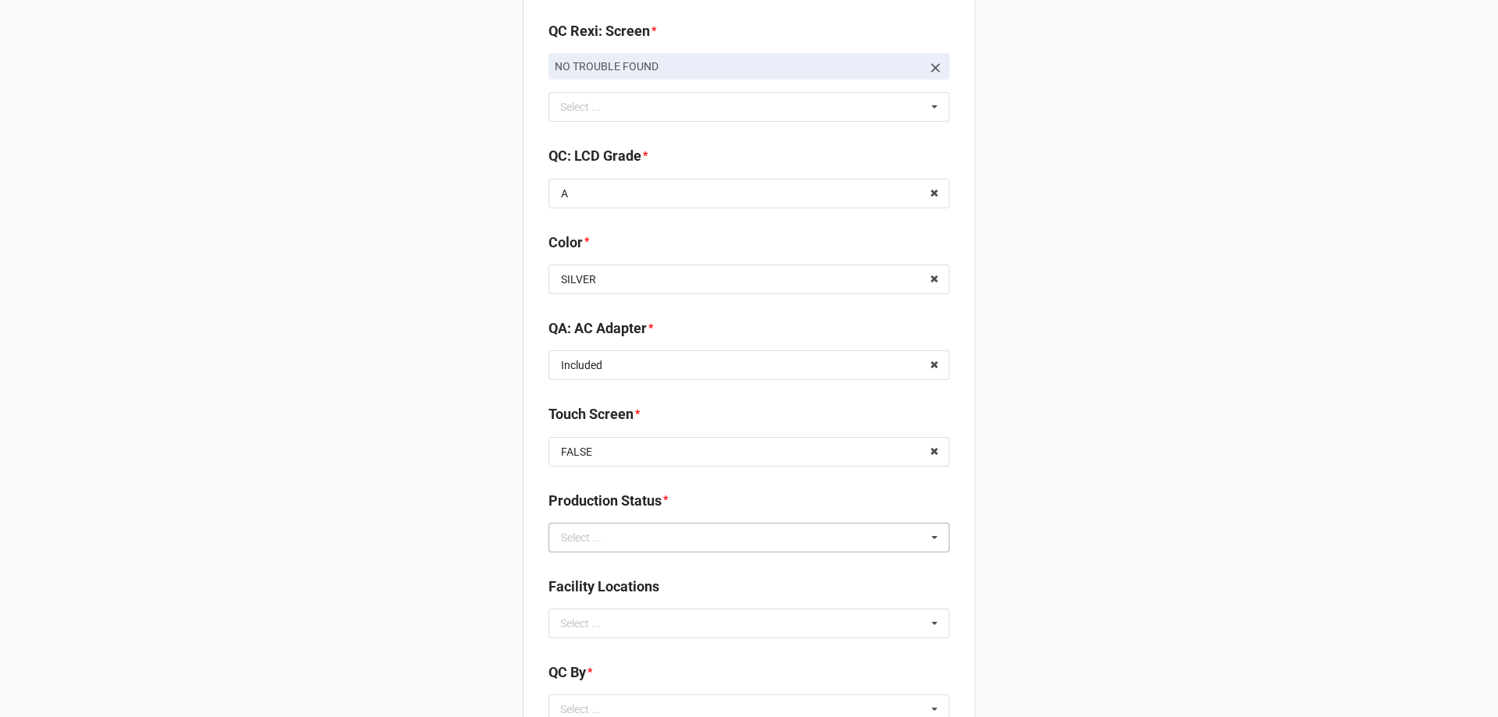
click at [592, 533] on div "Select ..." at bounding box center [581, 537] width 41 height 11
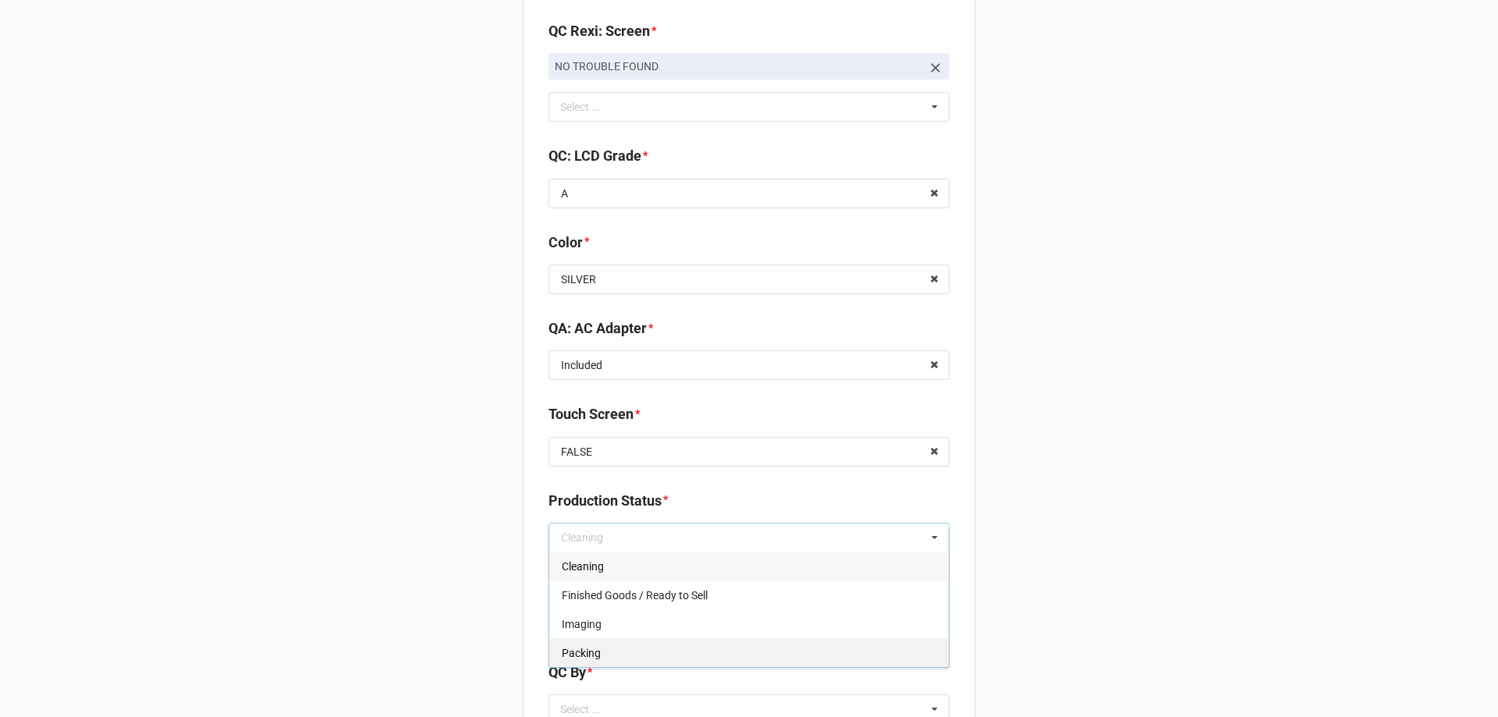
click at [599, 650] on div "Packing" at bounding box center [749, 652] width 400 height 29
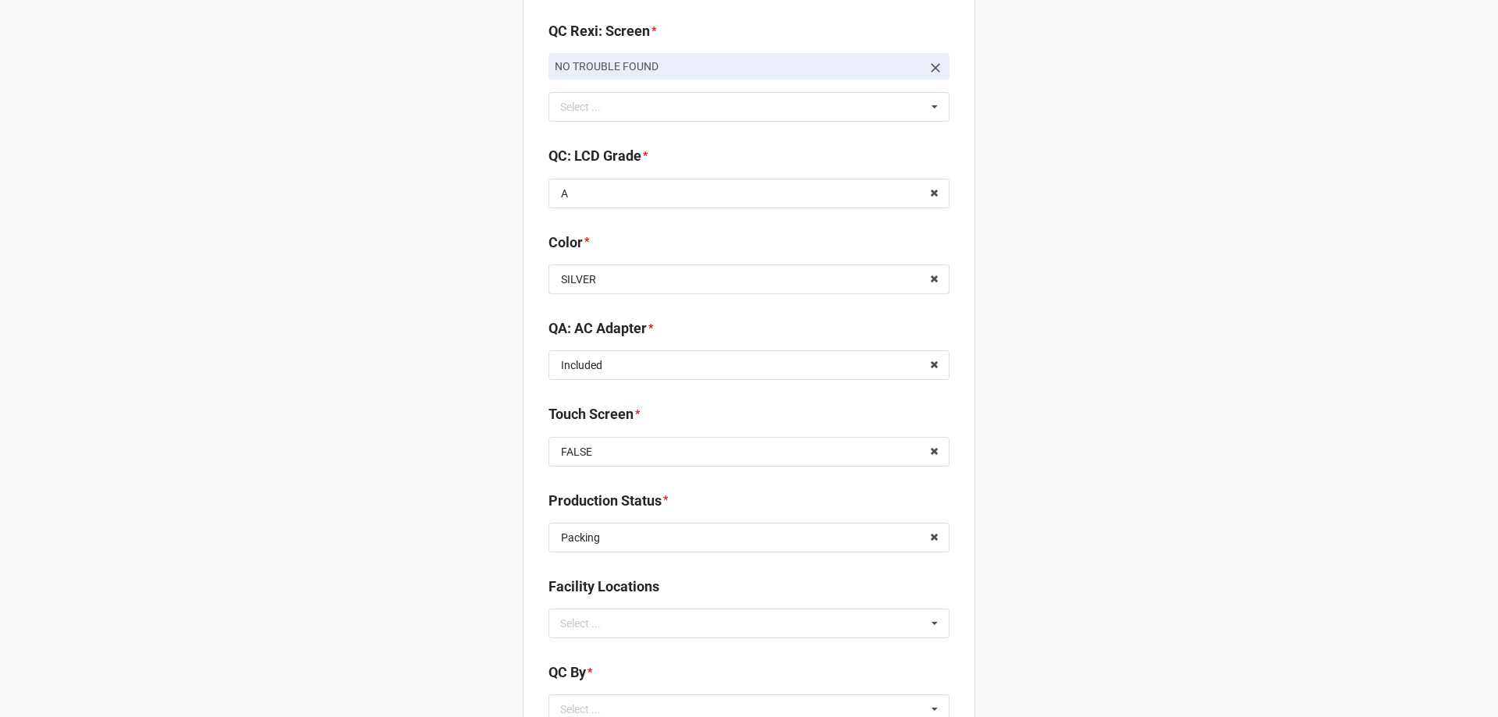
click at [610, 617] on div "Select ..." at bounding box center [589, 623] width 67 height 18
type input "re"
click at [610, 652] on span "RECV.DLL.PROCESSING" at bounding box center [621, 652] width 118 height 12
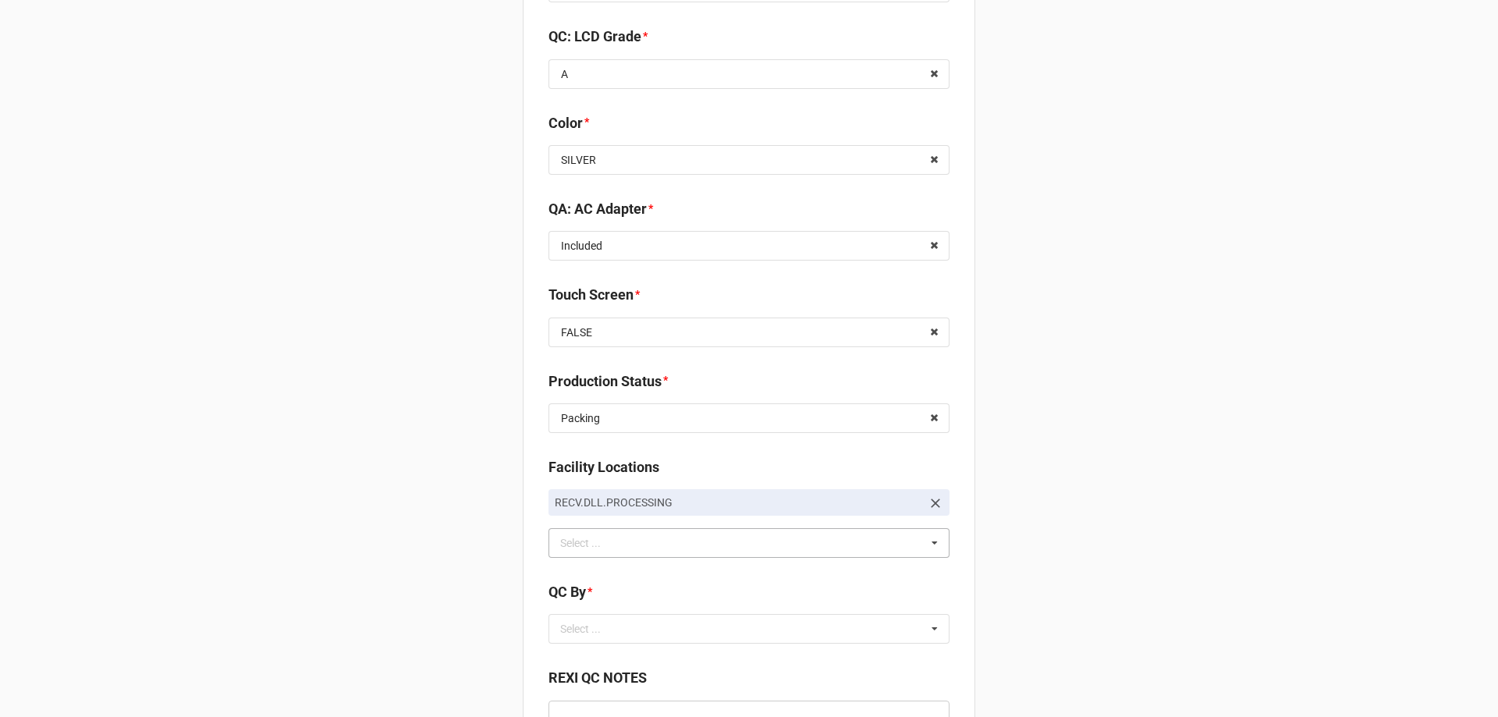
scroll to position [2029, 0]
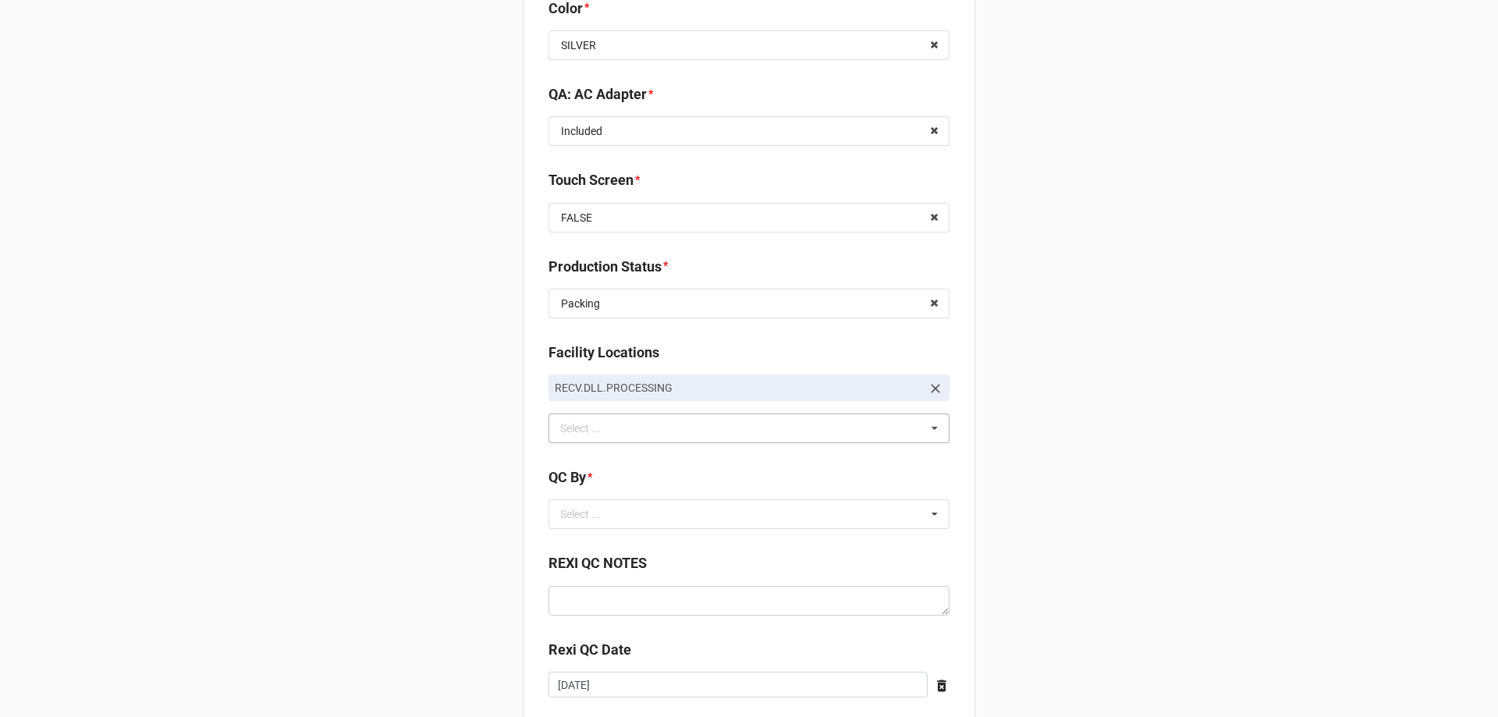
click at [625, 494] on b "QC By *" at bounding box center [749, 480] width 401 height 27
click at [603, 514] on div "Select ..." at bounding box center [589, 515] width 67 height 18
drag, startPoint x: 585, startPoint y: 540, endPoint x: 476, endPoint y: 541, distance: 108.5
click at [583, 541] on span "CarlosH" at bounding box center [581, 543] width 39 height 12
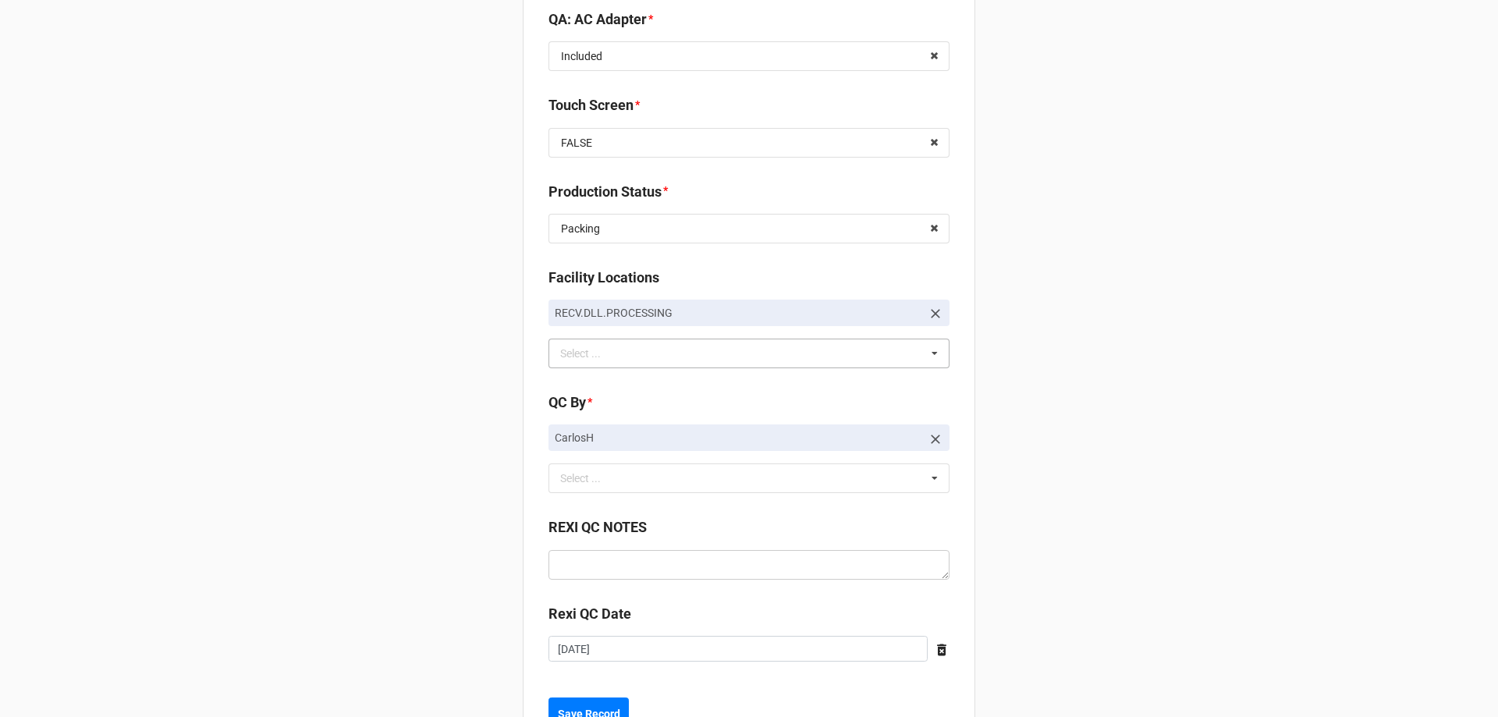
scroll to position [2168, 0]
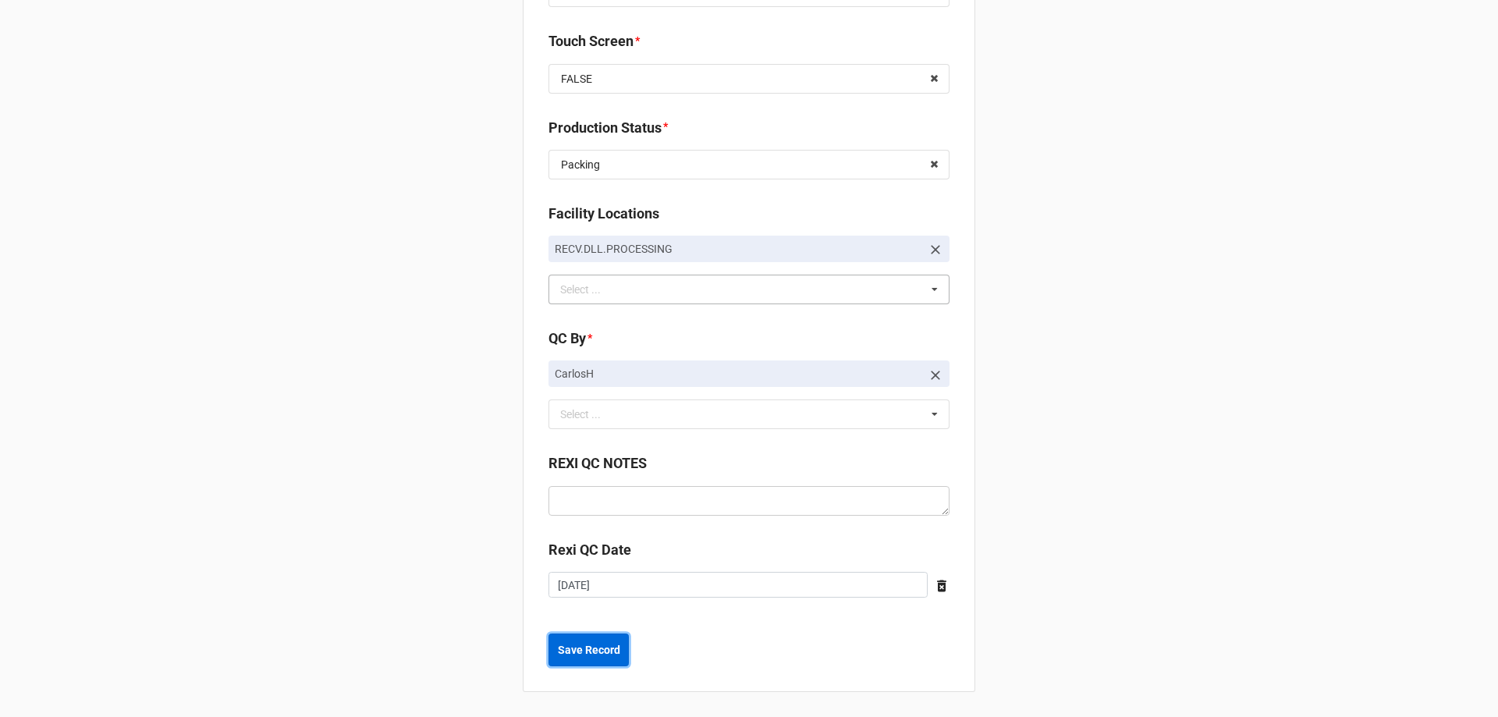
click at [607, 667] on button "Save Record" at bounding box center [589, 650] width 80 height 33
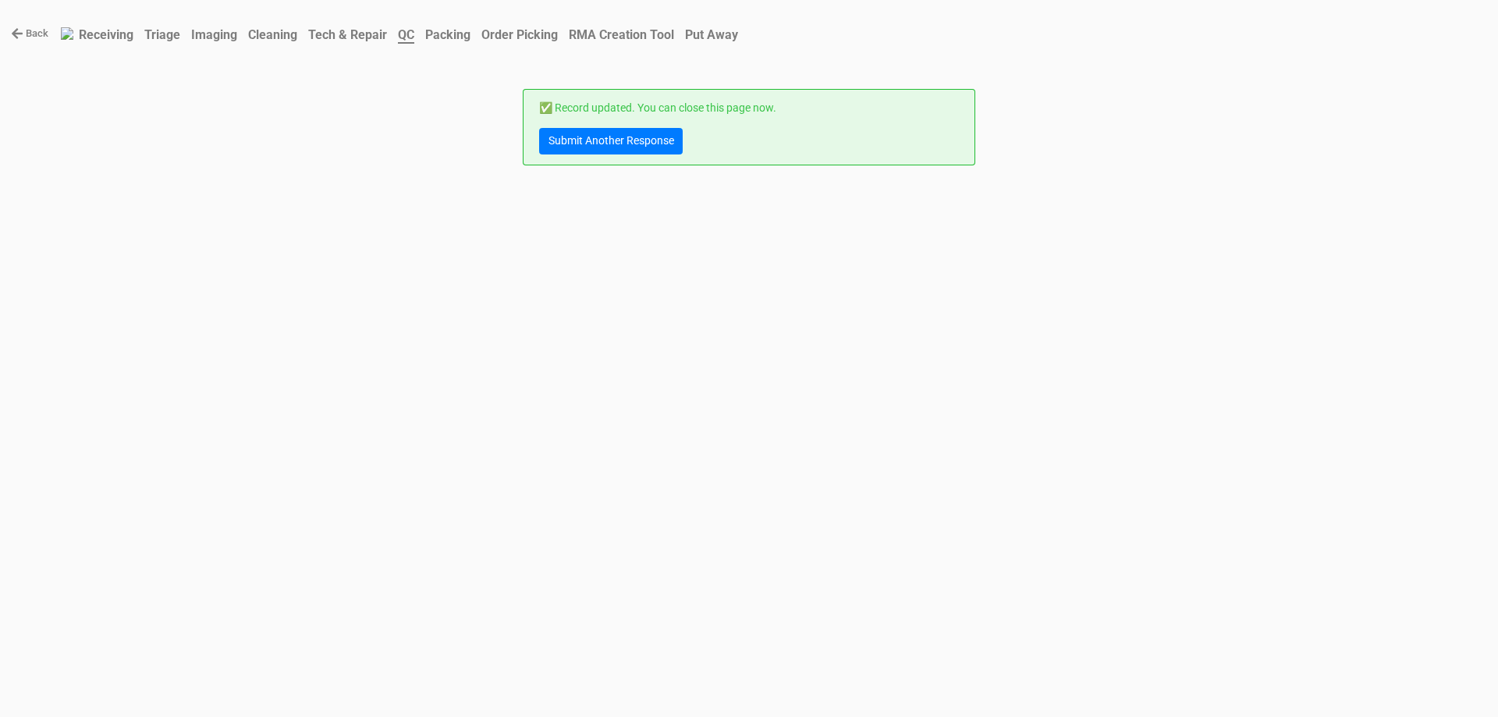
scroll to position [0, 0]
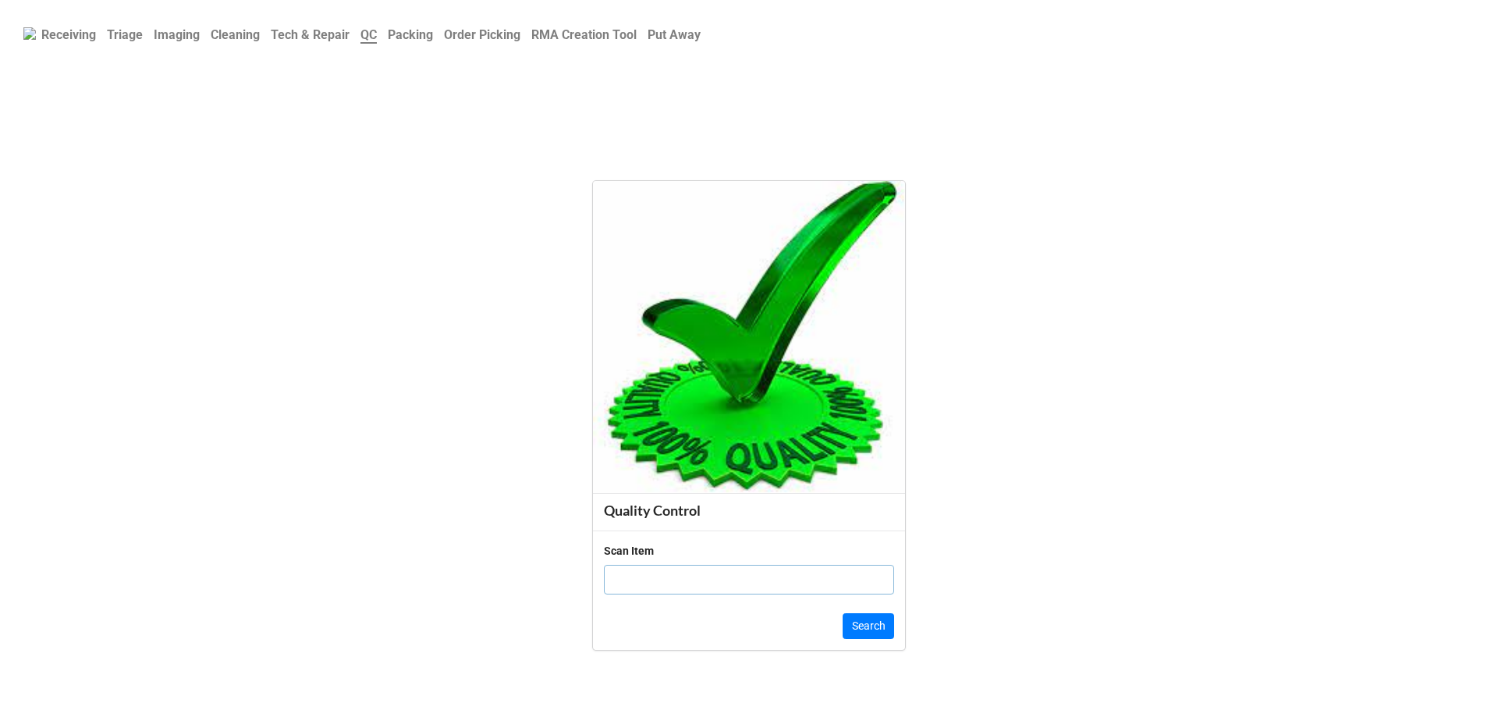
click at [654, 569] on input "text" at bounding box center [749, 580] width 290 height 30
paste input "19863928"
type input "19863928"
click at [859, 630] on button "Search" at bounding box center [869, 626] width 52 height 27
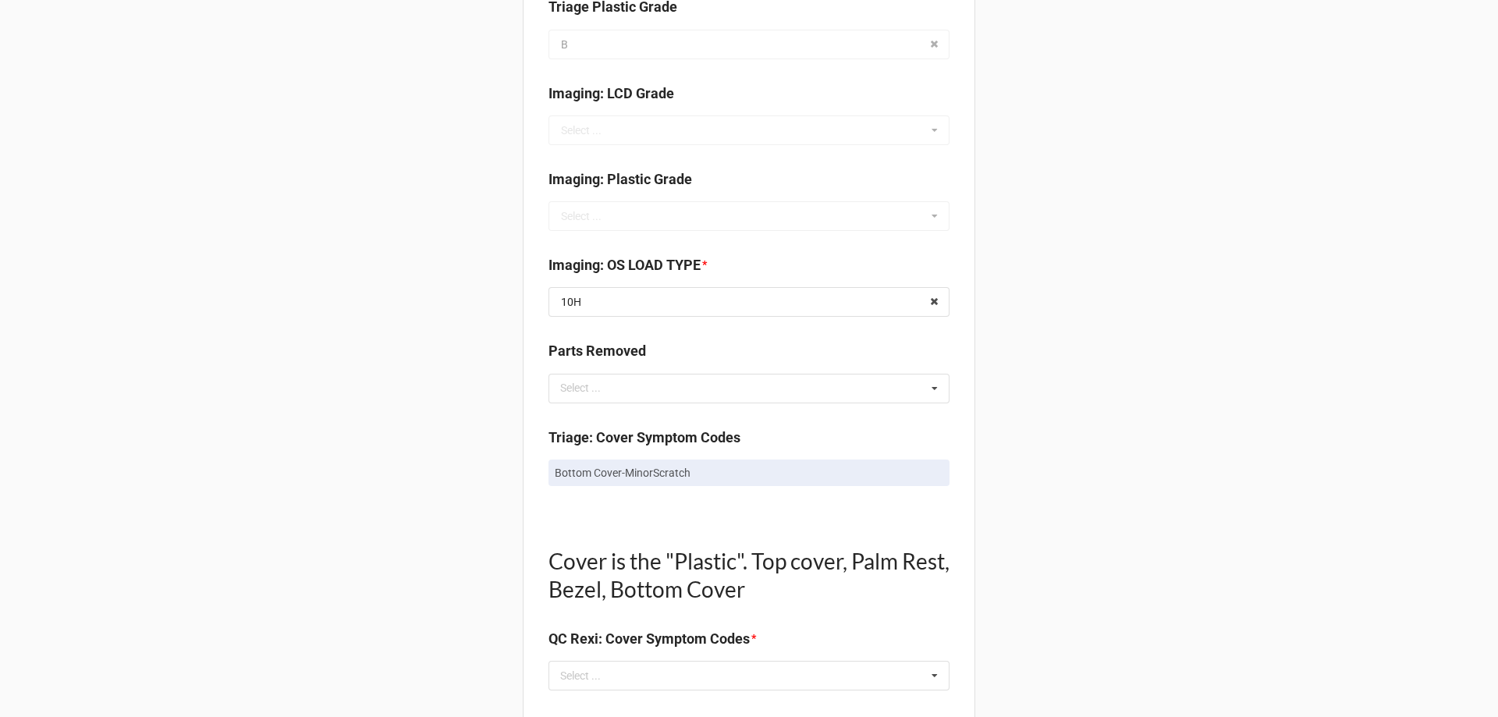
scroll to position [624, 0]
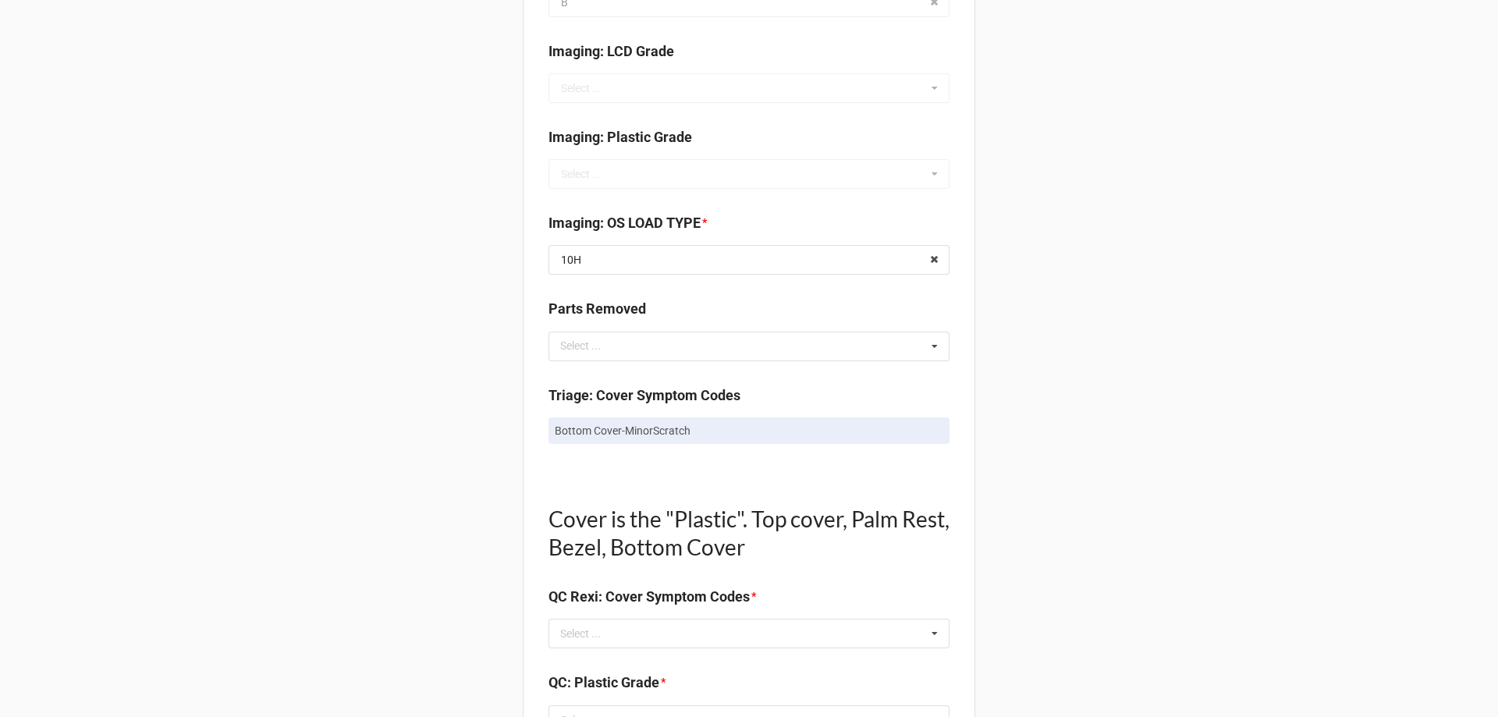
click at [653, 434] on p "Bottom Cover-MinorScratch" at bounding box center [749, 431] width 389 height 16
copy div "Bottom Cover-MinorScratch"
click at [594, 634] on div "Select ..." at bounding box center [589, 634] width 67 height 18
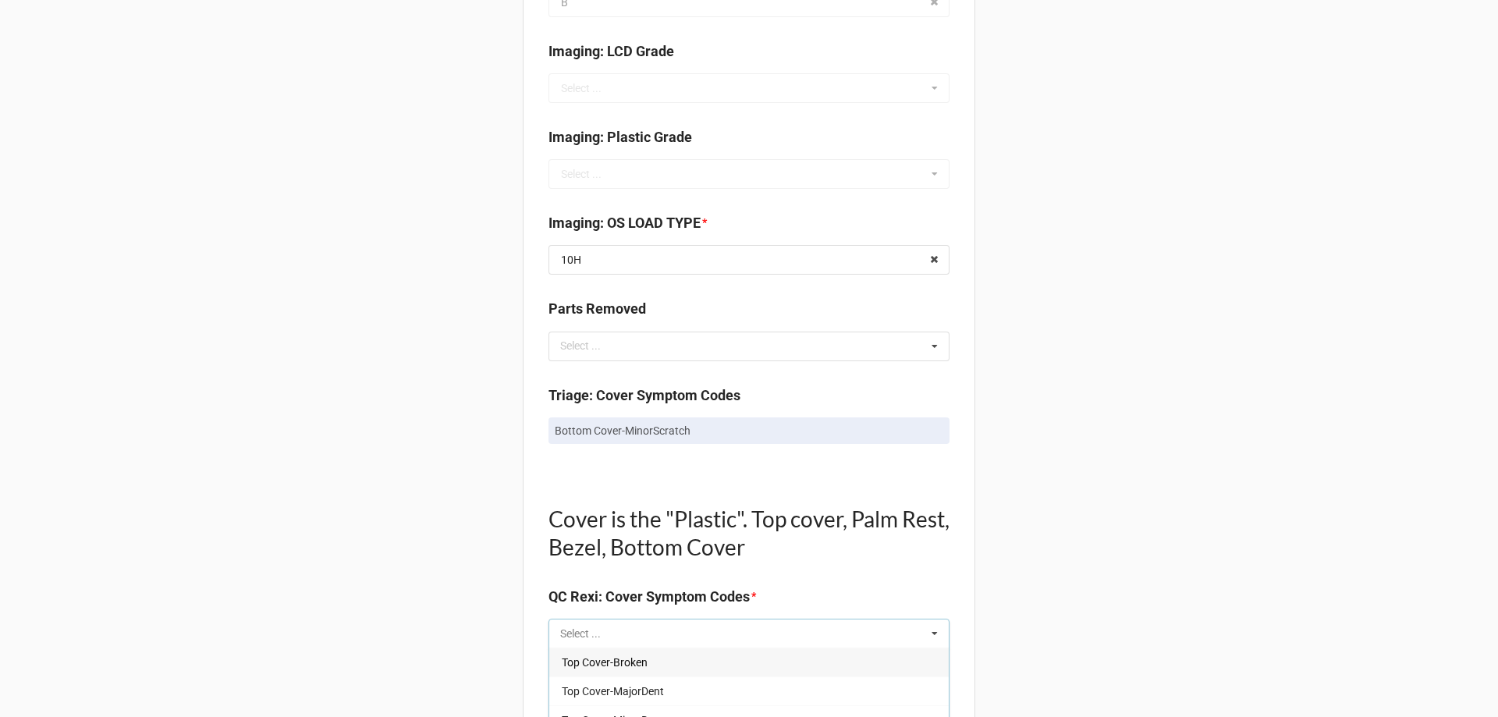
drag, startPoint x: 592, startPoint y: 631, endPoint x: 564, endPoint y: 627, distance: 27.6
click at [564, 627] on input "text" at bounding box center [572, 633] width 24 height 13
paste input "Bottom Cover-MinorScratch"
type input "Bottom Cover-MinorScratch"
click at [577, 662] on span "Bottom Cover-MinorScratch" at bounding box center [630, 662] width 136 height 12
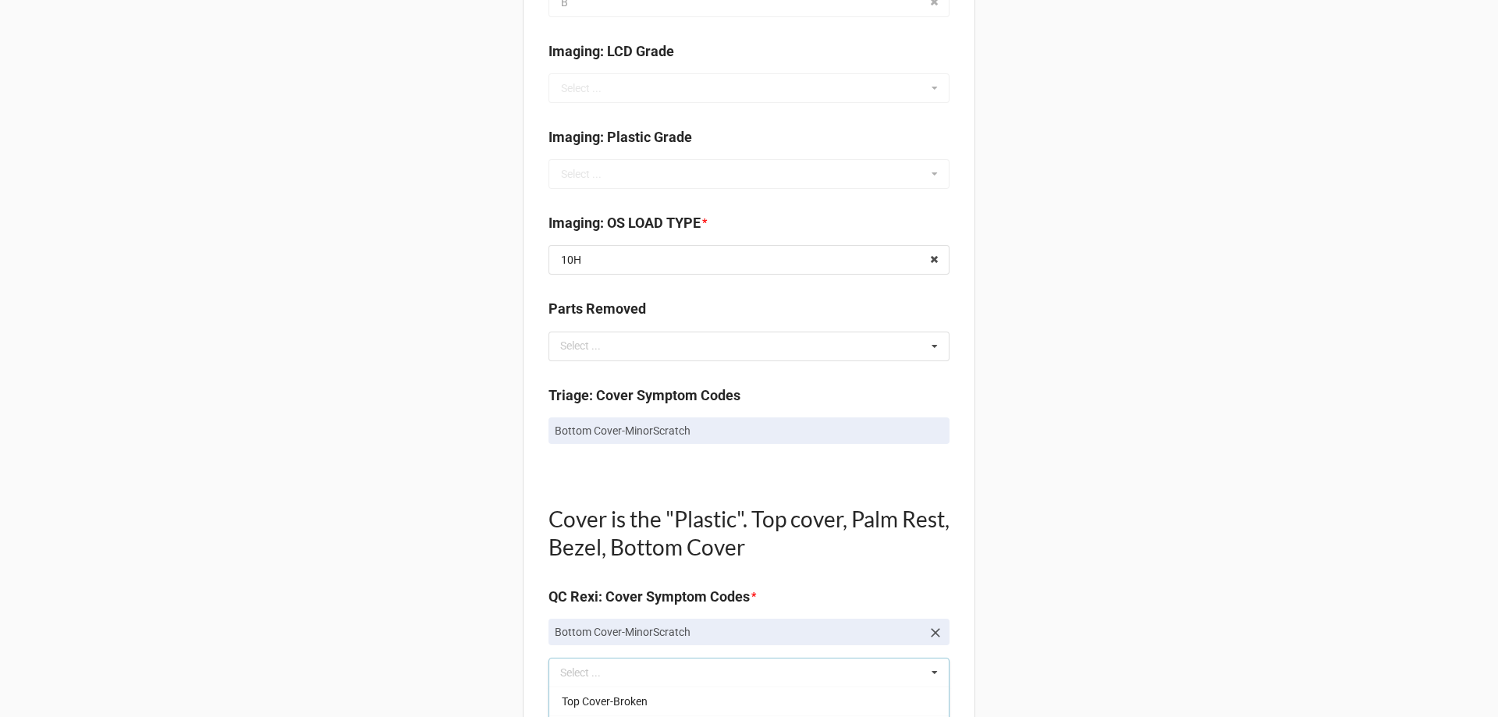
click at [457, 586] on div "Back Receiving Triage Imaging Cleaning Tech & Repair QC Packing Order Picking R…" at bounding box center [749, 721] width 1498 height 2690
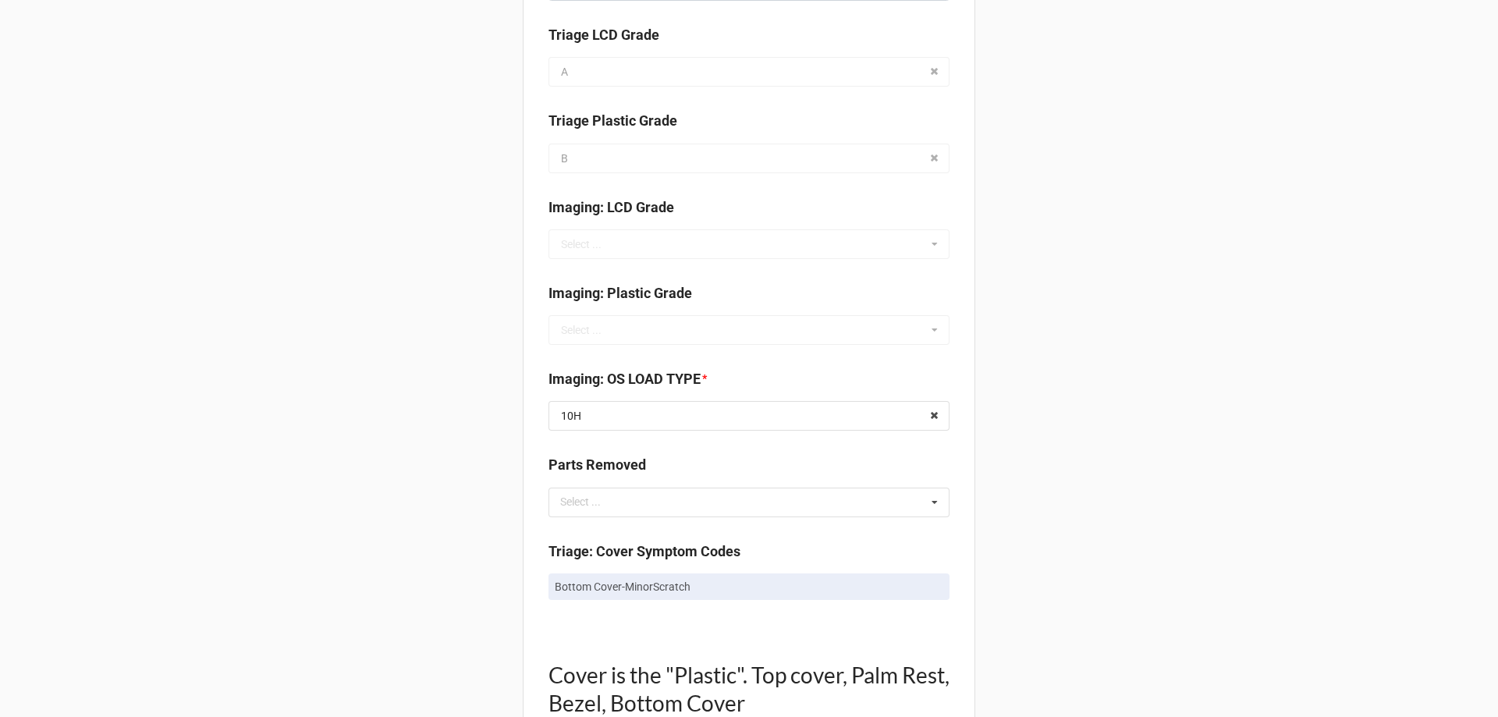
scroll to position [780, 0]
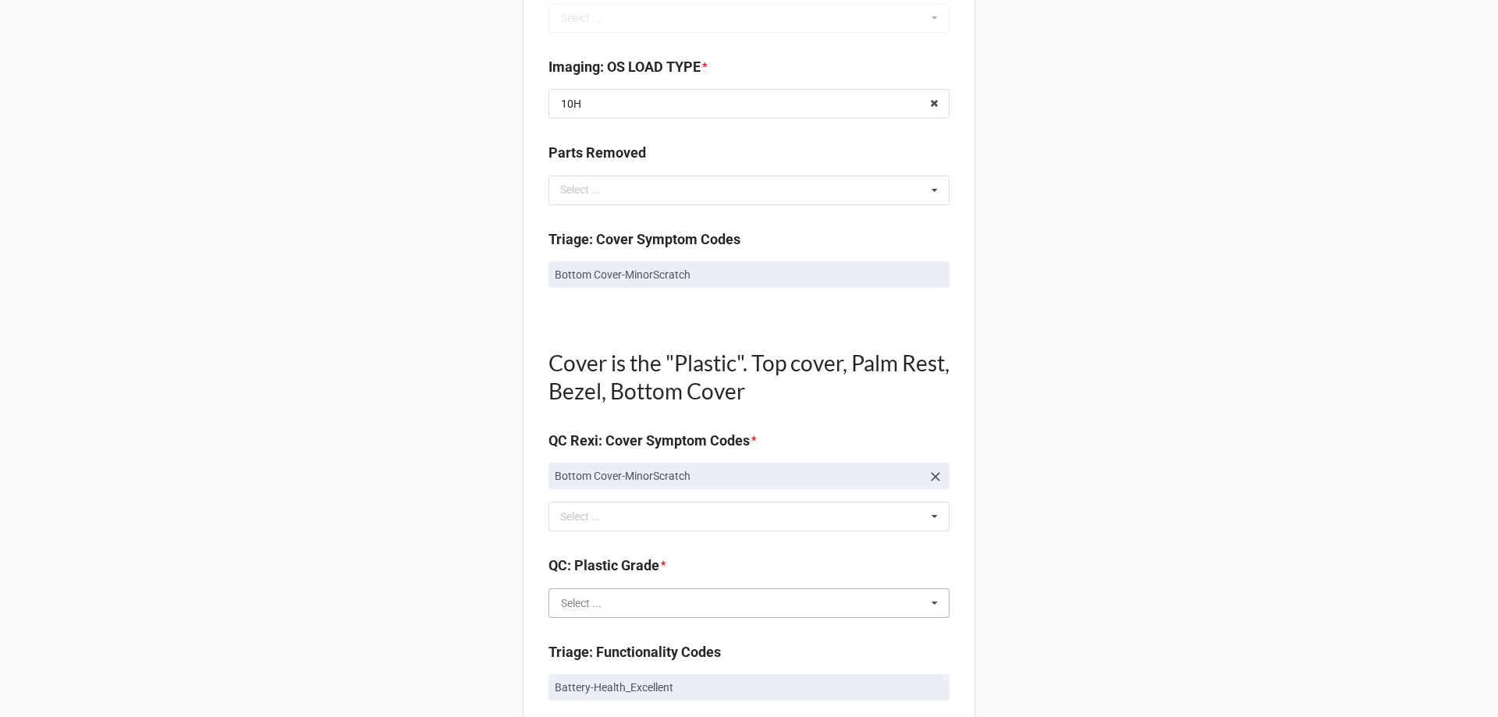
click at [607, 601] on input "text" at bounding box center [750, 603] width 400 height 28
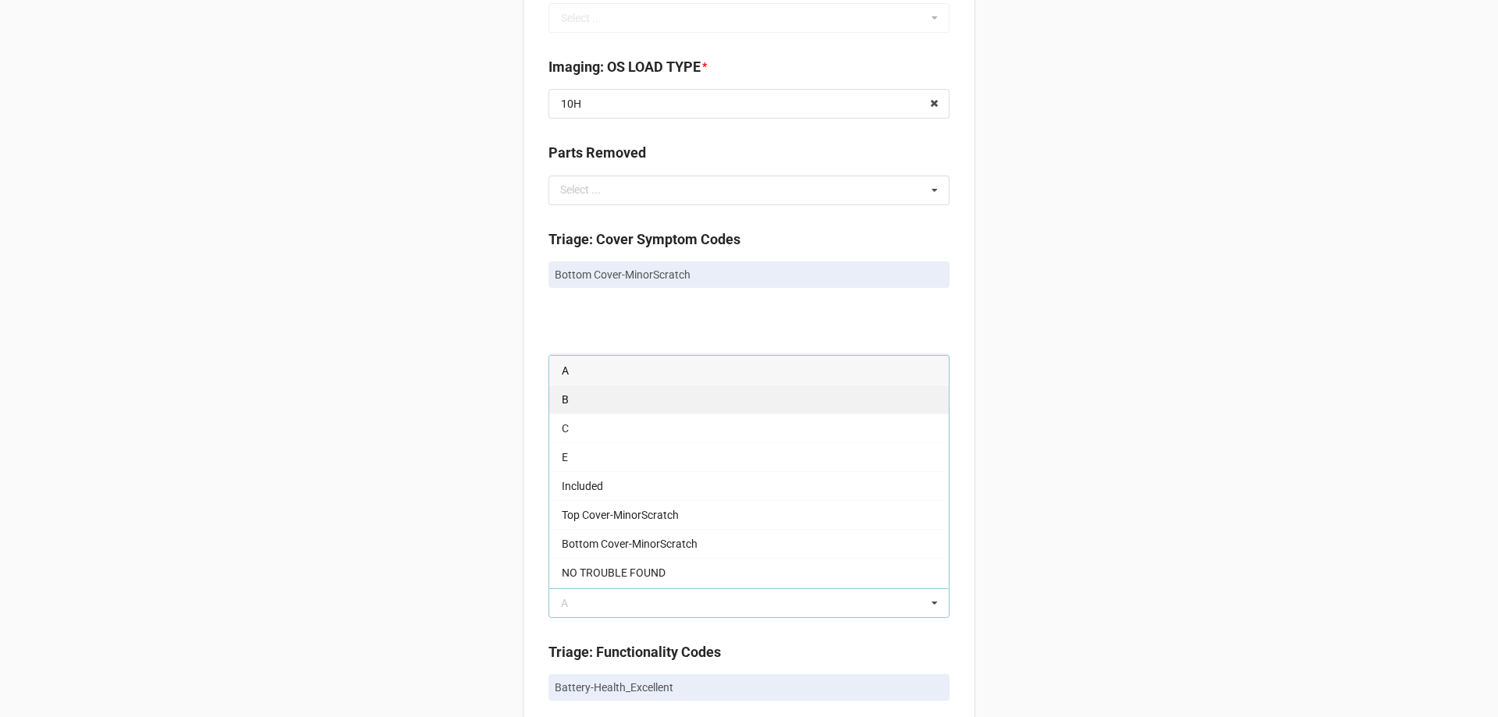
click at [556, 400] on div "B" at bounding box center [749, 399] width 400 height 29
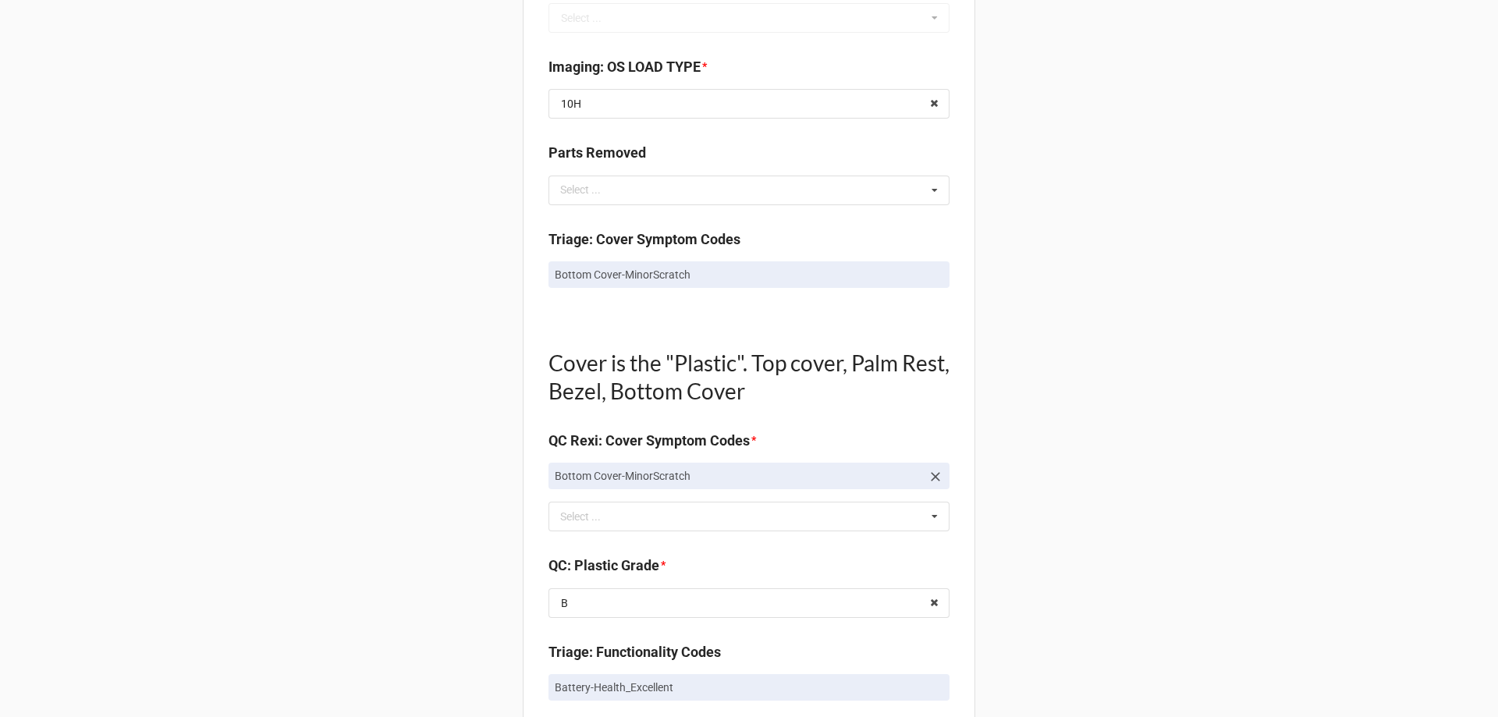
click at [460, 496] on div "Back Receiving Triage Imaging Cleaning Tech & Repair QC Packing Order Picking R…" at bounding box center [749, 565] width 1498 height 2690
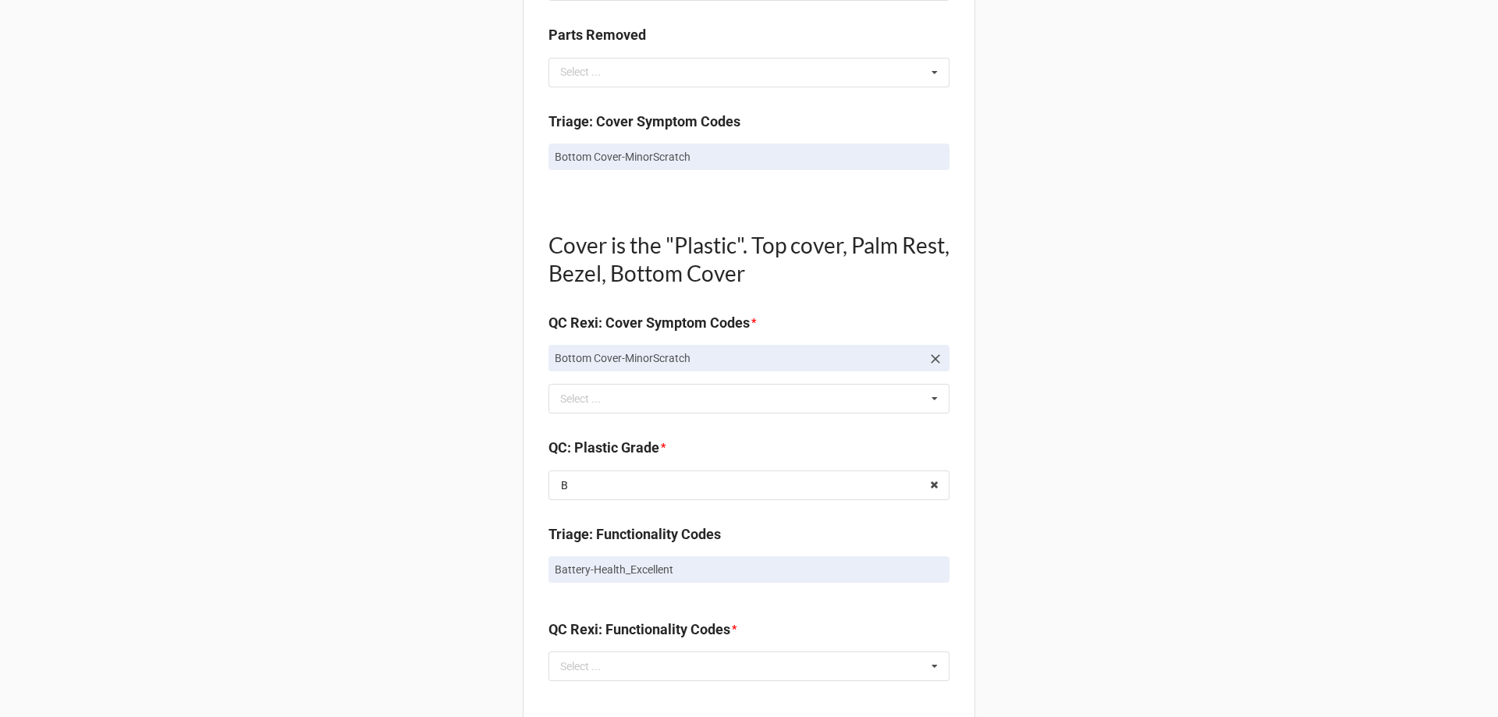
scroll to position [1093, 0]
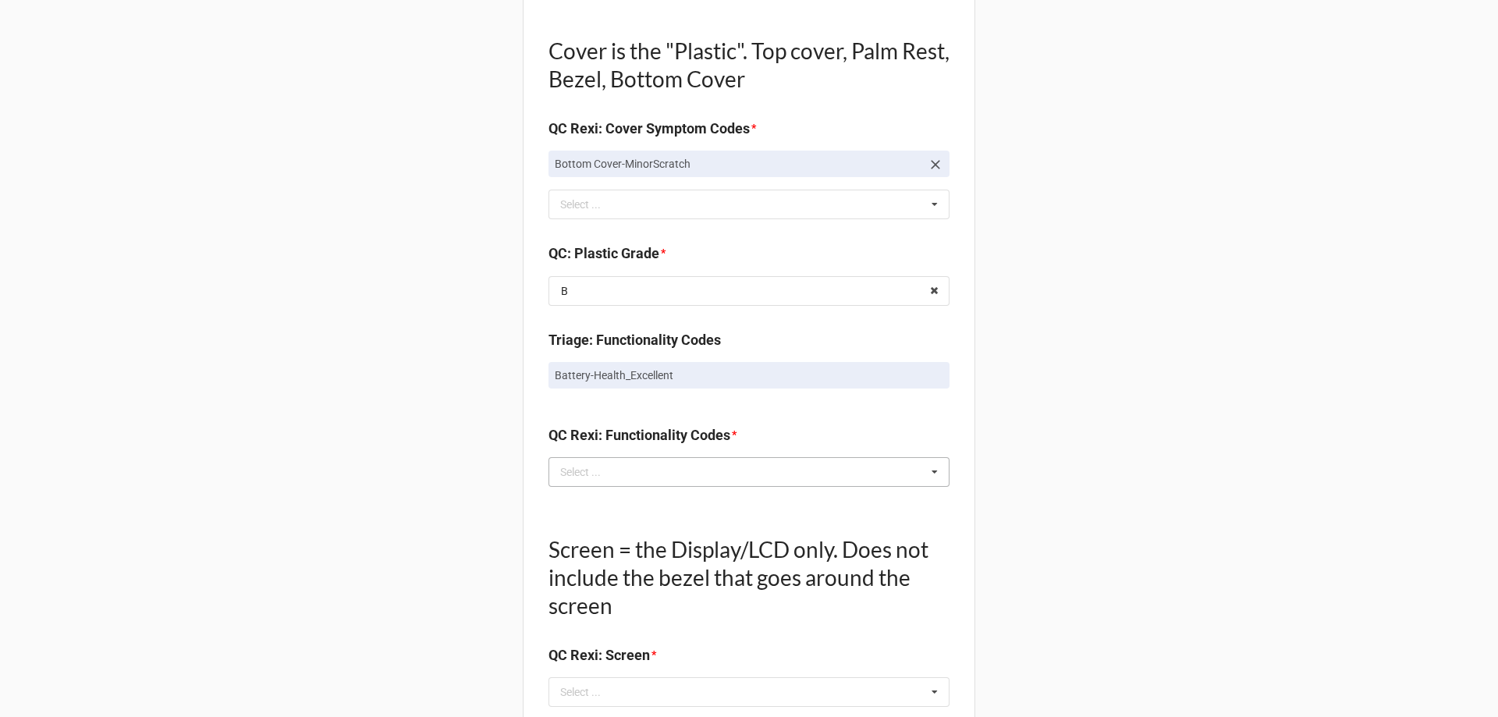
click at [594, 481] on div "Select ..." at bounding box center [589, 472] width 67 height 18
type input "ex"
click at [583, 530] on span "Battery-Health_Excellent" at bounding box center [621, 530] width 119 height 12
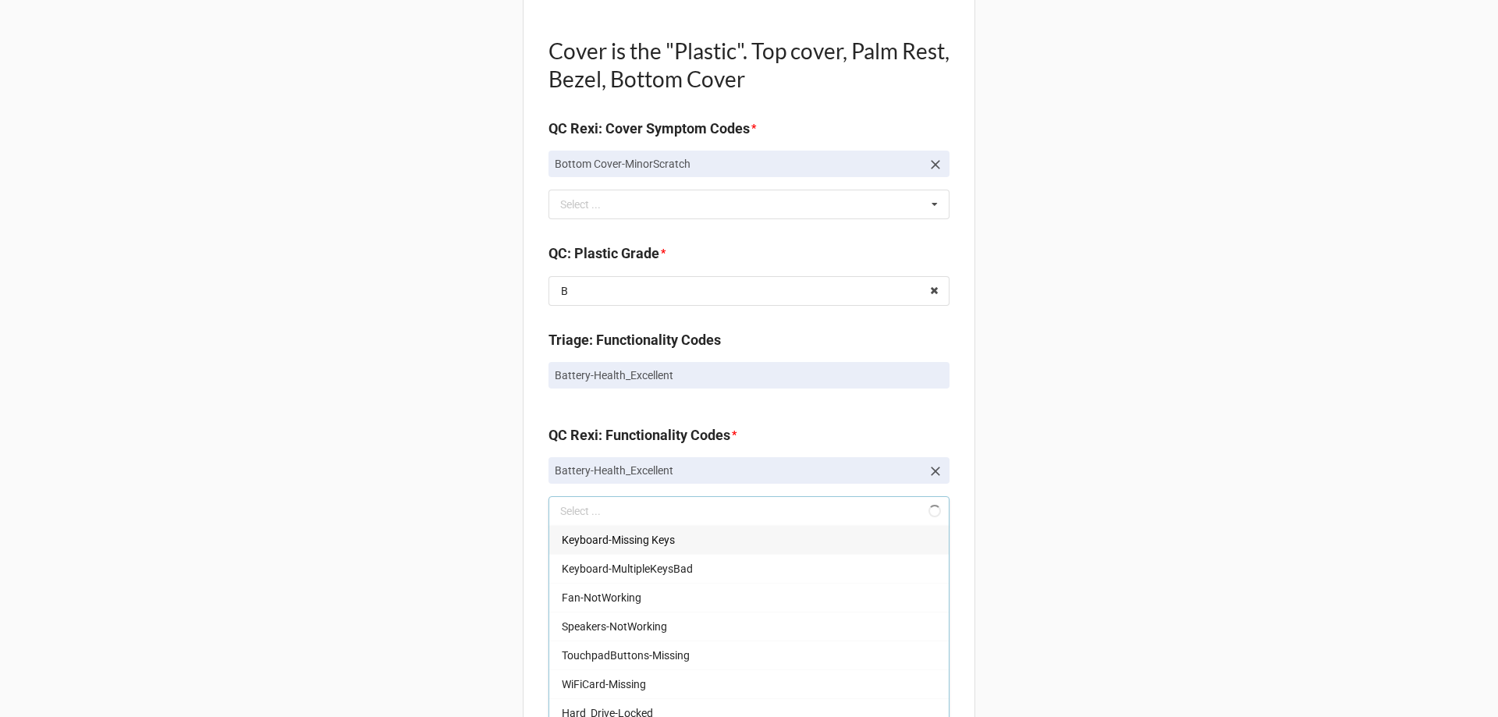
click at [449, 481] on div "Back Receiving Triage Imaging Cleaning Tech & Repair QC Packing Order Picking R…" at bounding box center [749, 271] width 1498 height 2729
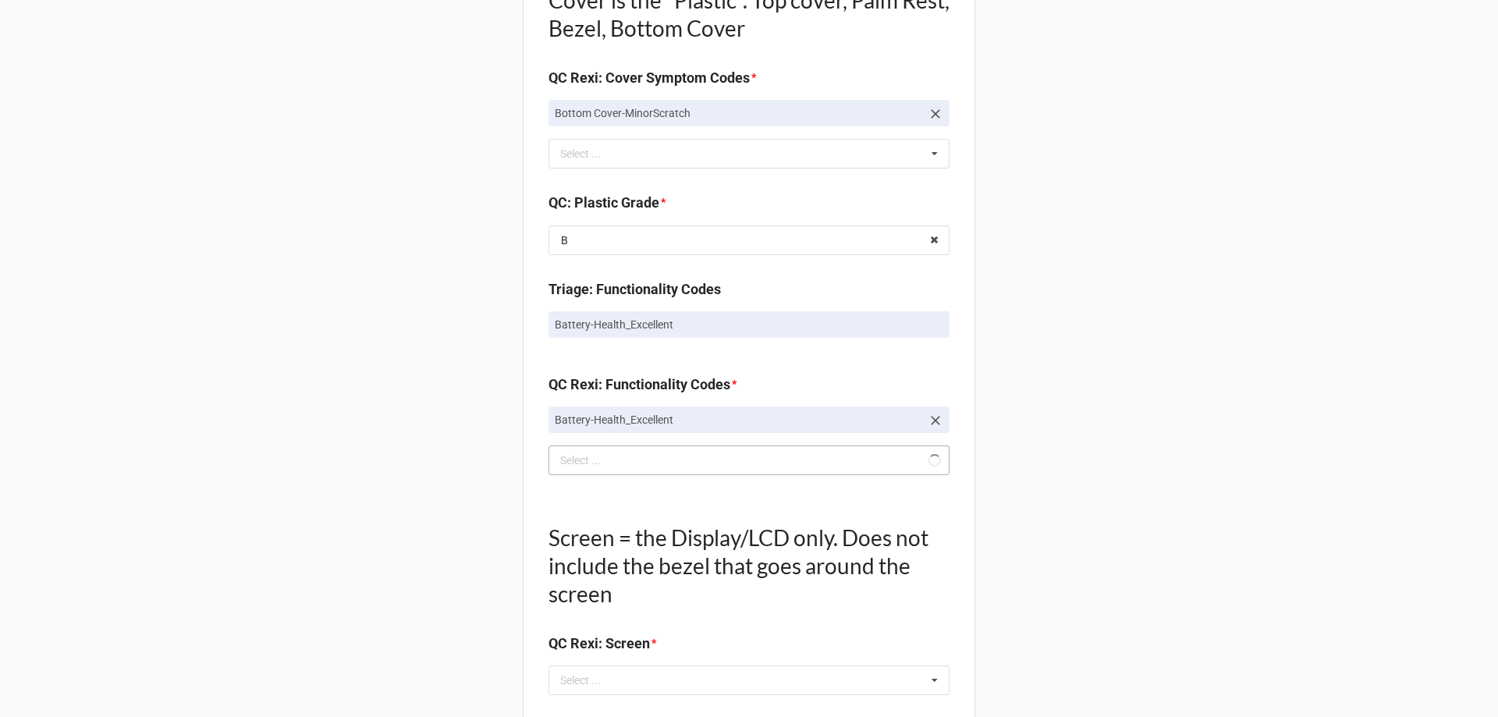
scroll to position [1171, 0]
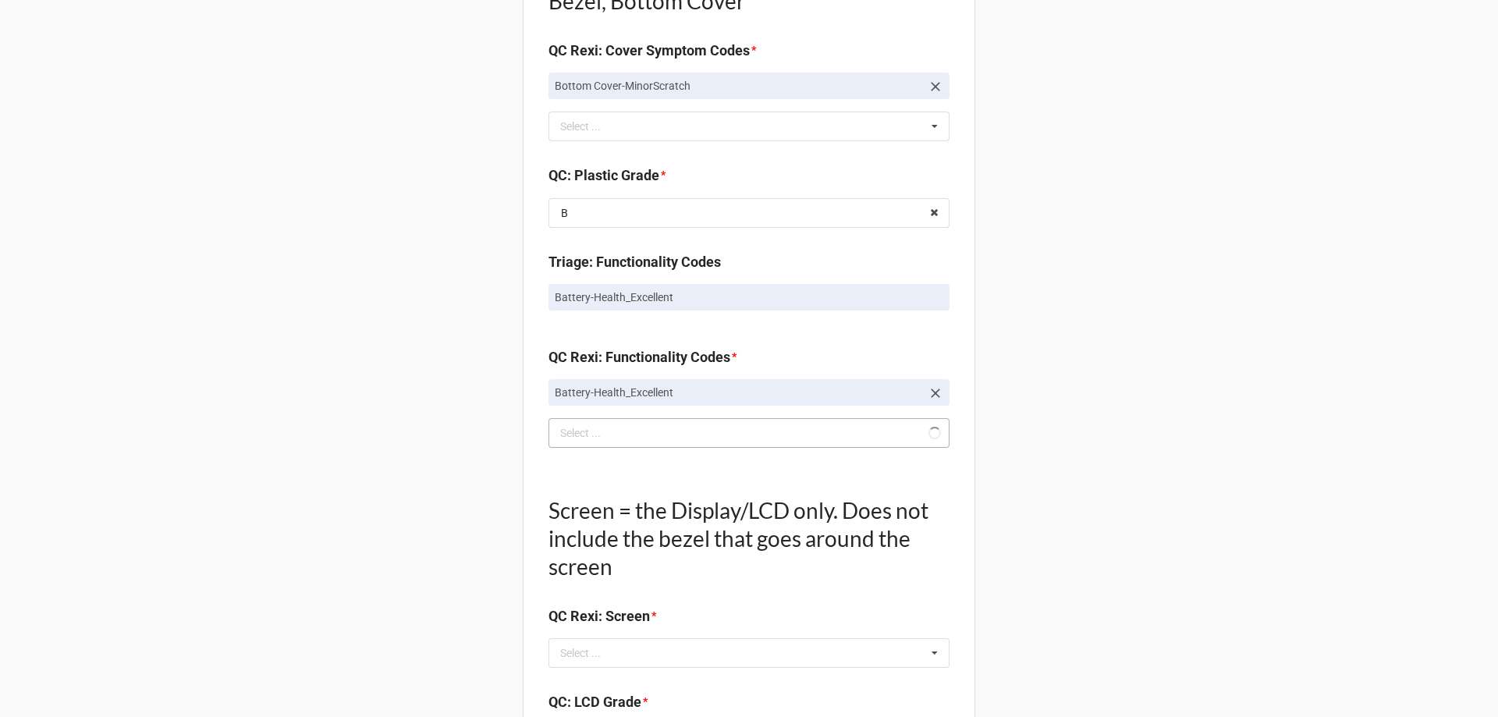
click at [592, 635] on div "Screen = the Display/LCD only. Does not include the bezel that goes around the …" at bounding box center [749, 554] width 401 height 167
click at [585, 647] on div "Select ..." at bounding box center [589, 654] width 67 height 18
type input "no"
click at [606, 681] on span "NO TROUBLE FOUND" at bounding box center [614, 682] width 104 height 12
click at [468, 613] on div "Back Receiving Triage Imaging Cleaning Tech & Repair QC Packing Order Picking R…" at bounding box center [749, 213] width 1498 height 2768
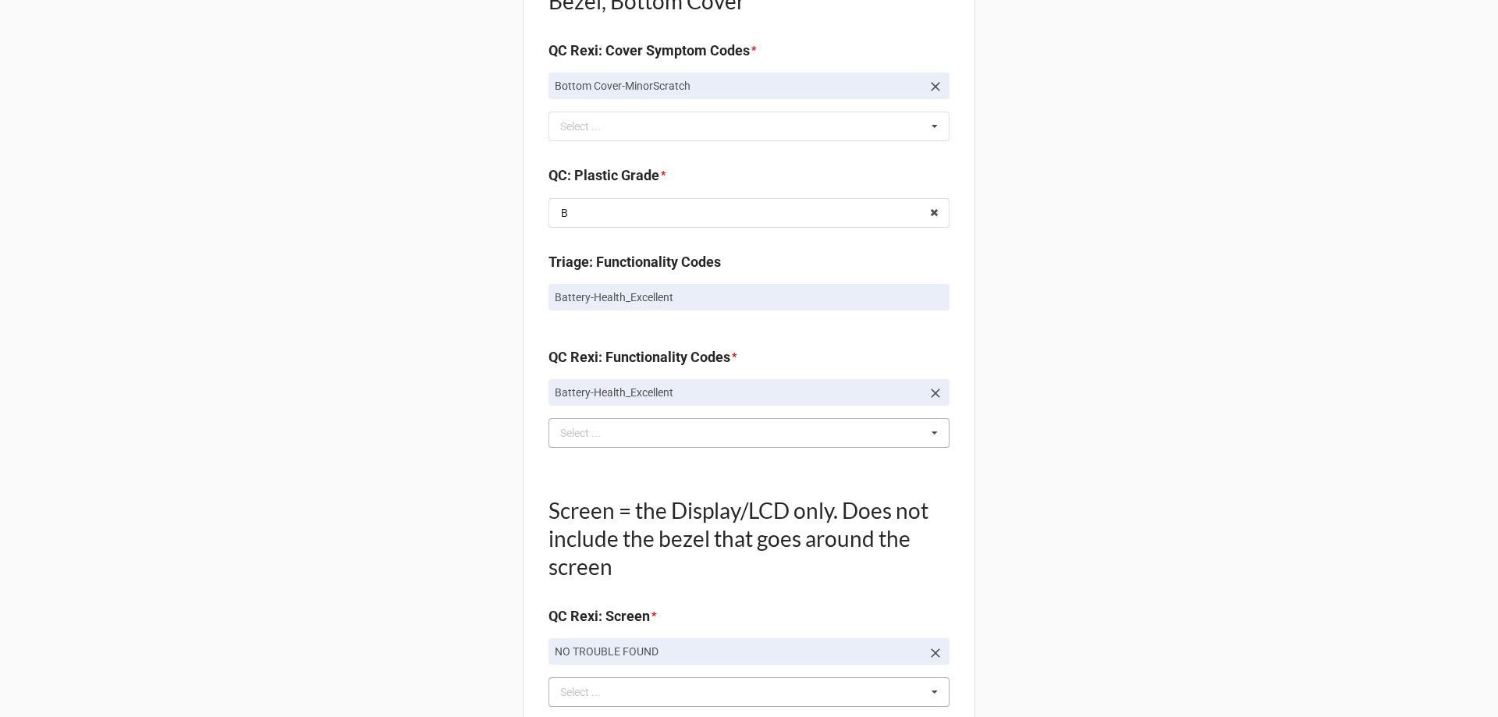
scroll to position [1405, 0]
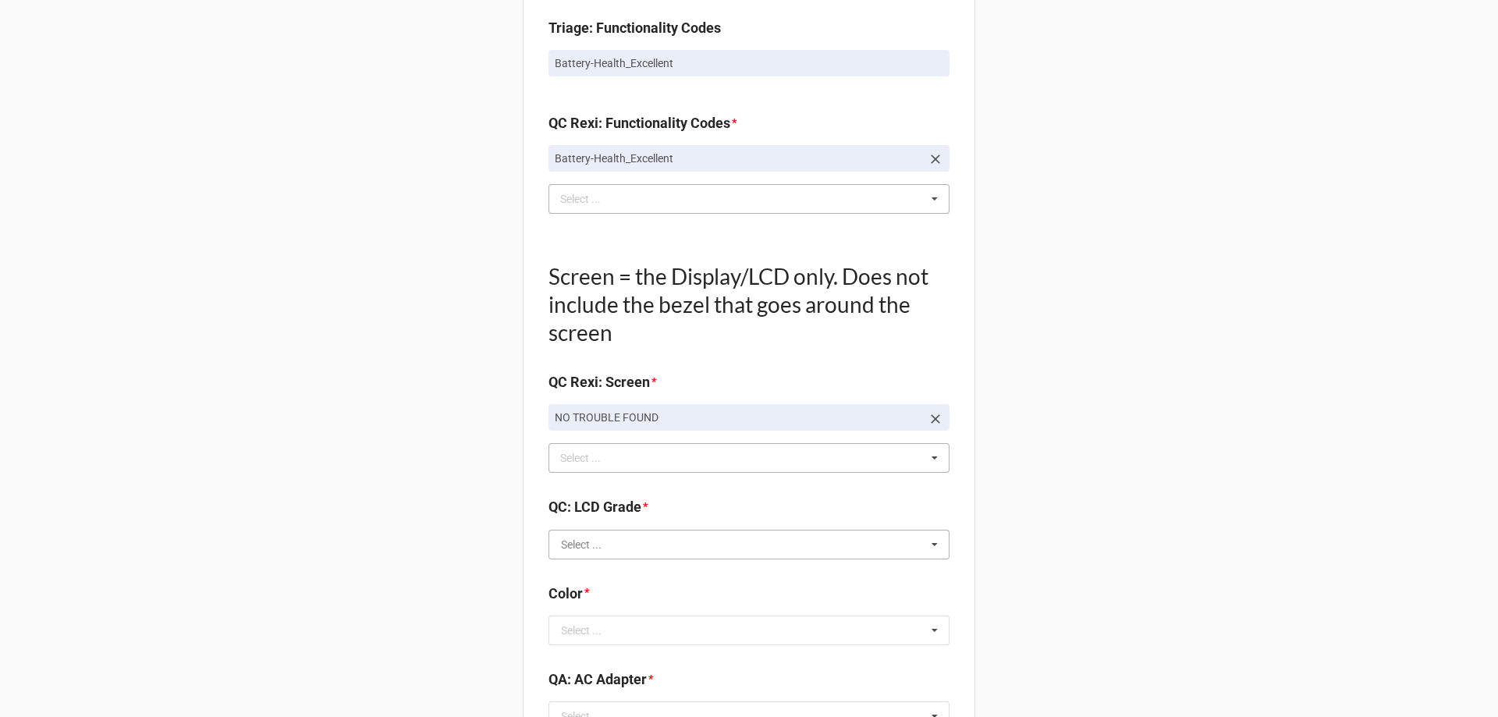
click at [617, 553] on input "text" at bounding box center [750, 545] width 400 height 28
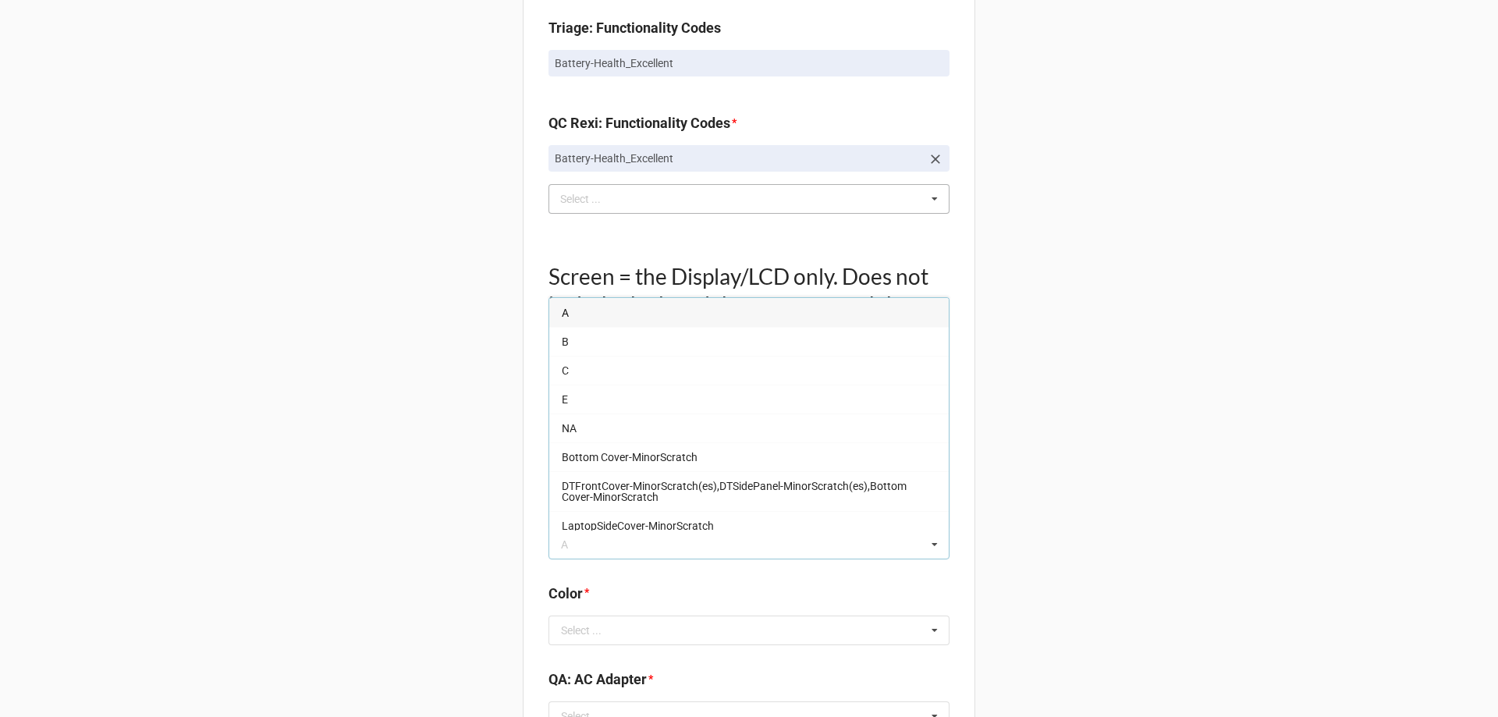
click at [562, 318] on span "A" at bounding box center [565, 313] width 7 height 12
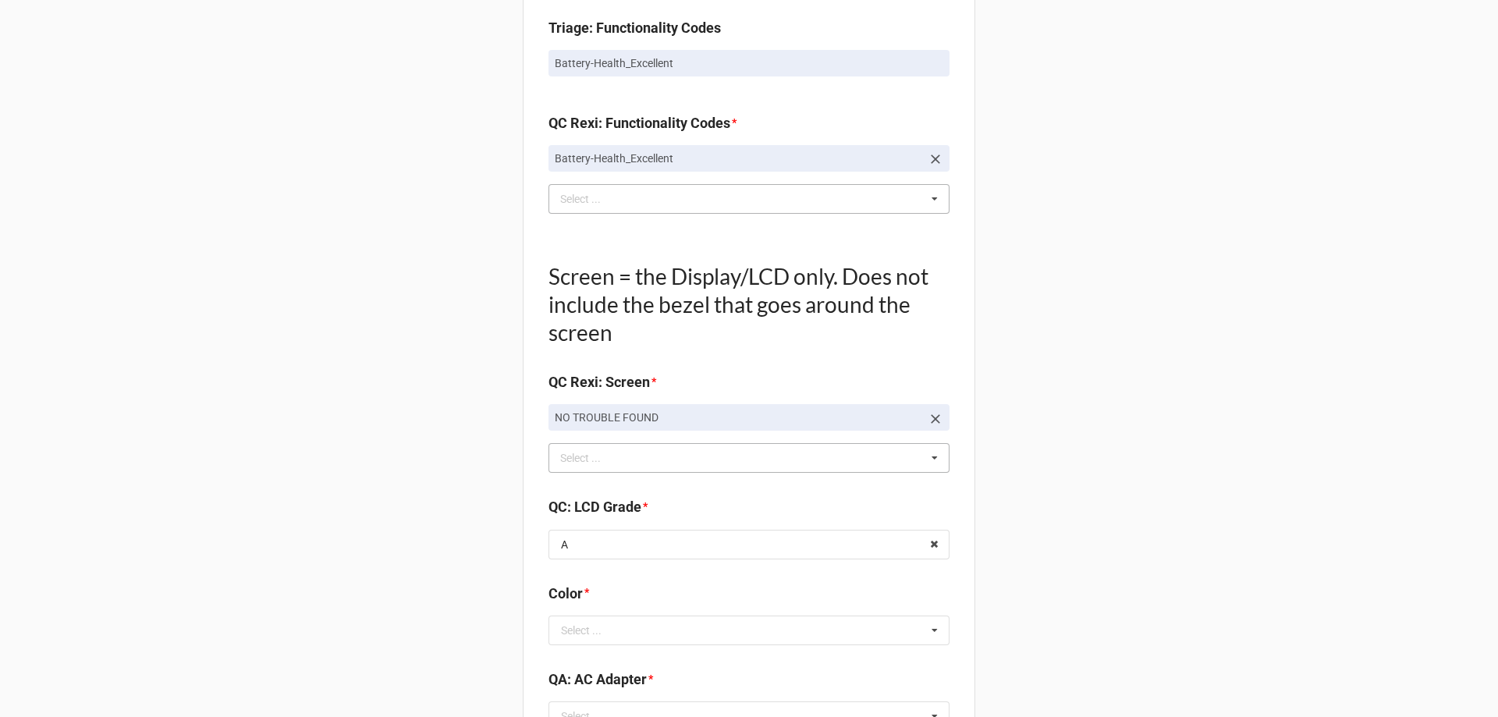
click at [593, 627] on div "Select ..." at bounding box center [581, 630] width 41 height 11
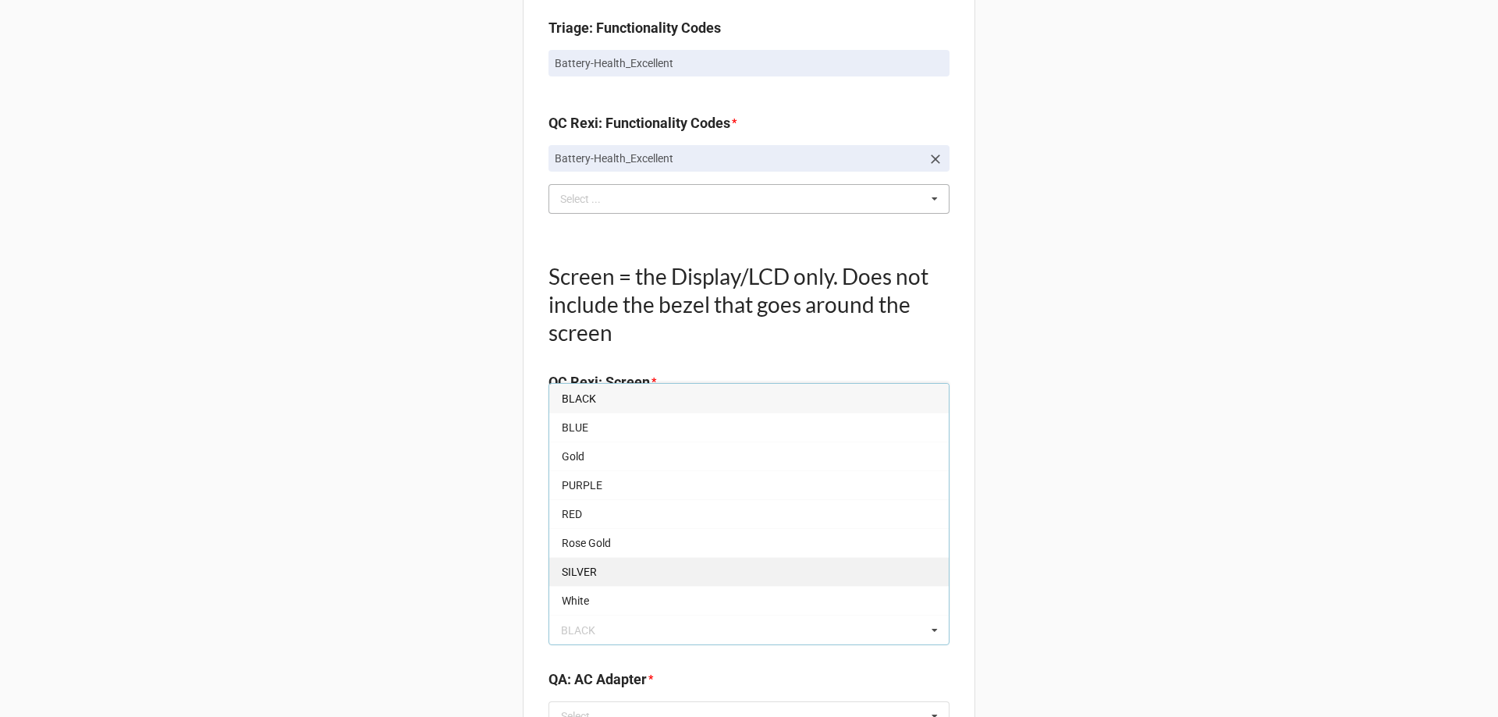
drag, startPoint x: 587, startPoint y: 573, endPoint x: 558, endPoint y: 583, distance: 30.6
click at [587, 575] on span "SILVER" at bounding box center [579, 572] width 35 height 12
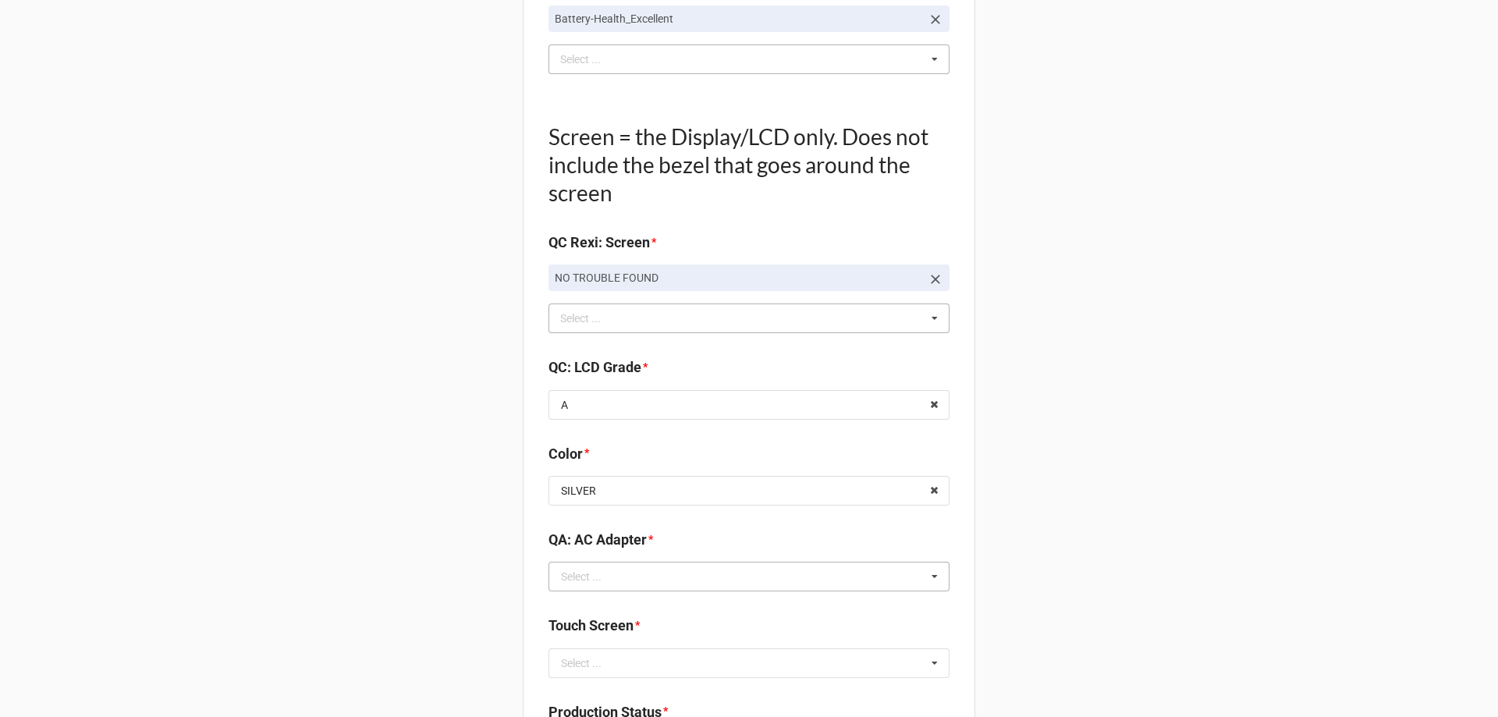
scroll to position [1561, 0]
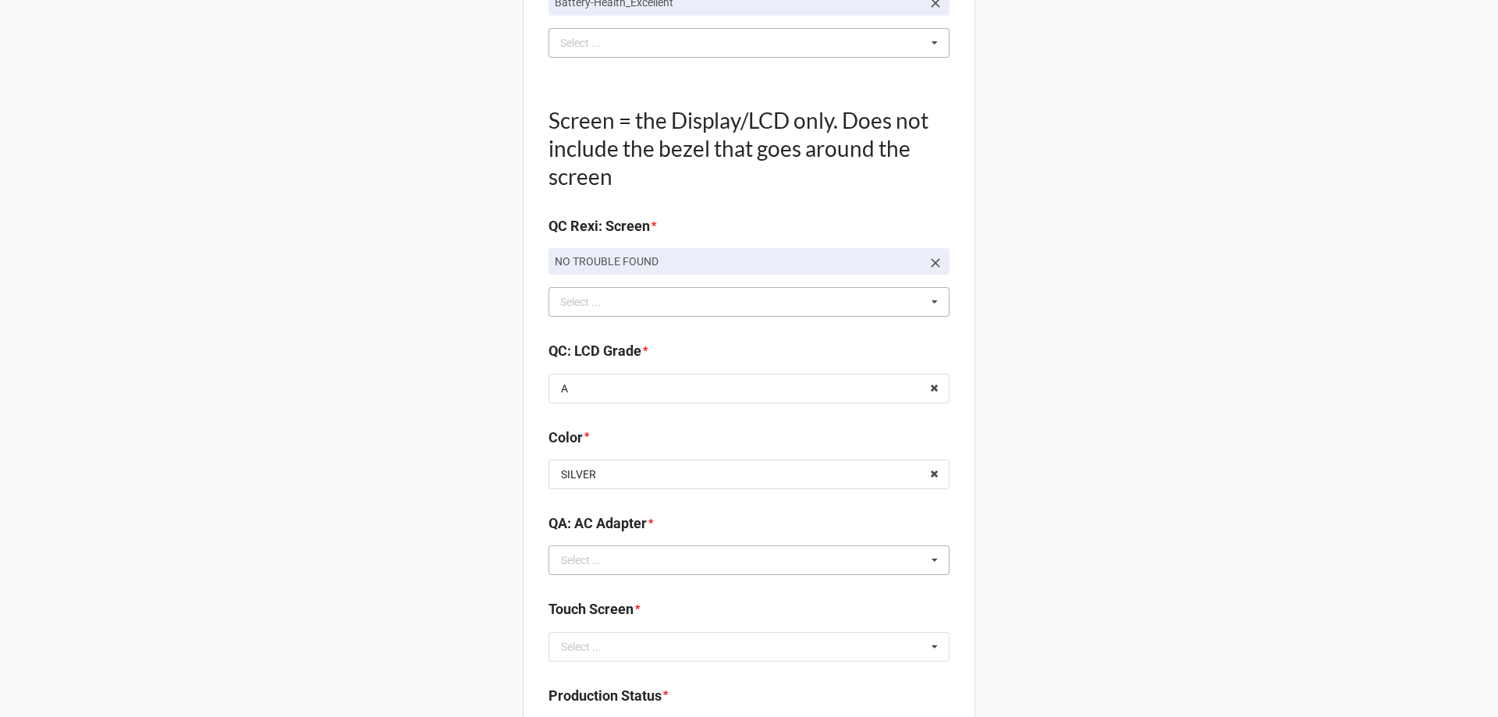
click at [595, 555] on div "Select ..." at bounding box center [581, 560] width 41 height 11
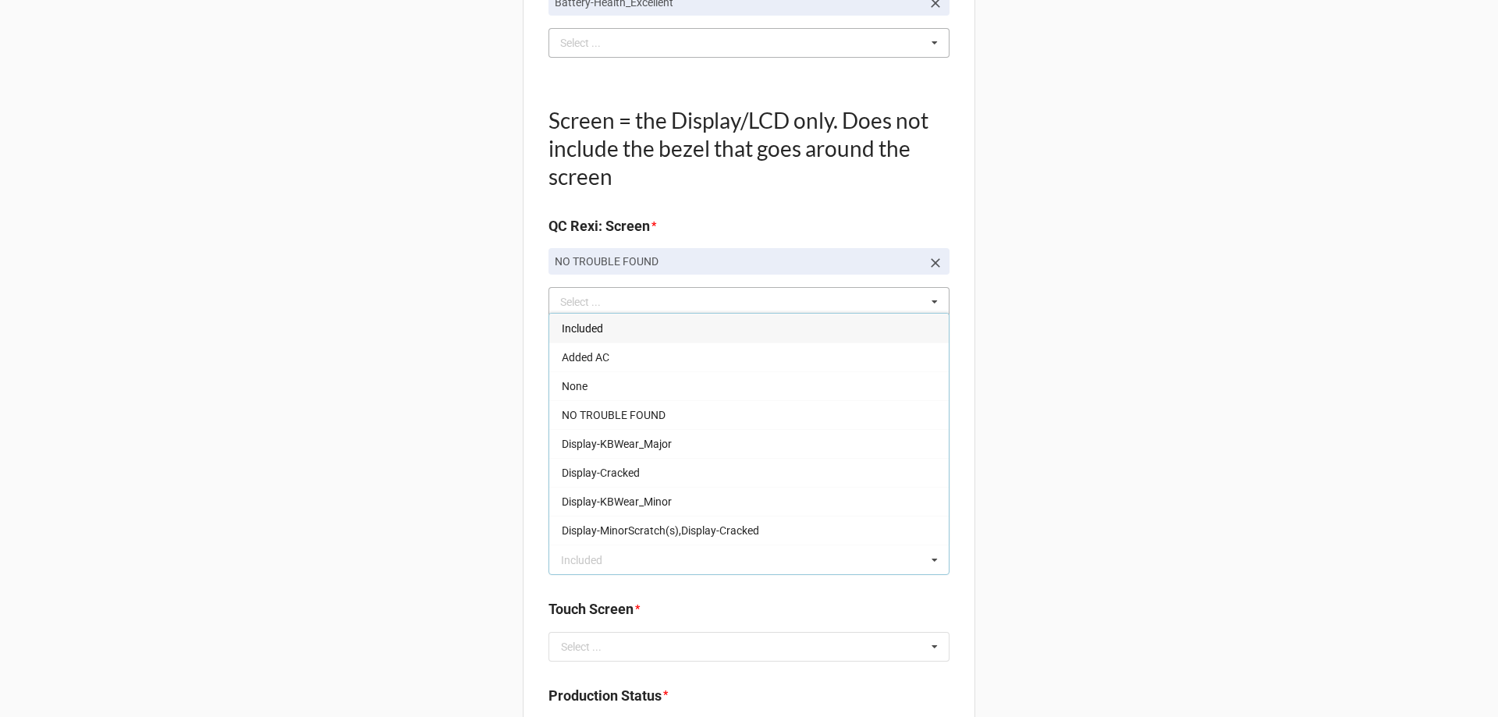
click at [575, 328] on span "Included" at bounding box center [582, 328] width 41 height 12
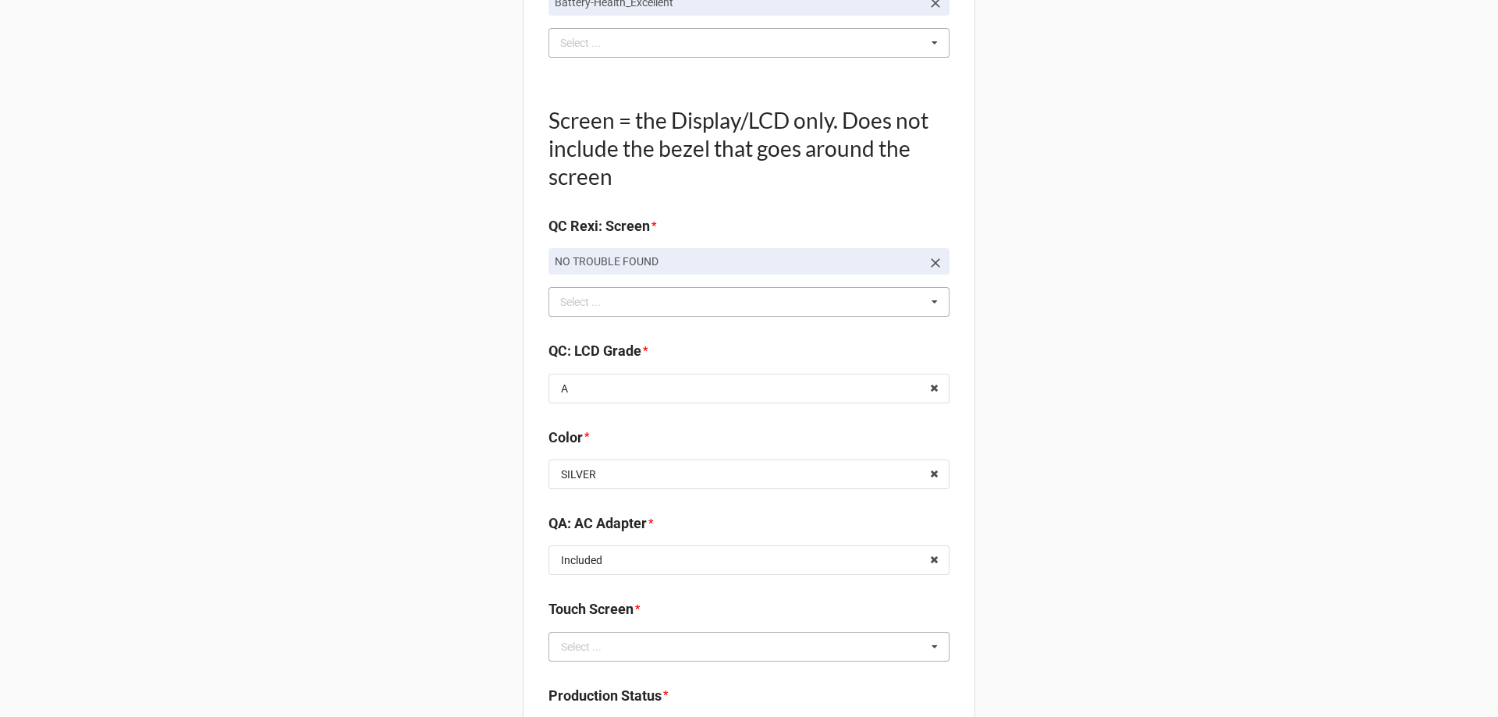
click at [574, 649] on div "Select ..." at bounding box center [581, 647] width 41 height 11
click at [566, 636] on input "text" at bounding box center [750, 647] width 400 height 28
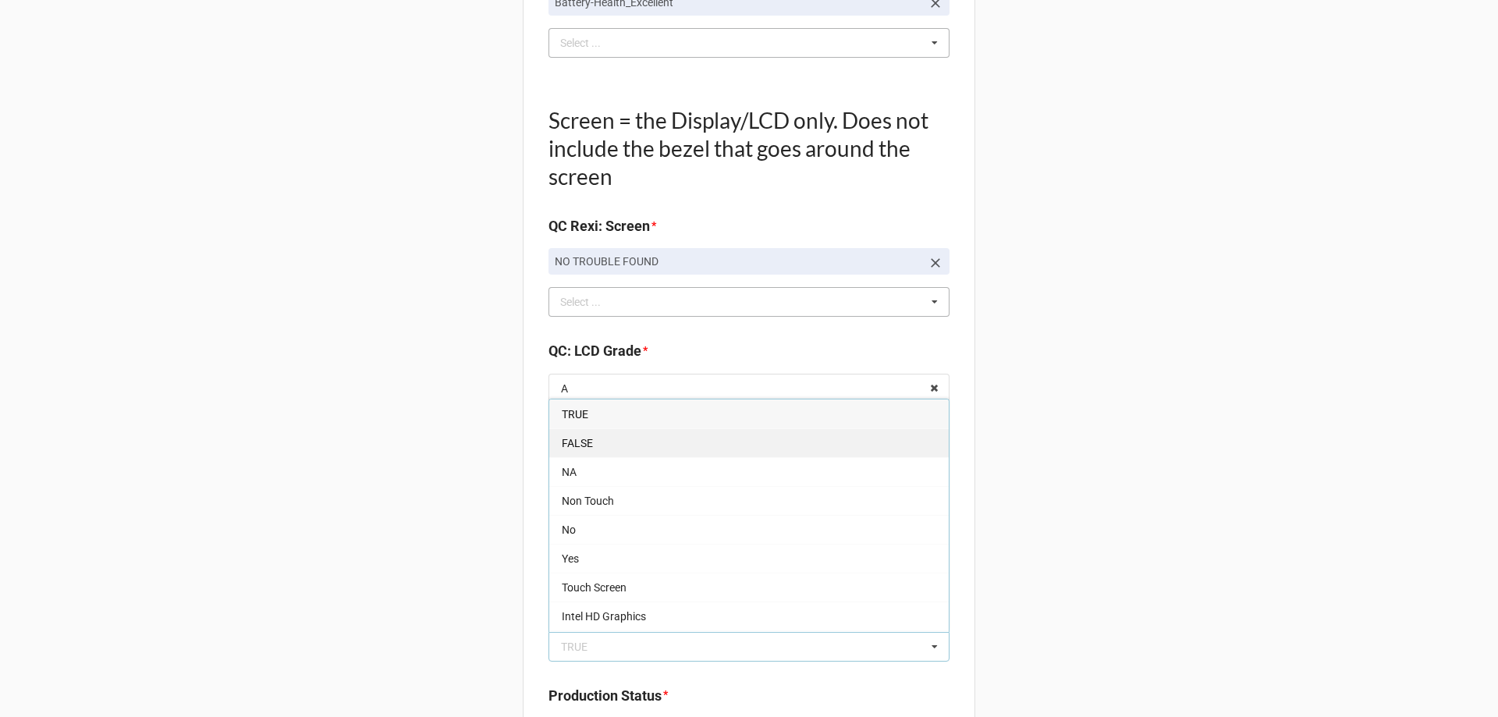
click at [562, 441] on span "FALSE" at bounding box center [577, 443] width 31 height 12
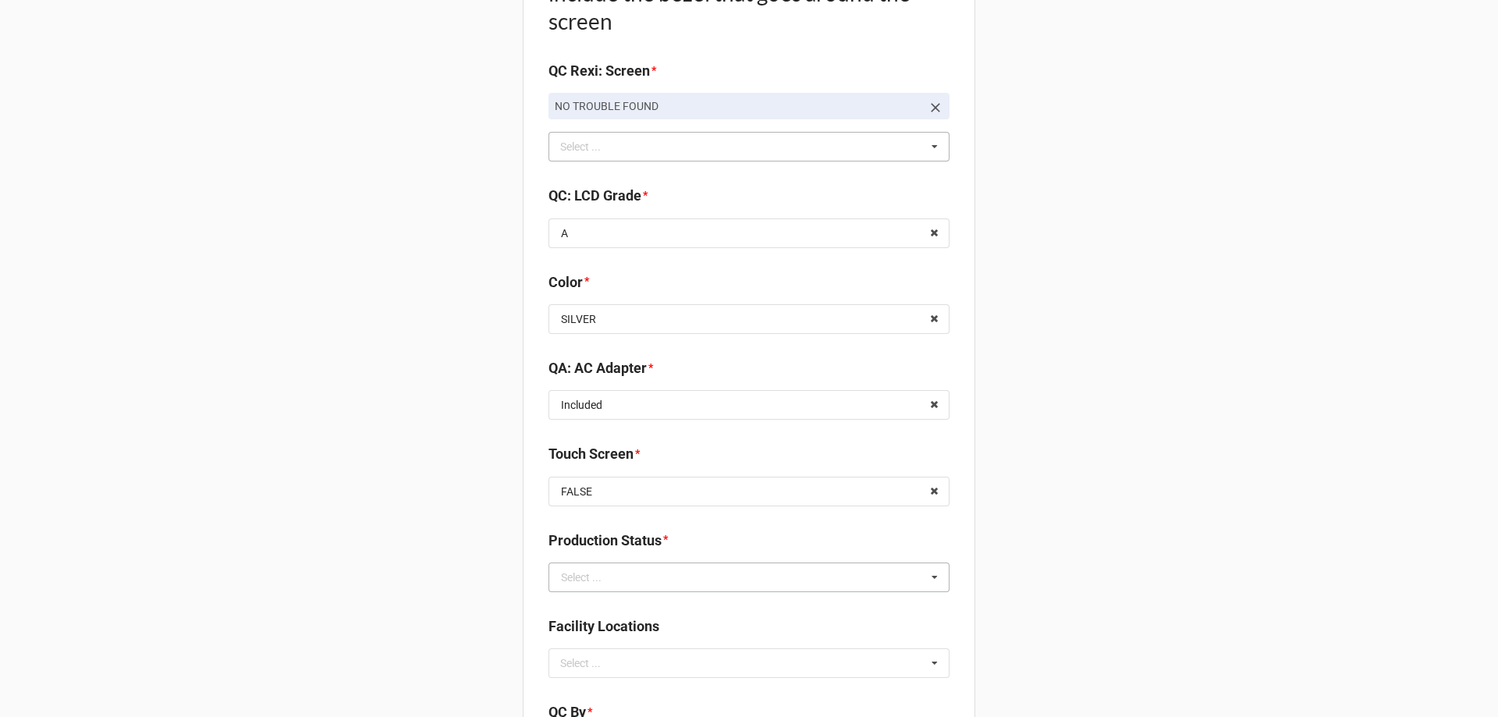
scroll to position [1717, 0]
click at [577, 567] on input "text" at bounding box center [750, 577] width 400 height 28
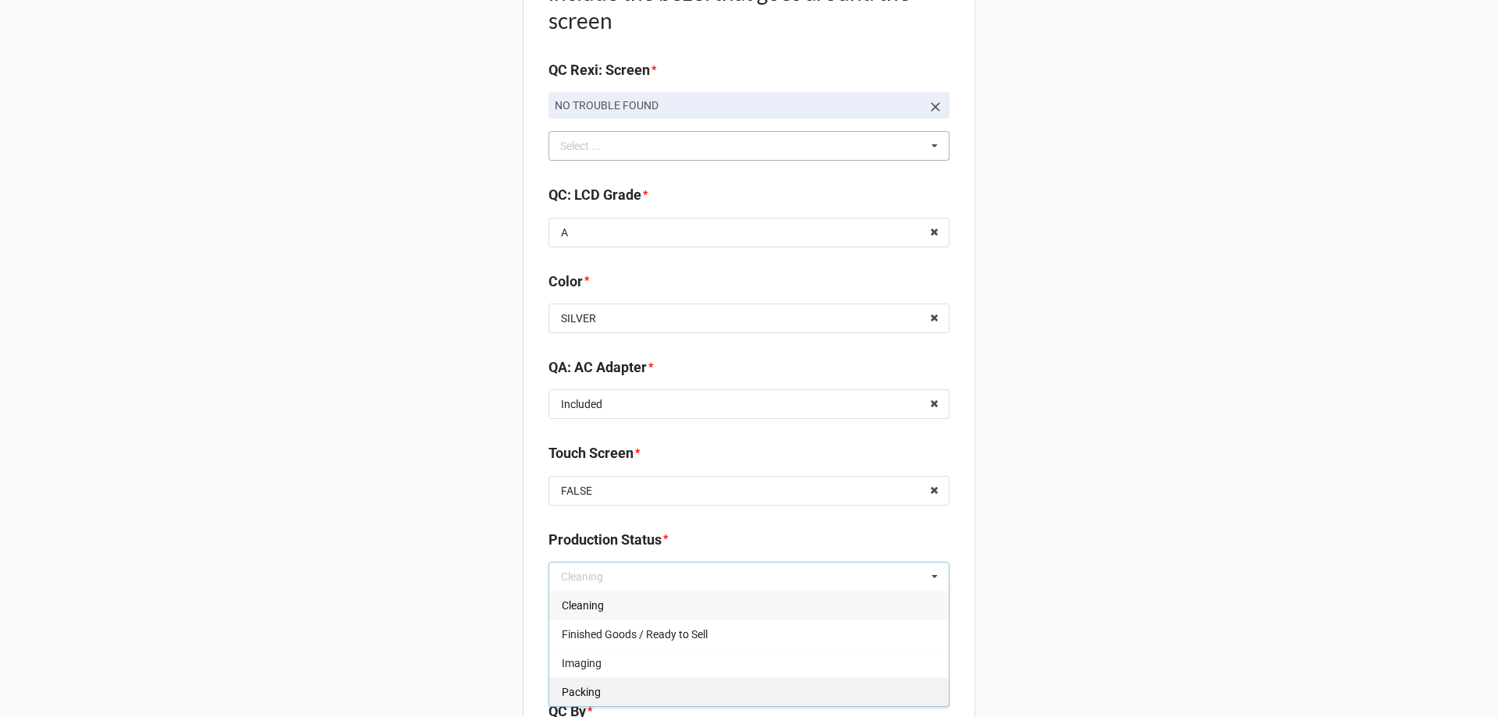
click at [589, 684] on div "Packing" at bounding box center [749, 691] width 400 height 29
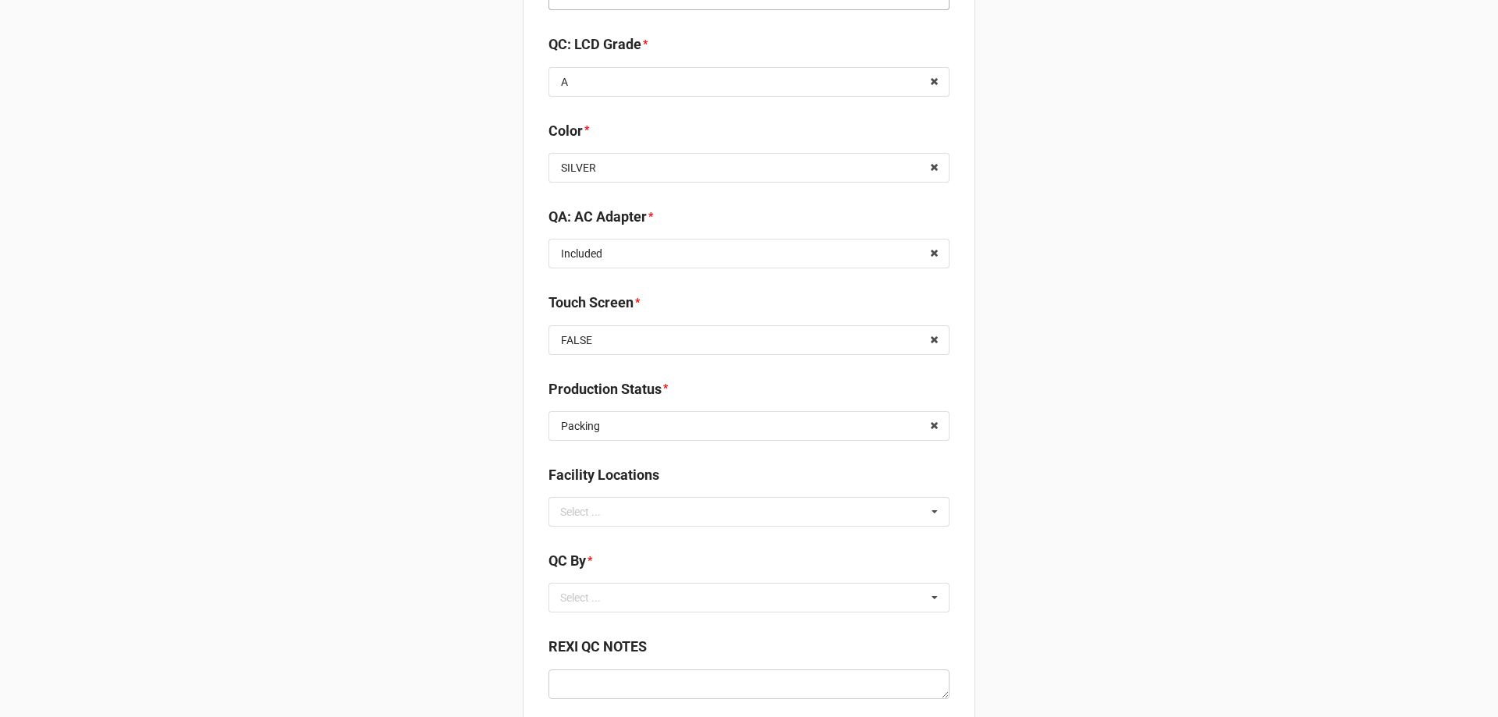
scroll to position [1873, 0]
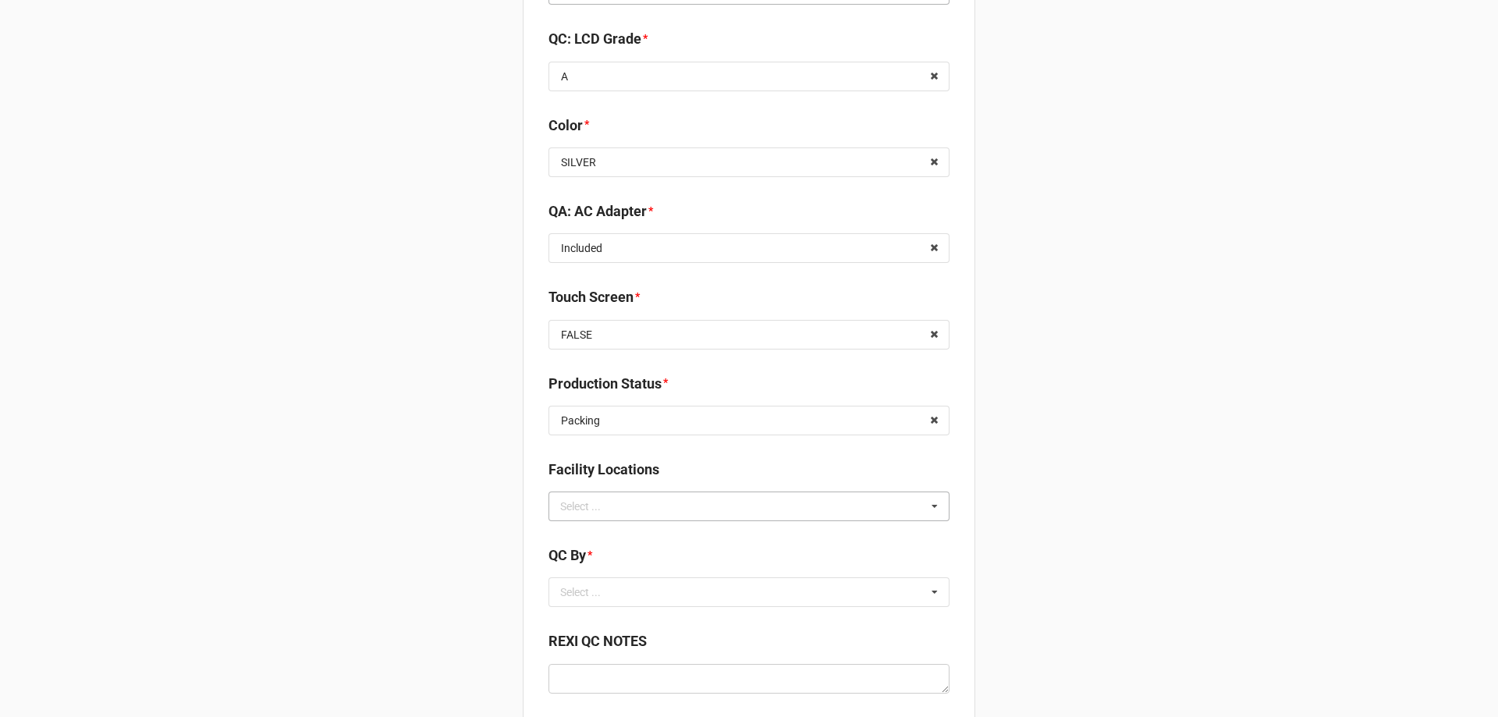
click at [610, 510] on div "Select ..." at bounding box center [589, 506] width 67 height 18
type input "re"
click at [606, 540] on span "RECV.DLL.PROCESSING" at bounding box center [621, 535] width 118 height 12
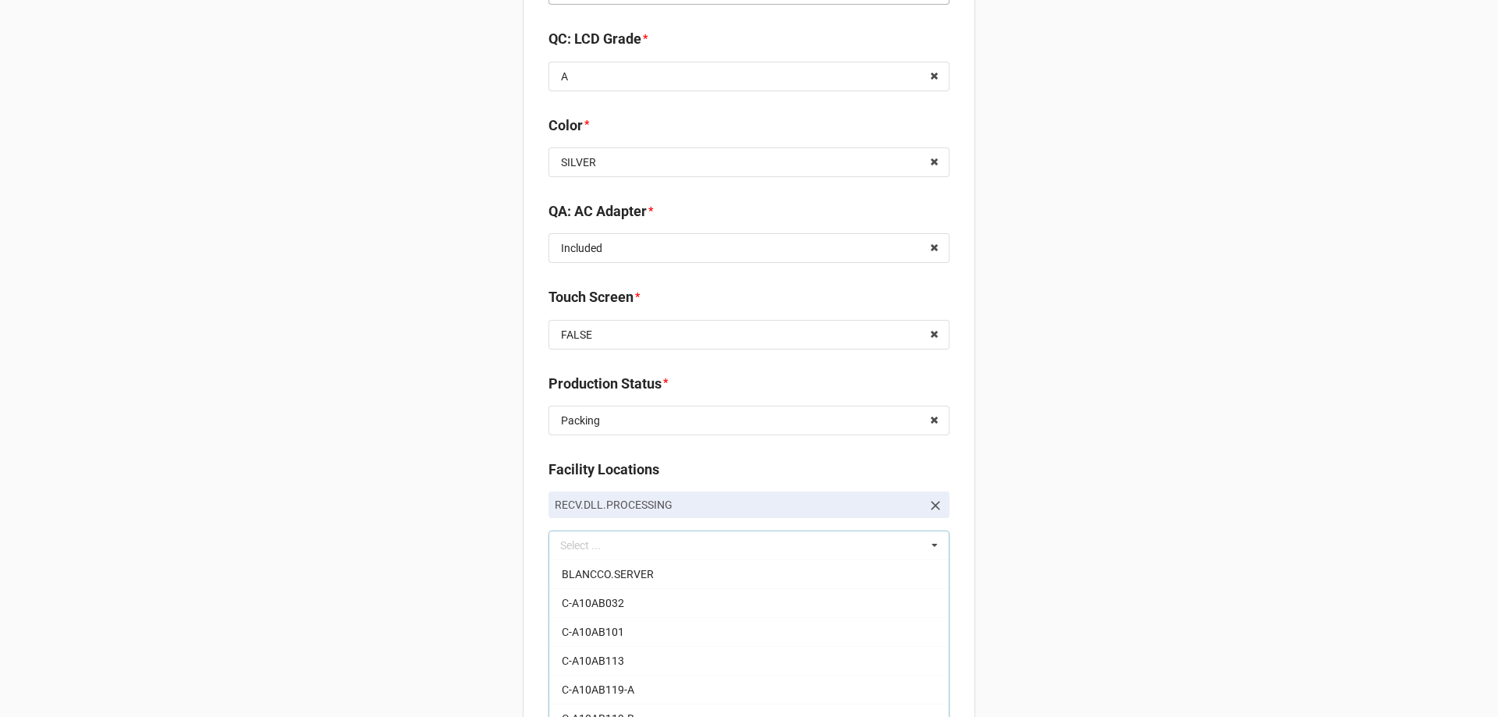
click at [583, 633] on div "Select ..." at bounding box center [589, 632] width 67 height 18
click at [574, 654] on span "CarlosH" at bounding box center [581, 660] width 39 height 12
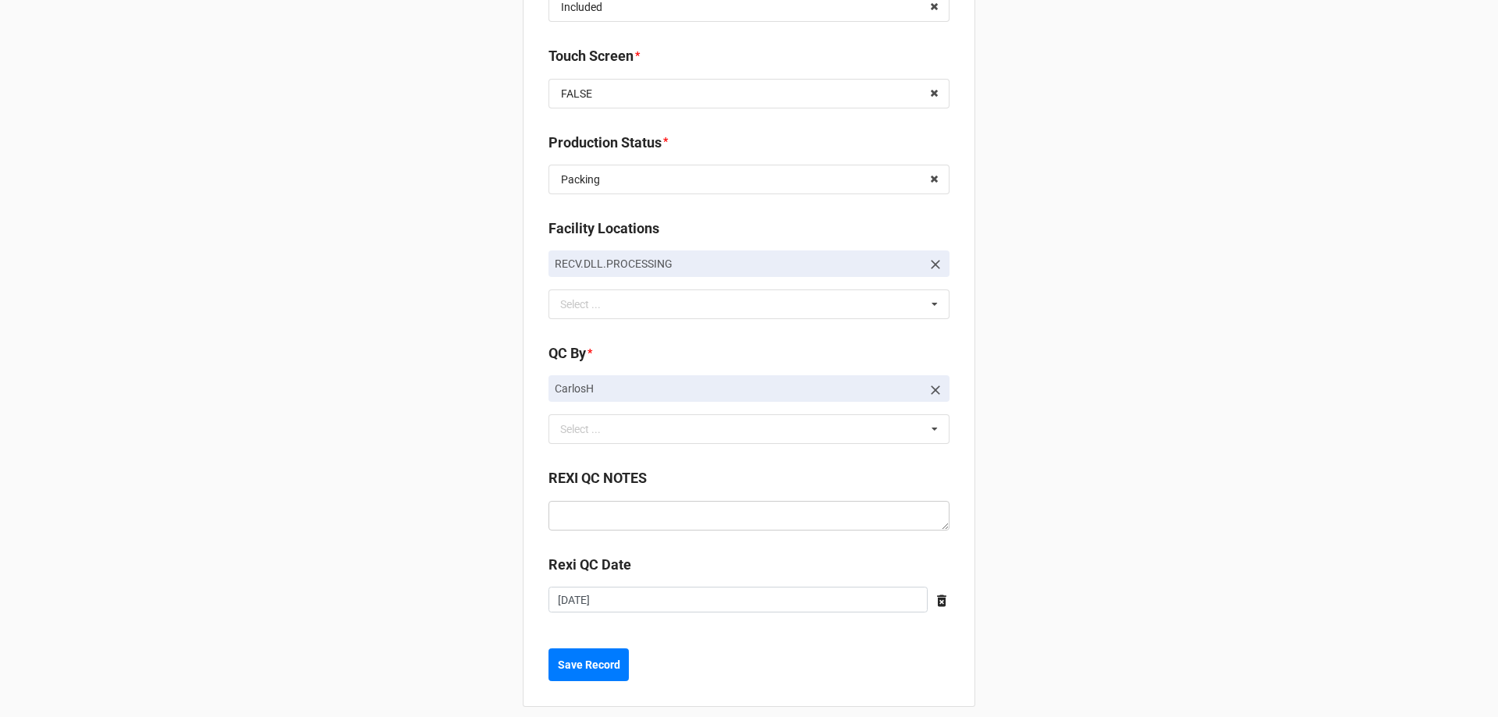
scroll to position [2129, 0]
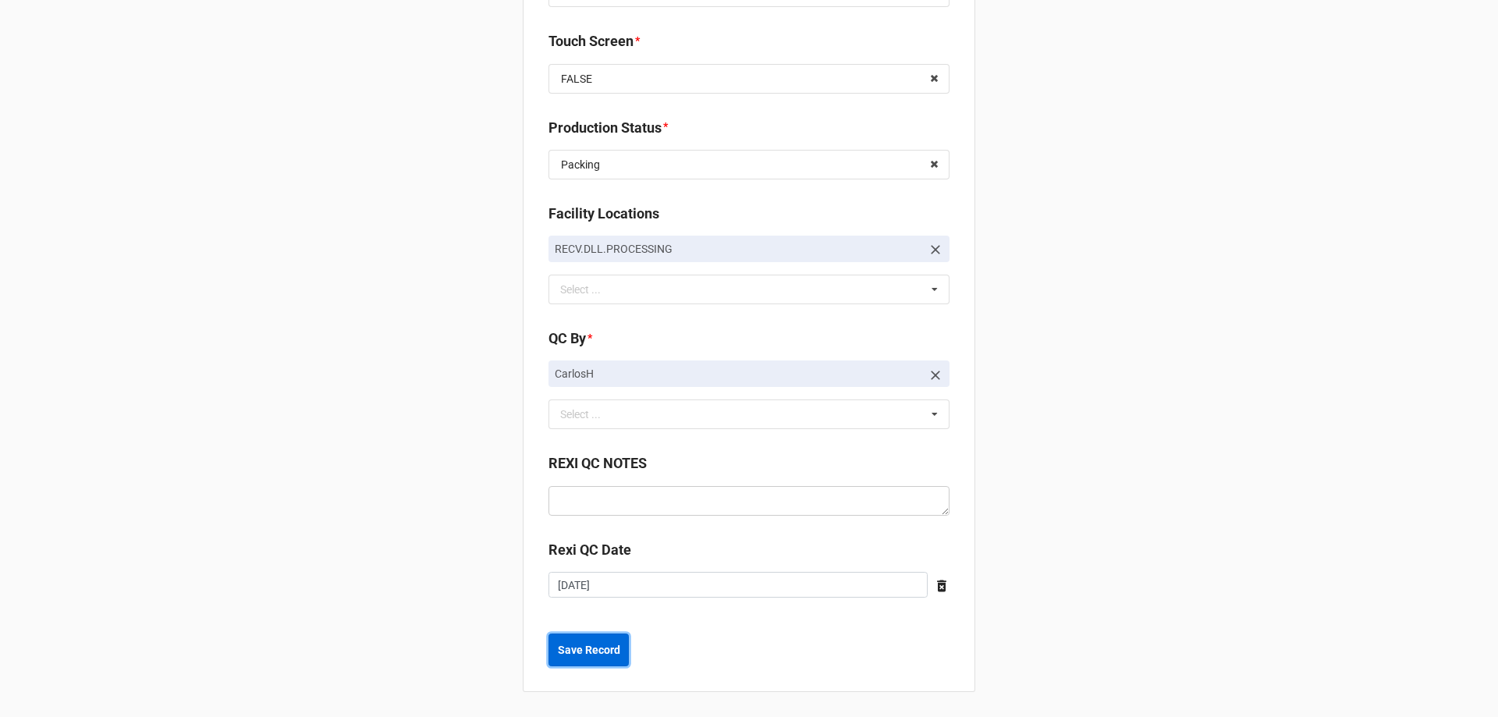
click at [595, 643] on b "Save Record" at bounding box center [589, 650] width 62 height 16
